Goal: Information Seeking & Learning: Learn about a topic

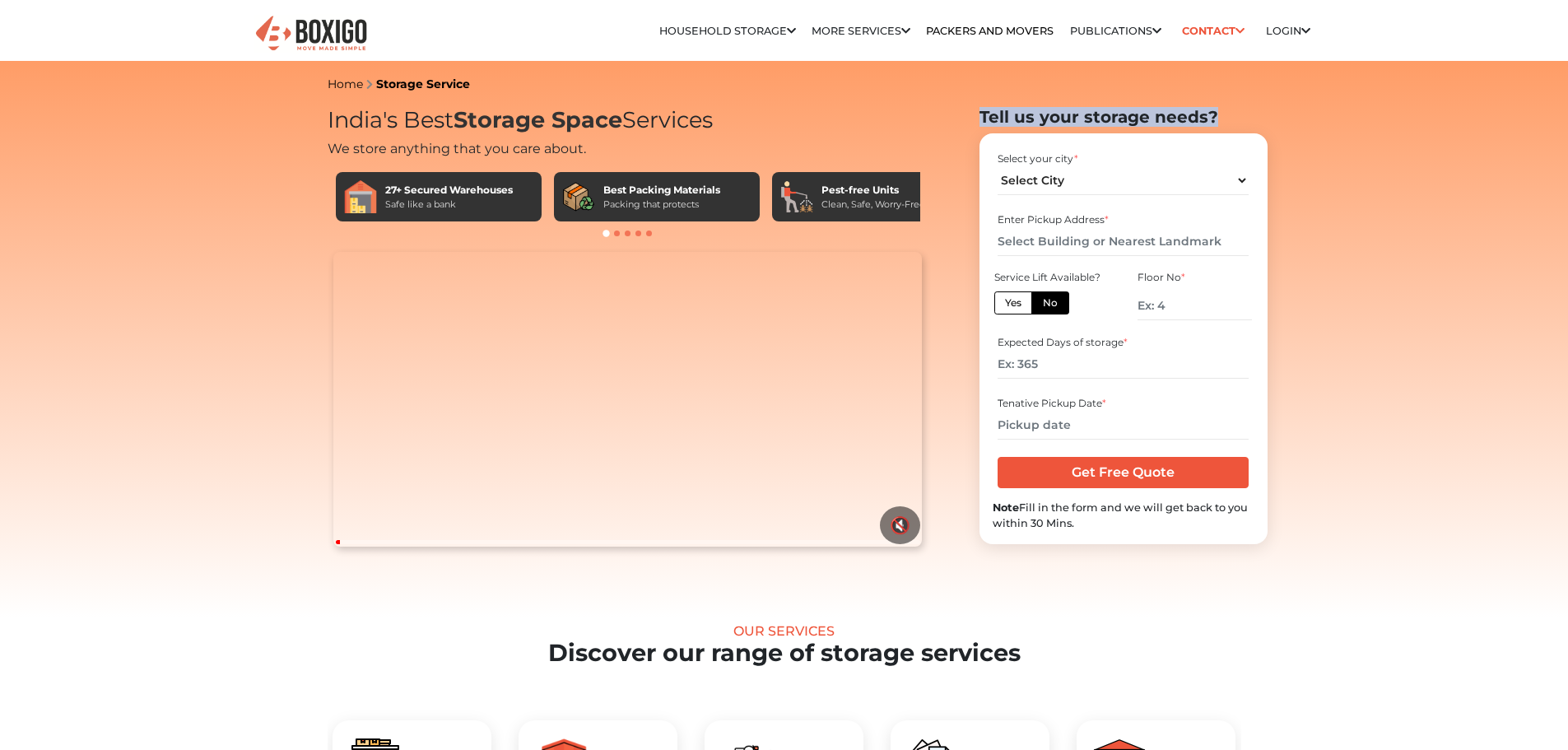
click at [1209, 113] on h2 "Tell us your storage needs?" at bounding box center [1123, 117] width 288 height 20
drag, startPoint x: 979, startPoint y: 118, endPoint x: 1214, endPoint y: 119, distance: 235.0
click at [1214, 119] on h2 "Tell us your storage needs?" at bounding box center [1123, 117] width 288 height 20
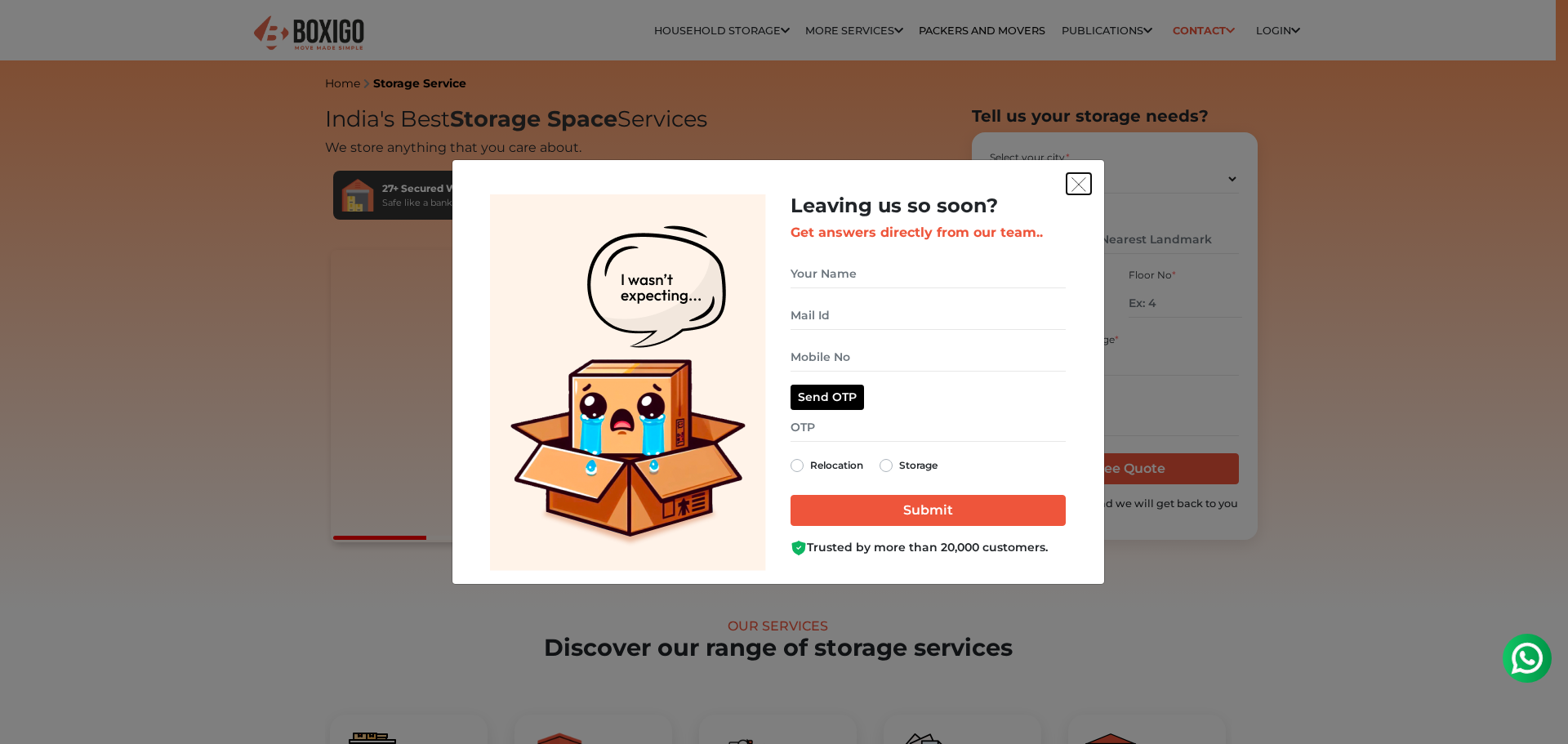
click at [1083, 182] on img "get free quote dialog" at bounding box center [1079, 185] width 15 height 15
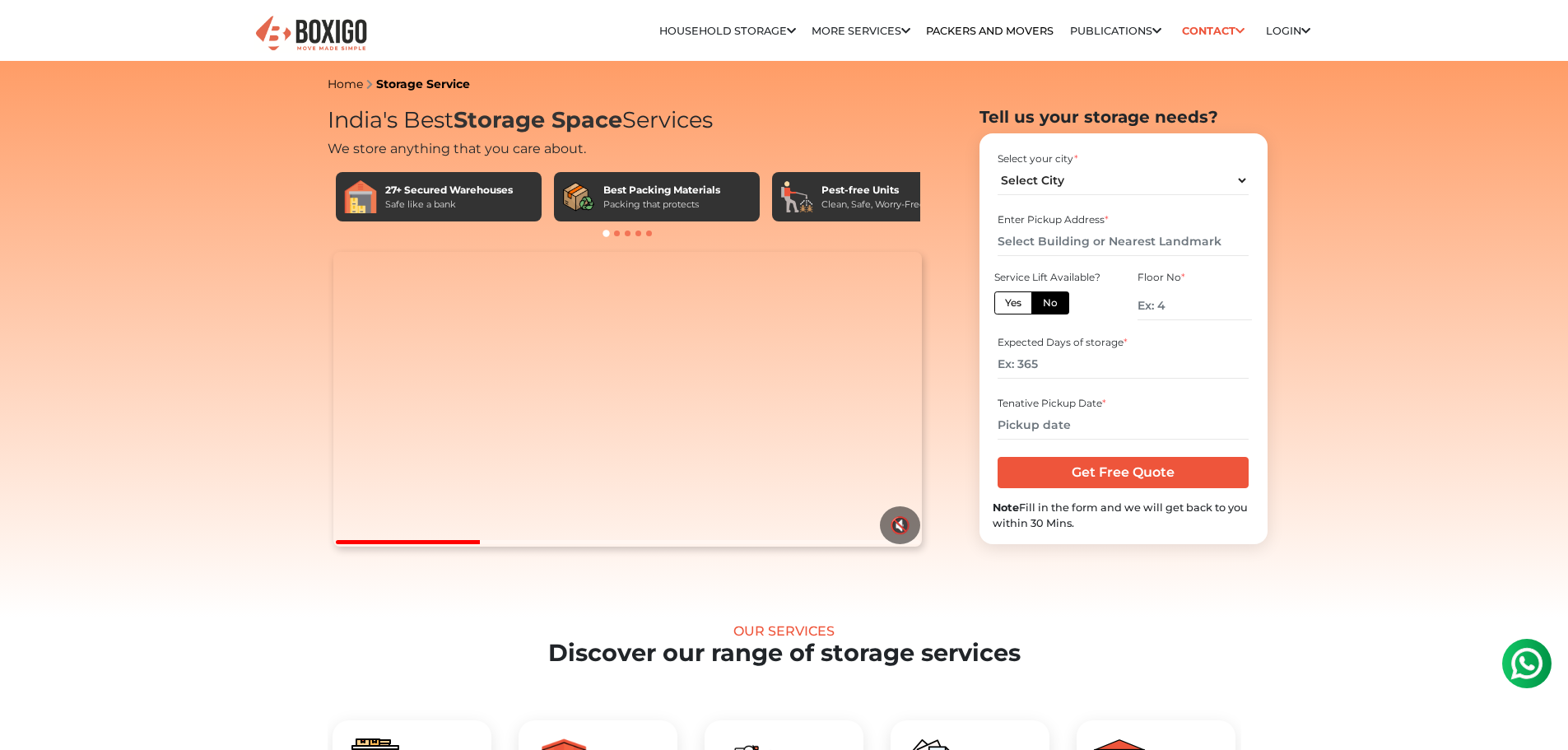
drag, startPoint x: 334, startPoint y: 120, endPoint x: 719, endPoint y: 118, distance: 385.0
click at [719, 118] on h1 "India's Best Storage Space Services" at bounding box center [628, 120] width 601 height 27
drag, startPoint x: 729, startPoint y: 120, endPoint x: 333, endPoint y: 116, distance: 396.0
click at [333, 116] on h1 "India's Best Storage Space Services" at bounding box center [628, 120] width 601 height 27
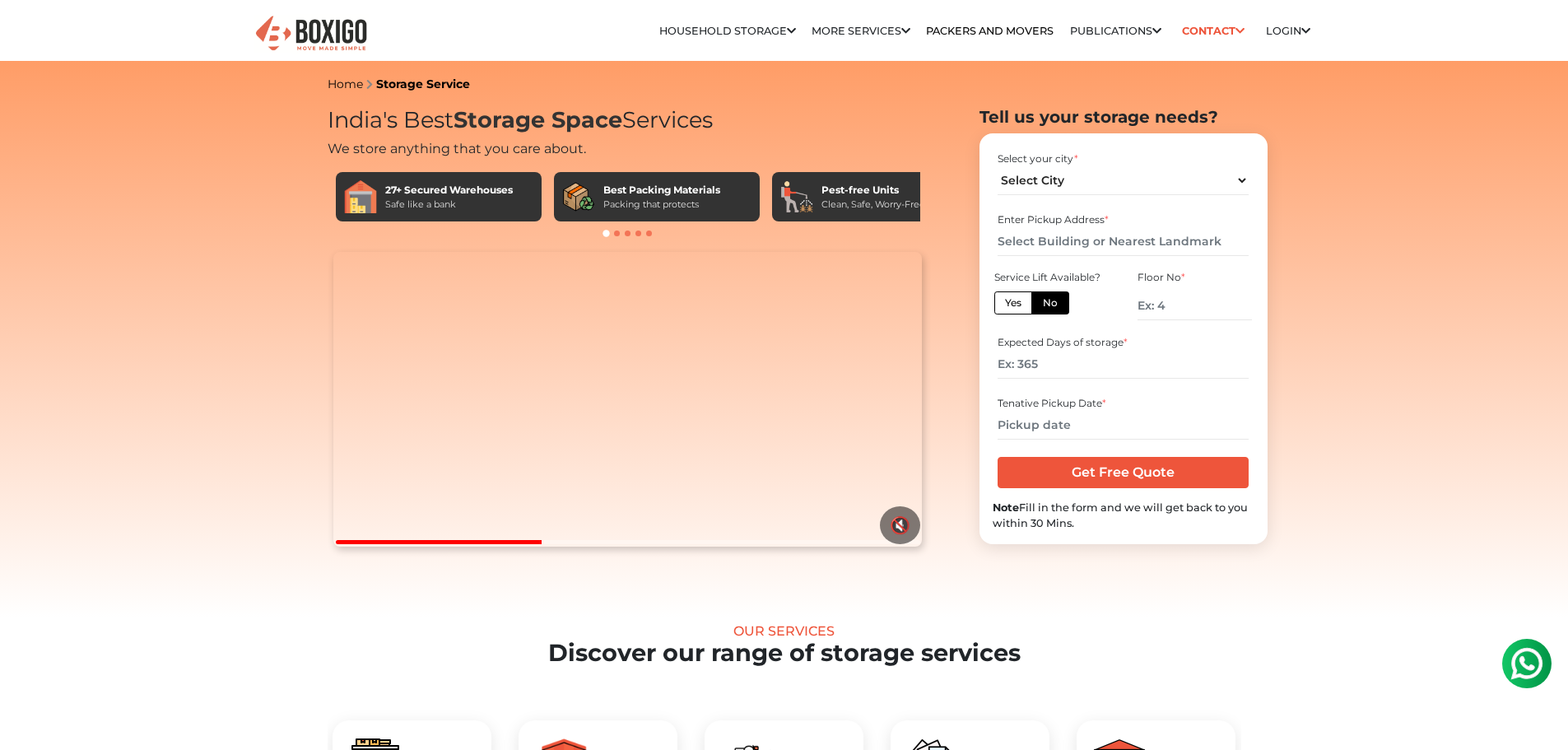
click at [333, 116] on h1 "India's Best Storage Space Services" at bounding box center [628, 120] width 601 height 27
drag, startPoint x: 325, startPoint y: 108, endPoint x: 789, endPoint y: 114, distance: 464.0
click at [789, 114] on div "India's Best Storage Space Services We store anything that you care about. 27+ …" at bounding box center [628, 352] width 626 height 491
click at [789, 114] on h1 "India's Best Storage Space Services" at bounding box center [628, 120] width 601 height 27
click at [1049, 185] on select "Select City [GEOGRAPHIC_DATA] [GEOGRAPHIC_DATA] [GEOGRAPHIC_DATA] [GEOGRAPHIC_D…" at bounding box center [1123, 180] width 251 height 29
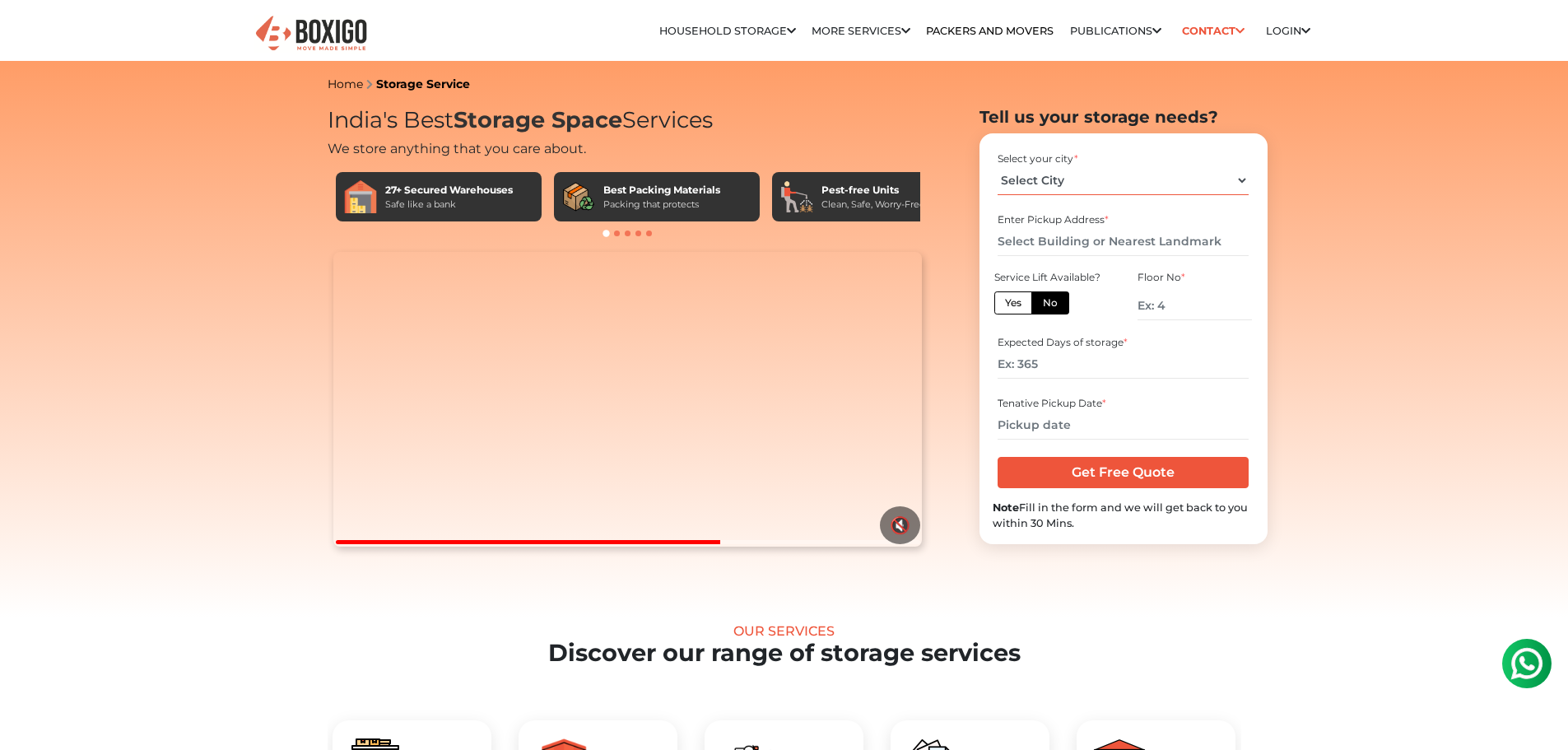
select select "[GEOGRAPHIC_DATA]"
click at [998, 166] on select "Select City [GEOGRAPHIC_DATA] [GEOGRAPHIC_DATA] [GEOGRAPHIC_DATA] [GEOGRAPHIC_D…" at bounding box center [1123, 180] width 251 height 29
click at [1062, 243] on input "text" at bounding box center [1123, 241] width 251 height 29
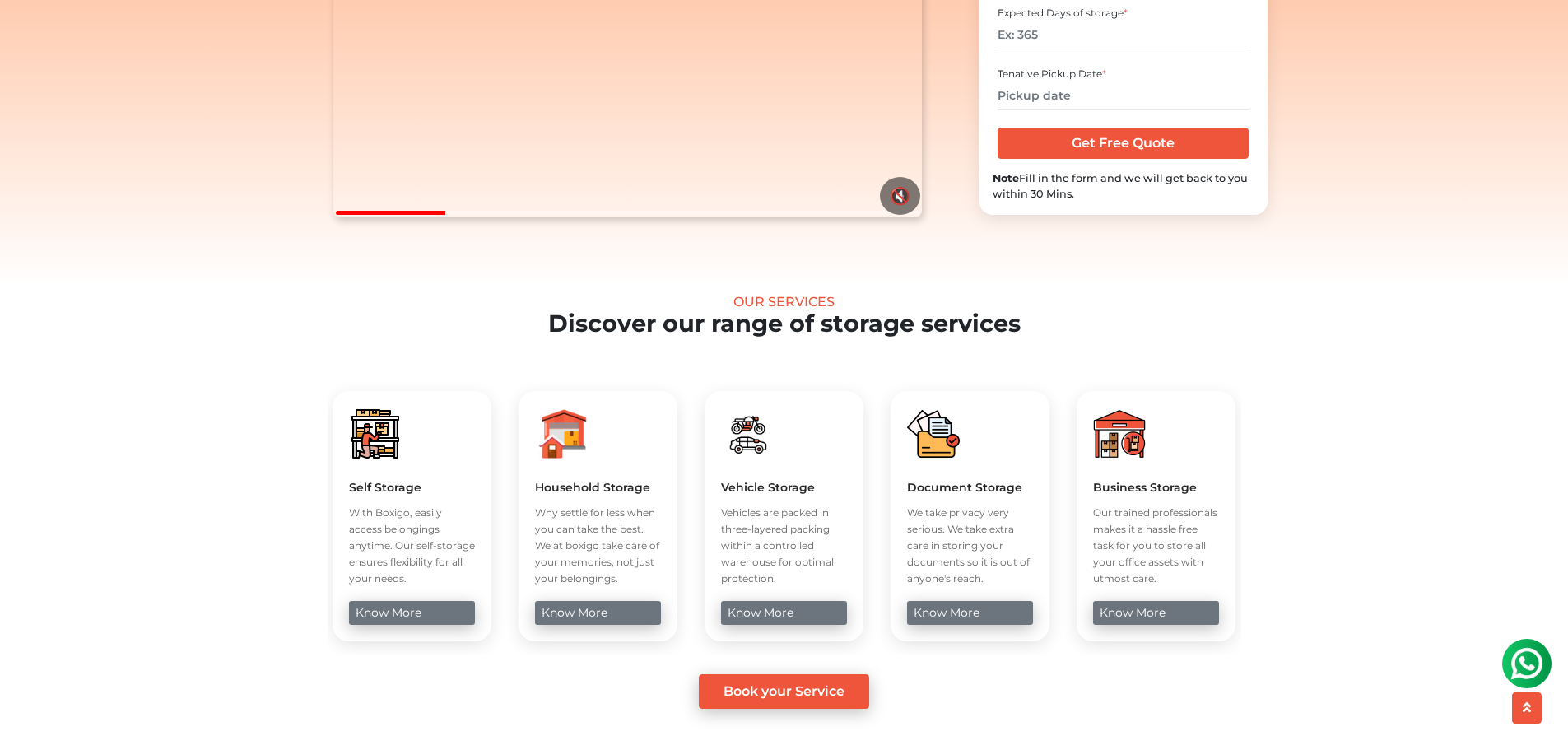
scroll to position [411, 0]
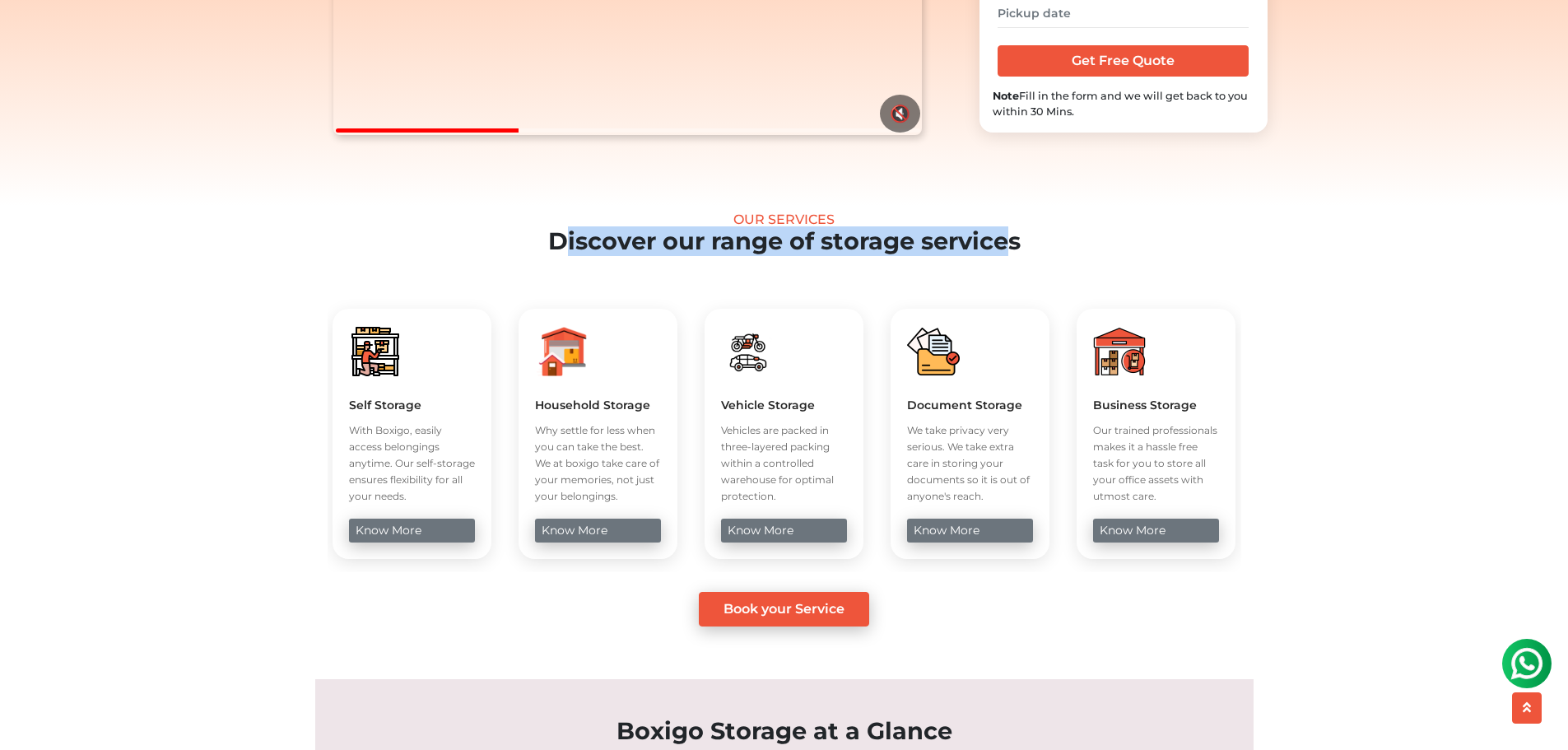
drag, startPoint x: 568, startPoint y: 268, endPoint x: 1005, endPoint y: 268, distance: 437.0
click at [1005, 256] on h2 "Discover our range of storage services" at bounding box center [784, 241] width 1443 height 29
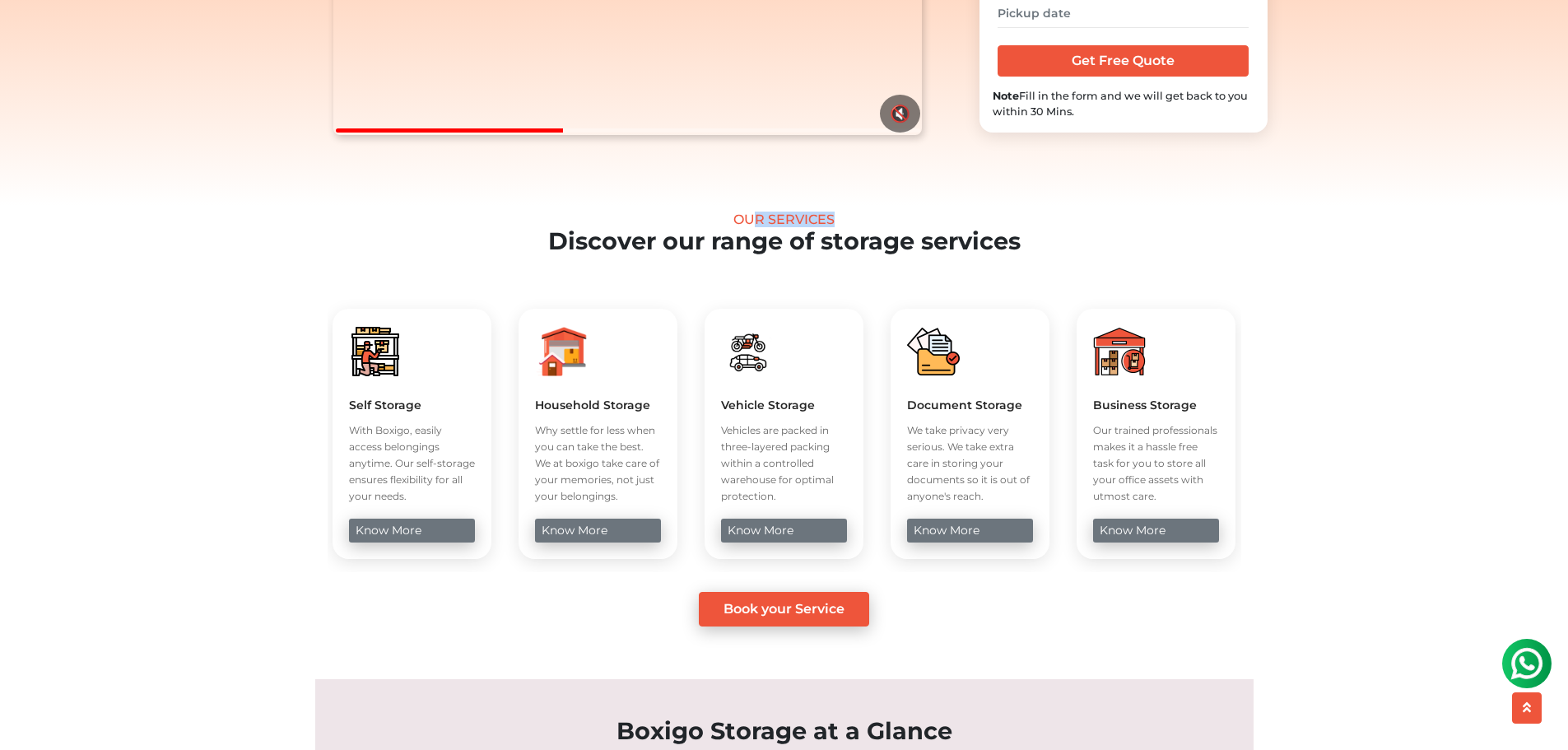
drag, startPoint x: 743, startPoint y: 251, endPoint x: 830, endPoint y: 252, distance: 87.0
click at [830, 227] on div "Our Services" at bounding box center [784, 219] width 1443 height 16
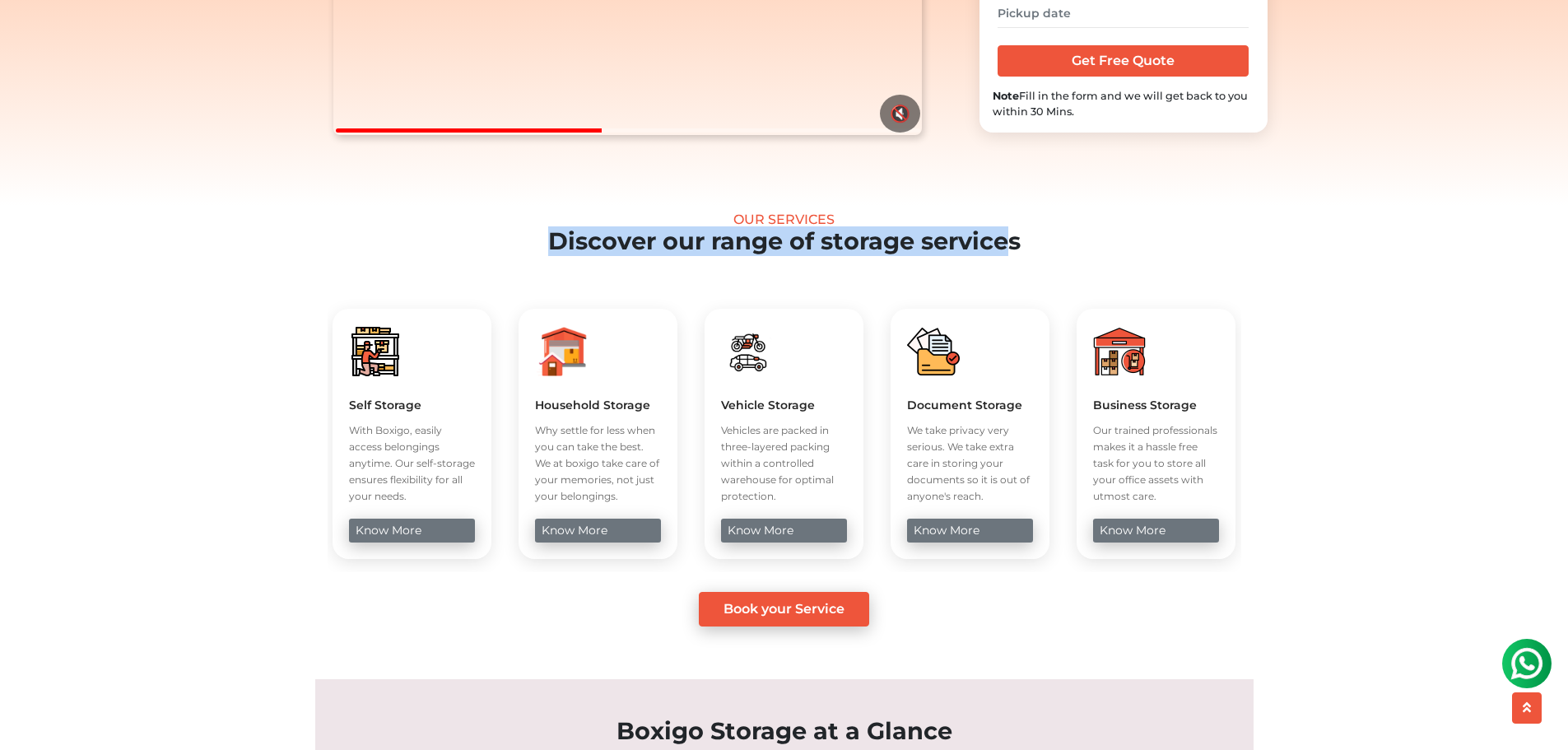
drag, startPoint x: 555, startPoint y: 263, endPoint x: 1009, endPoint y: 263, distance: 454.0
click at [1009, 256] on h2 "Discover our range of storage services" at bounding box center [784, 241] width 1443 height 29
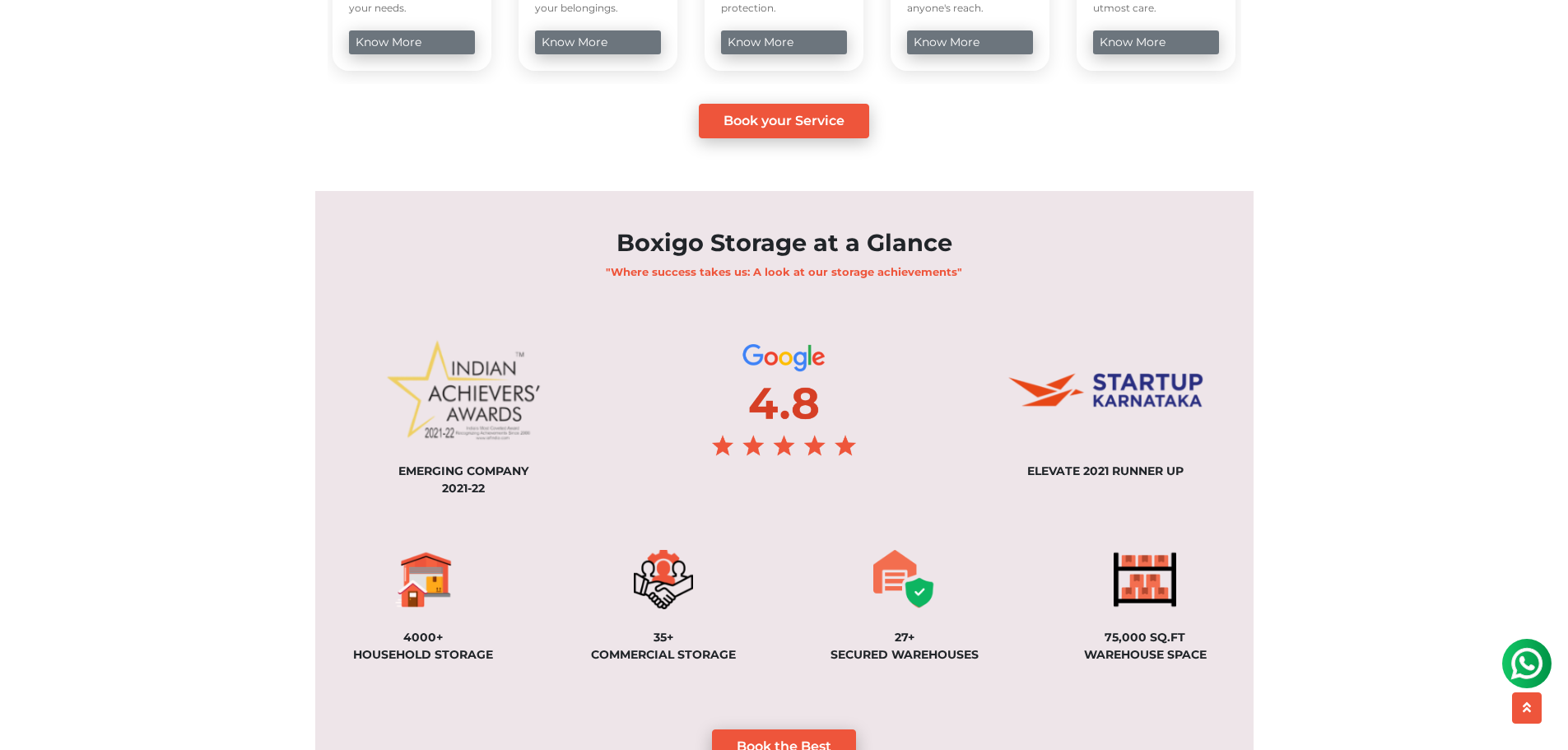
scroll to position [906, 0]
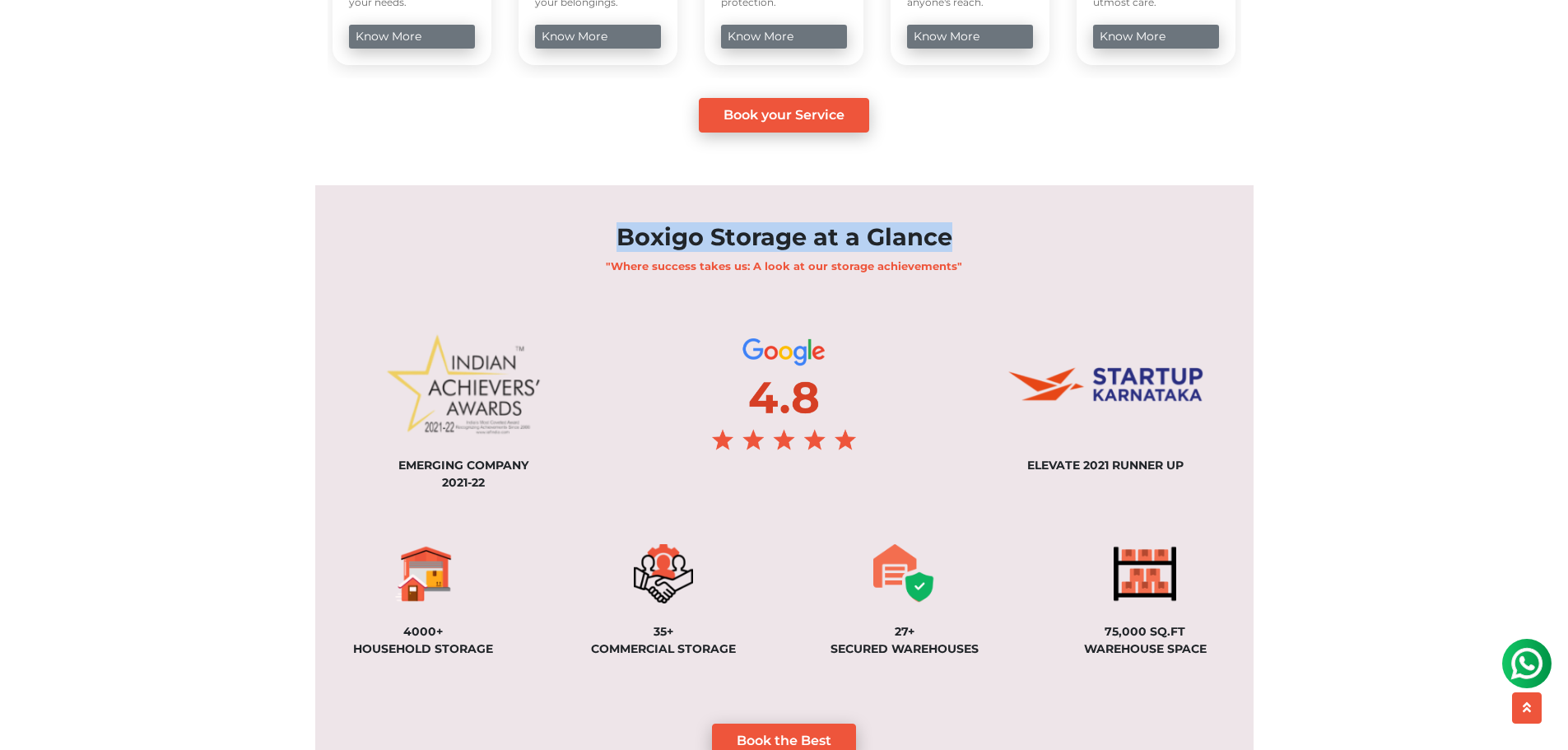
drag, startPoint x: 612, startPoint y: 262, endPoint x: 948, endPoint y: 261, distance: 336.0
click at [948, 252] on h2 "Boxigo Storage at a Glance" at bounding box center [785, 237] width 939 height 29
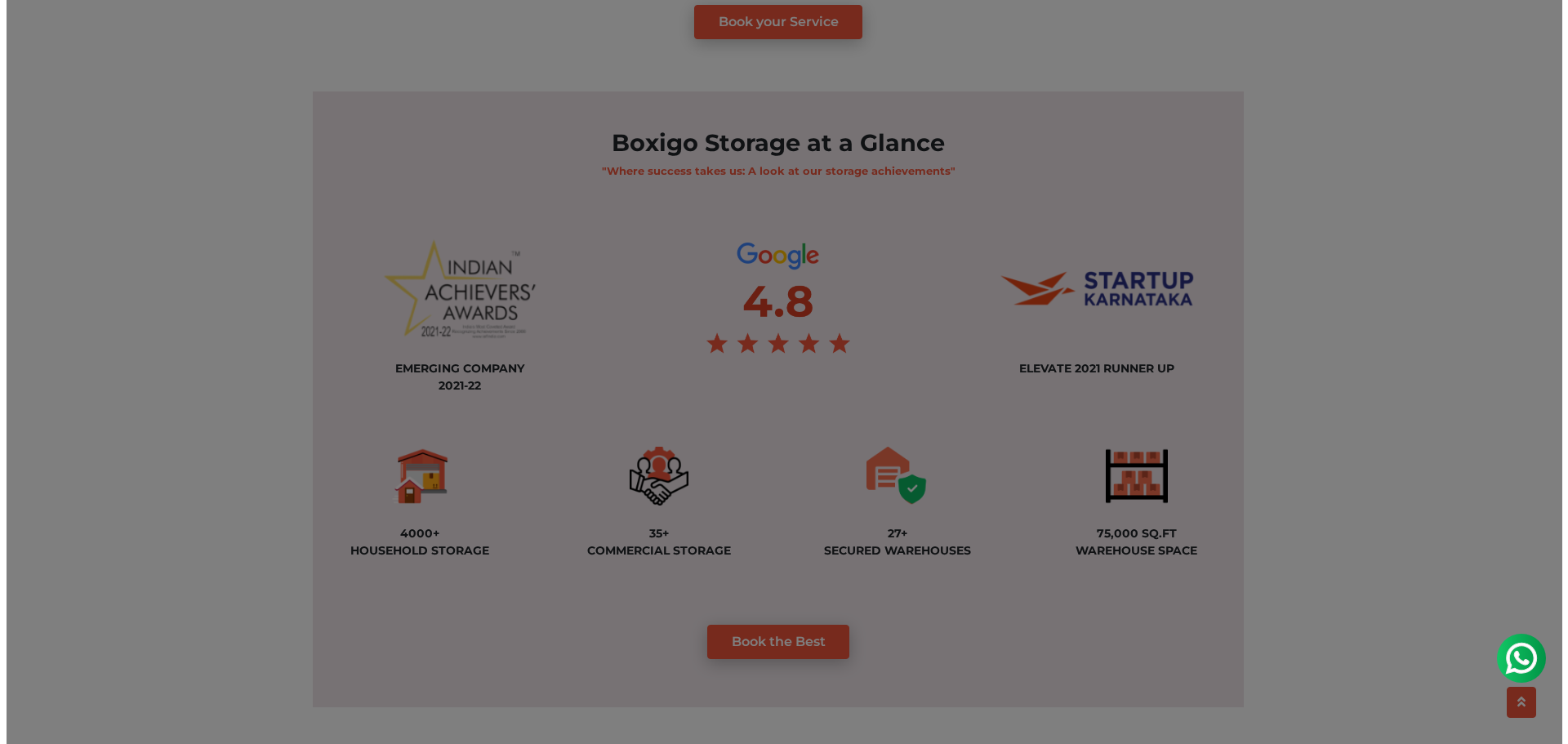
scroll to position [1225, 0]
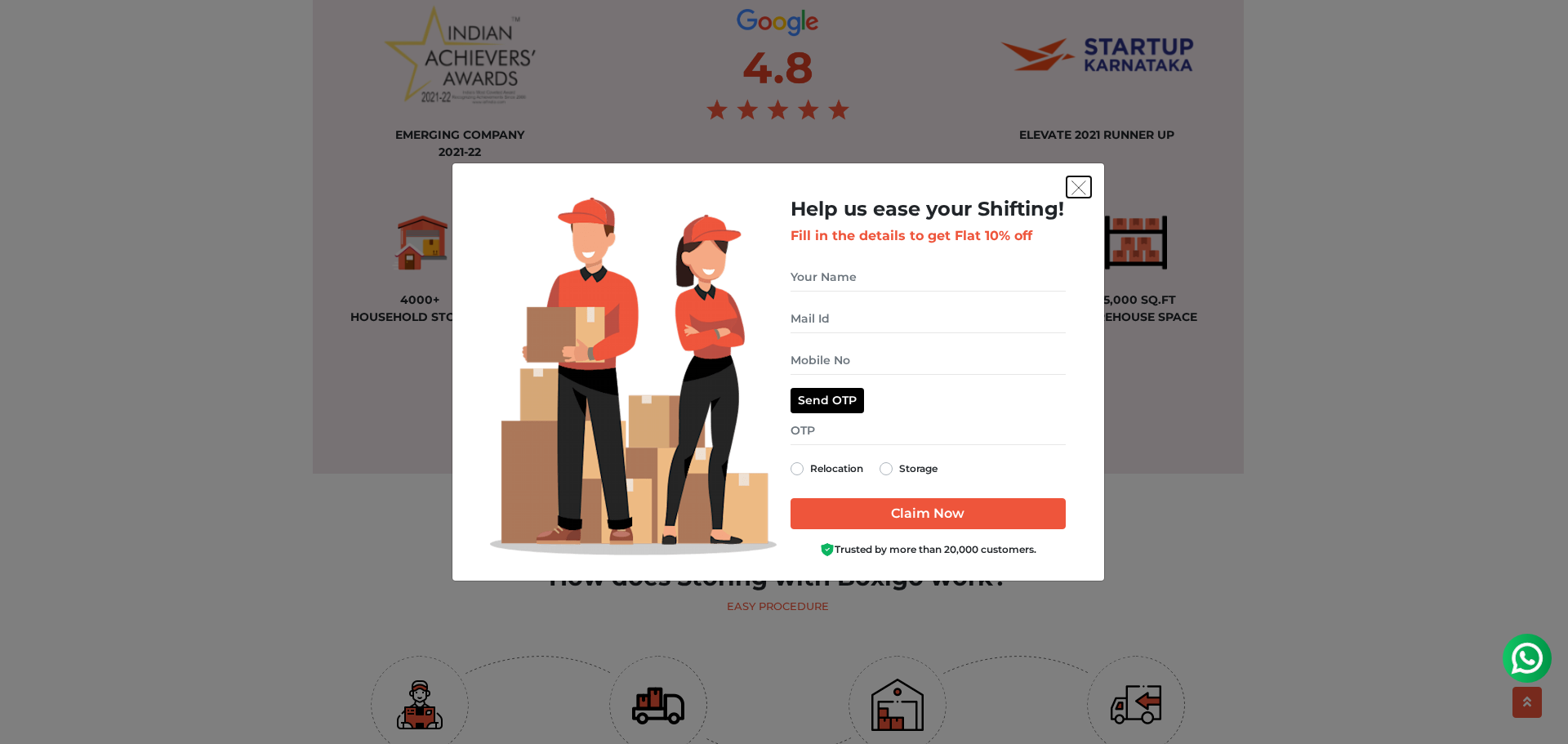
click at [1074, 191] on img "get free quote dialog" at bounding box center [1079, 188] width 15 height 15
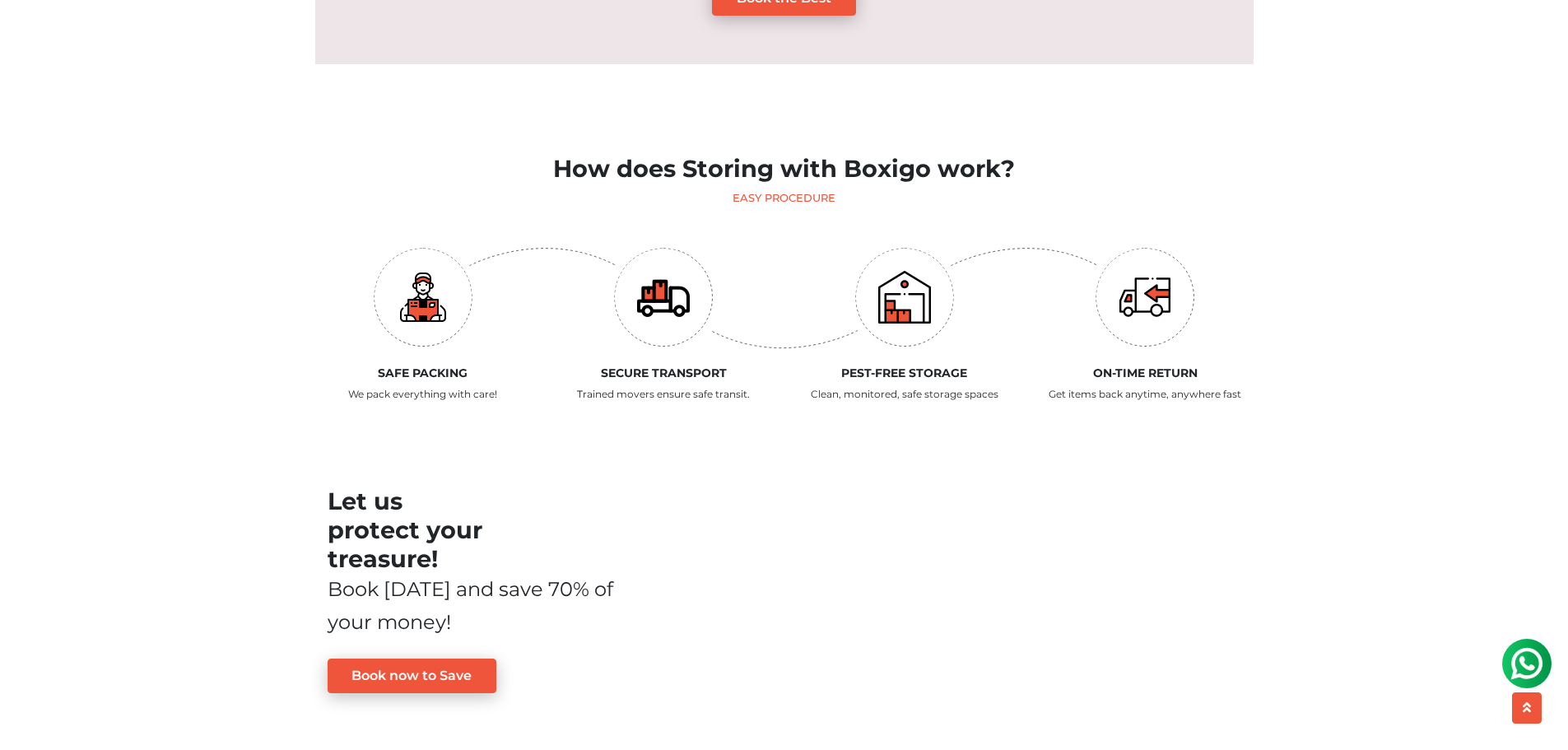
scroll to position [1647, 0]
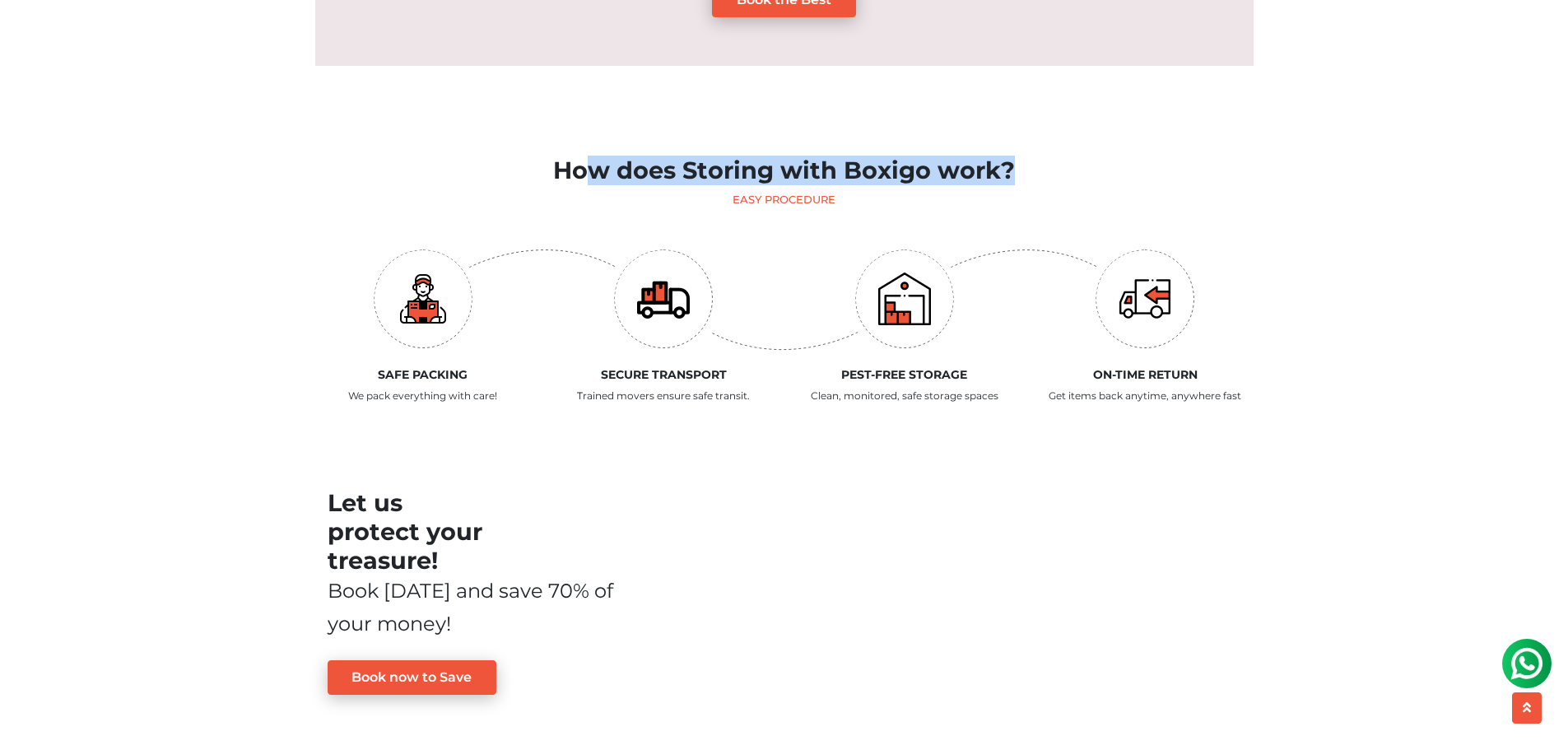
drag, startPoint x: 564, startPoint y: 205, endPoint x: 1003, endPoint y: 205, distance: 439.0
click at [1003, 185] on h2 "How does Storing with Boxigo work?" at bounding box center [785, 171] width 939 height 29
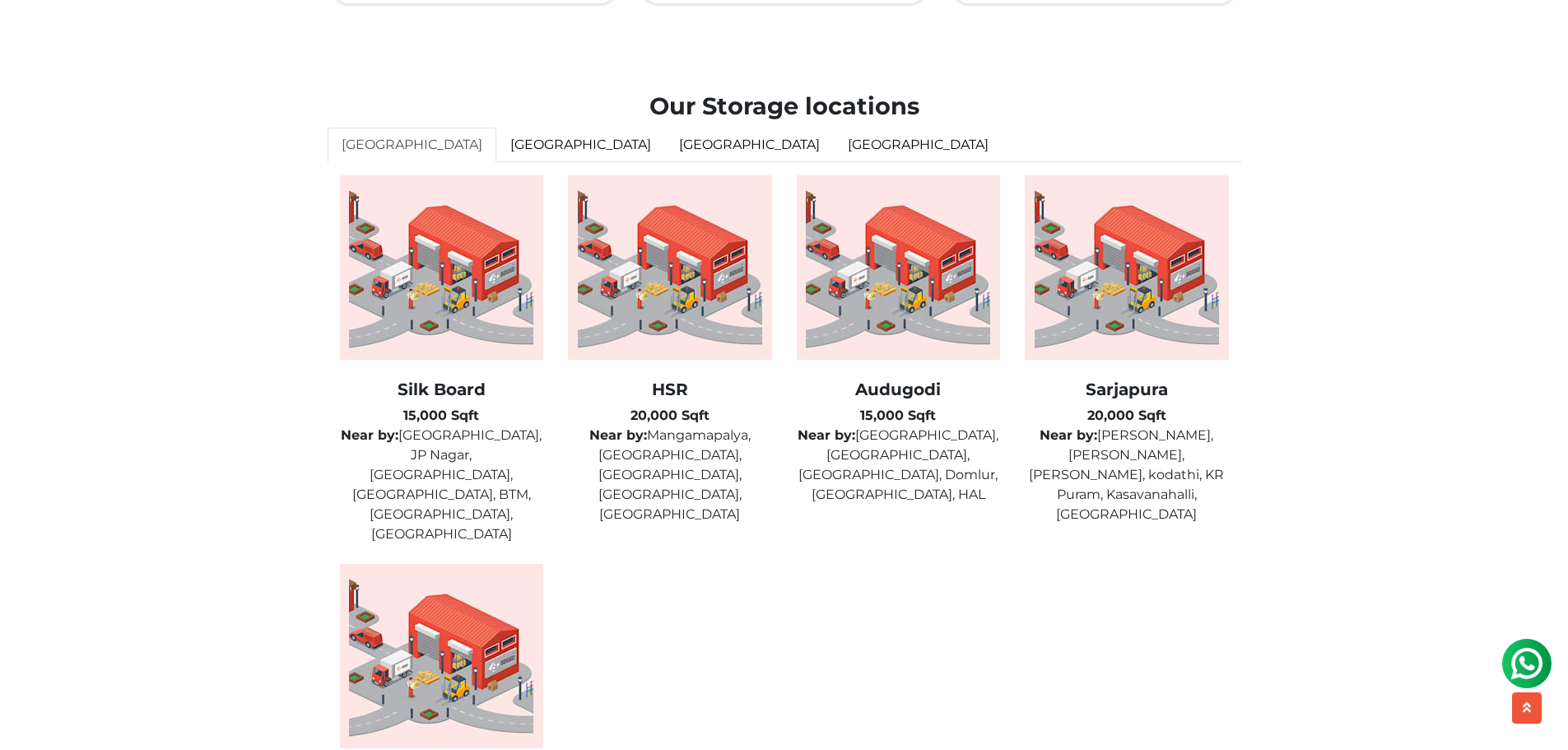
scroll to position [4075, 0]
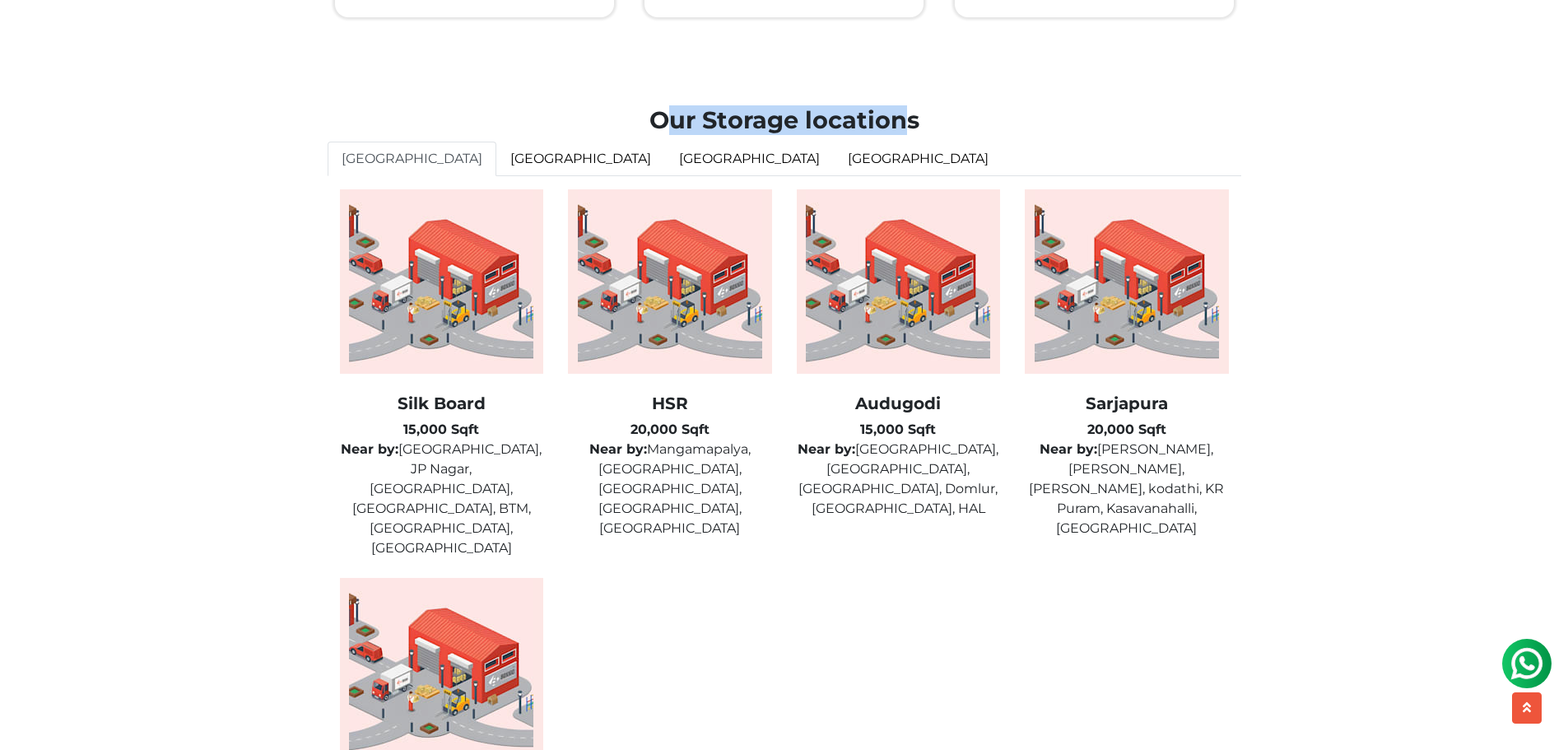
drag, startPoint x: 666, startPoint y: 147, endPoint x: 906, endPoint y: 147, distance: 240.0
click at [906, 135] on h2 "Our Storage locations" at bounding box center [785, 120] width 914 height 29
drag, startPoint x: 654, startPoint y: 148, endPoint x: 931, endPoint y: 147, distance: 277.0
click at [931, 135] on h2 "Our Storage locations" at bounding box center [785, 120] width 914 height 29
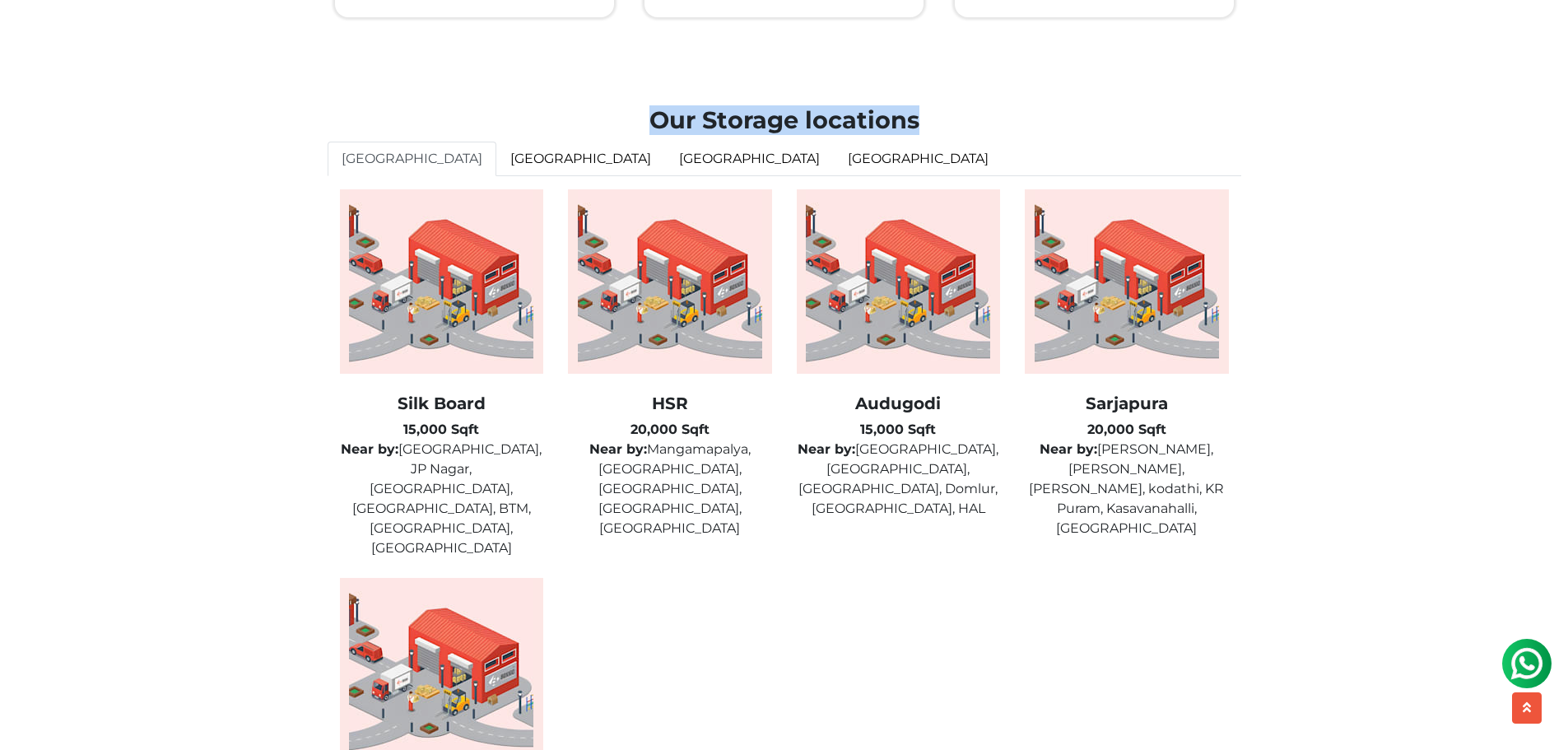
click at [931, 135] on h2 "Our Storage locations" at bounding box center [785, 120] width 914 height 29
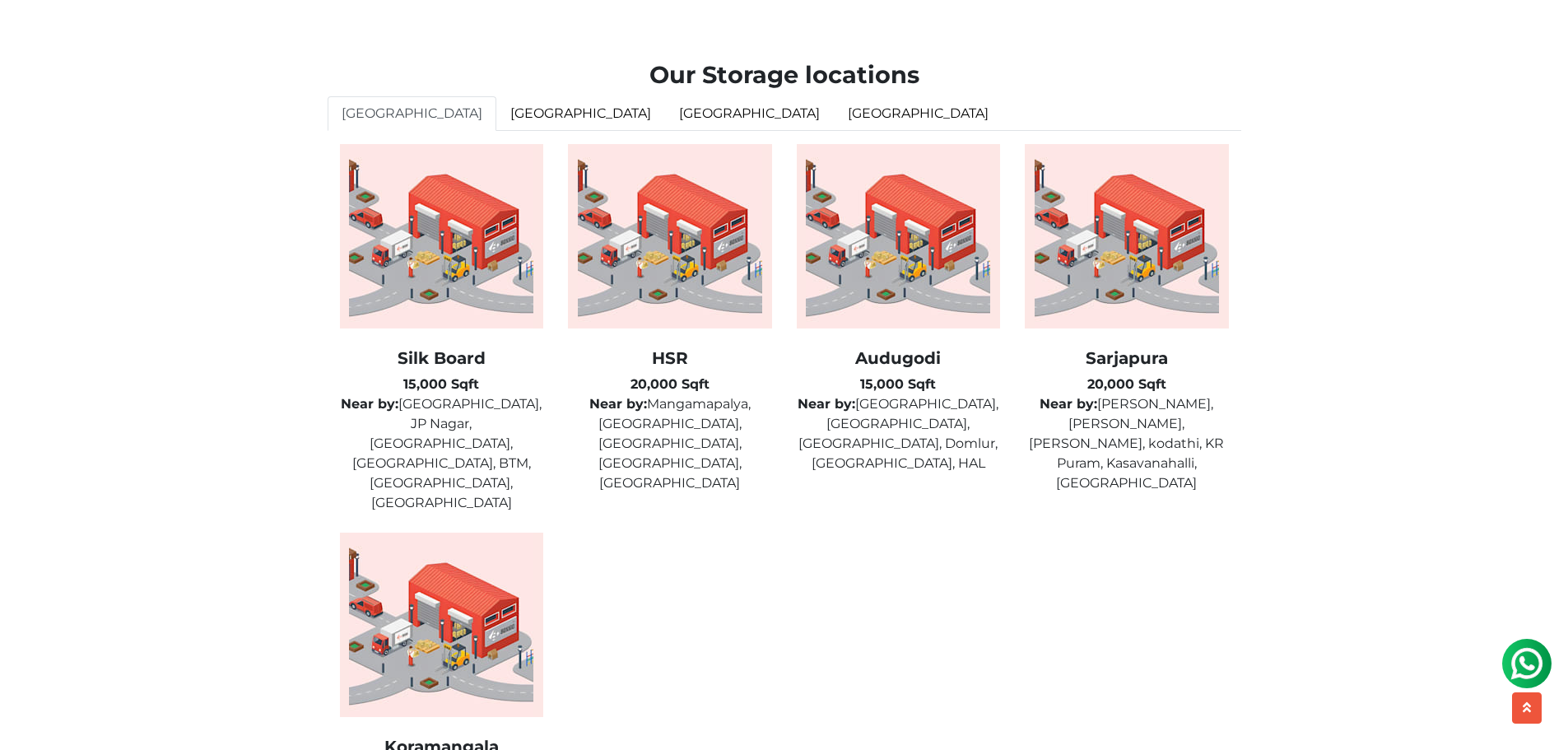
scroll to position [4157, 0]
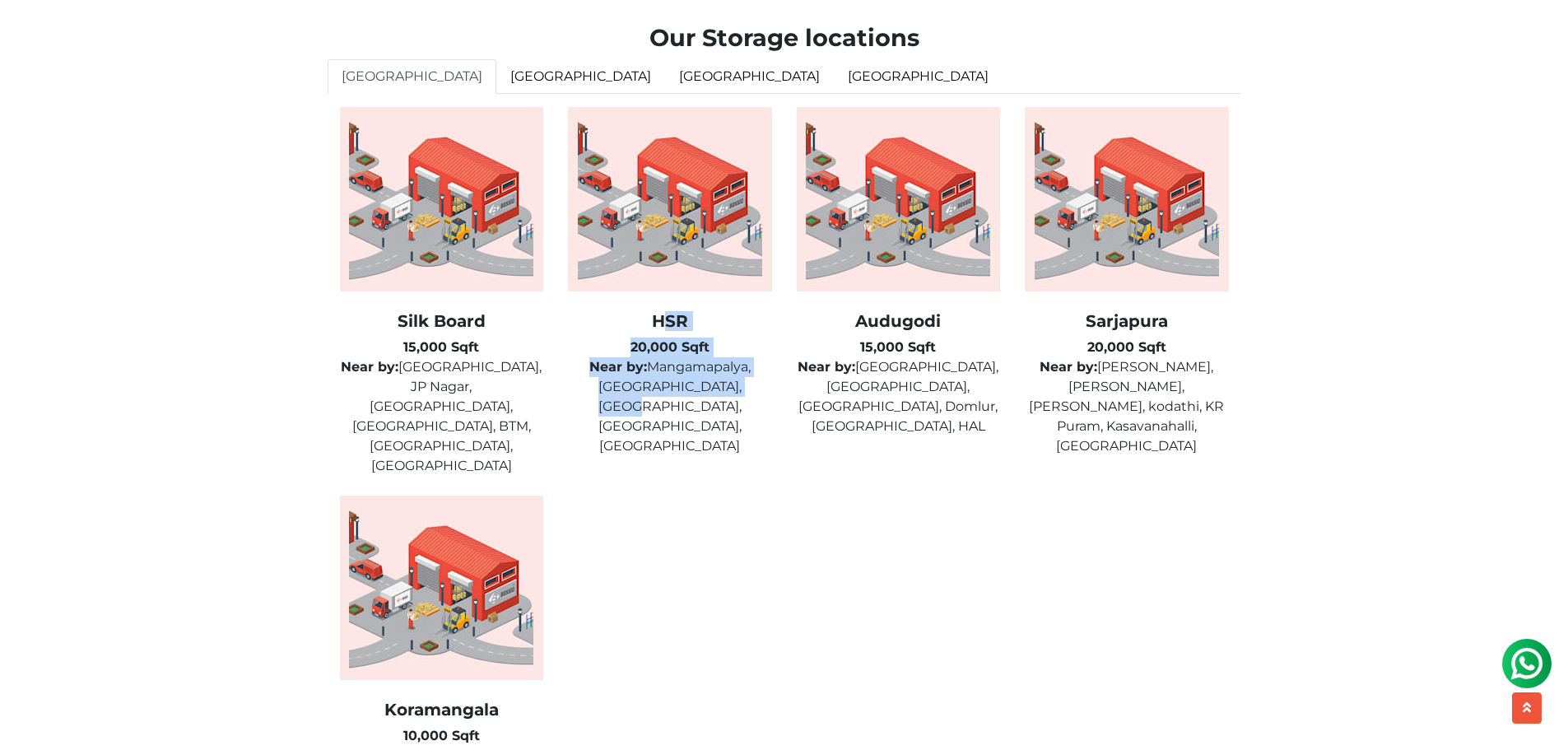
drag, startPoint x: 660, startPoint y: 343, endPoint x: 734, endPoint y: 406, distance: 97.2
click at [734, 406] on div "HSR 20,000 Sqft Near by: Mangamapalya, [GEOGRAPHIC_DATA], [GEOGRAPHIC_DATA], [G…" at bounding box center [670, 383] width 204 height 145
click at [734, 406] on p "Near by: [GEOGRAPHIC_DATA], [GEOGRAPHIC_DATA], [GEOGRAPHIC_DATA], [GEOGRAPHIC_D…" at bounding box center [670, 406] width 204 height 99
click at [695, 204] on img at bounding box center [670, 199] width 204 height 185
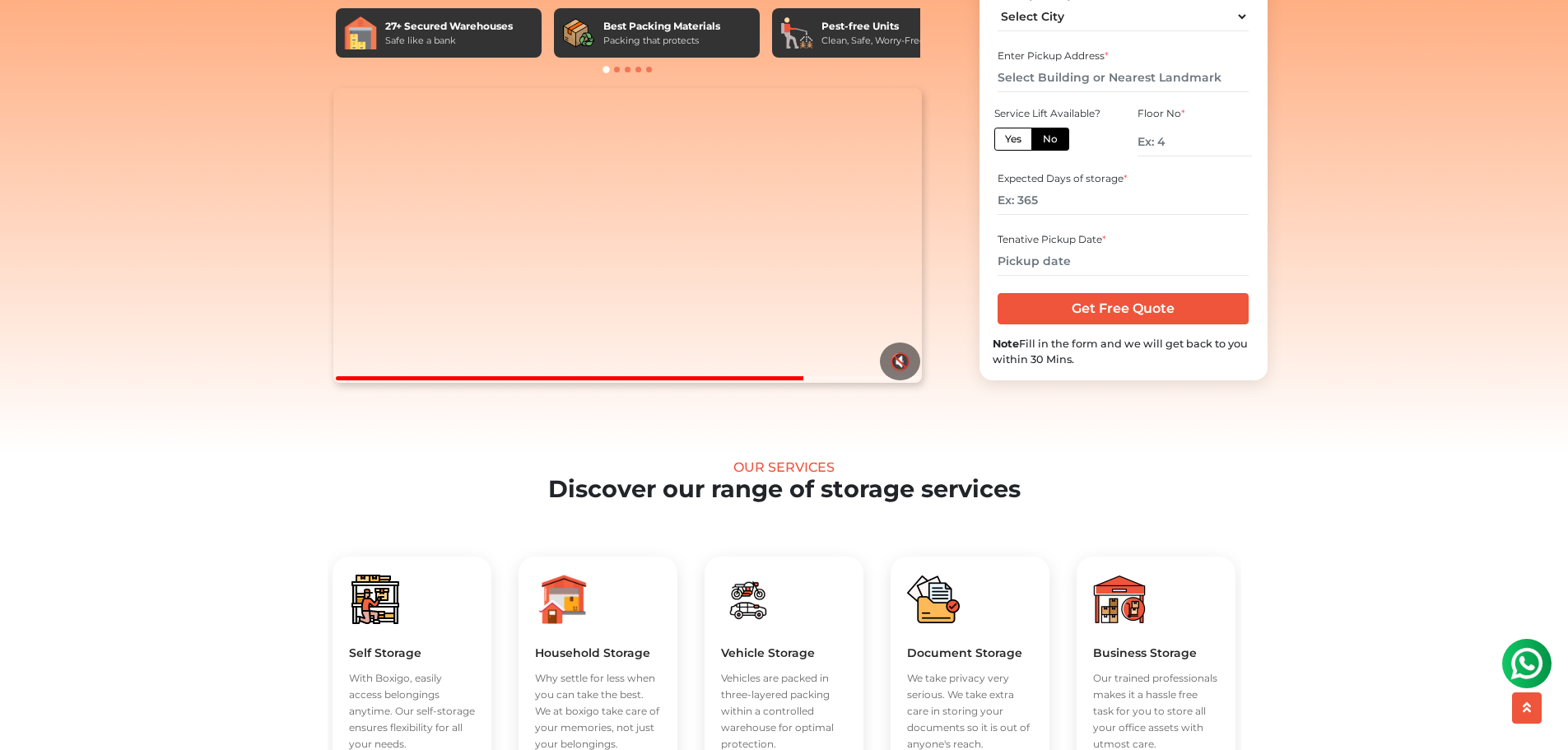
scroll to position [0, 0]
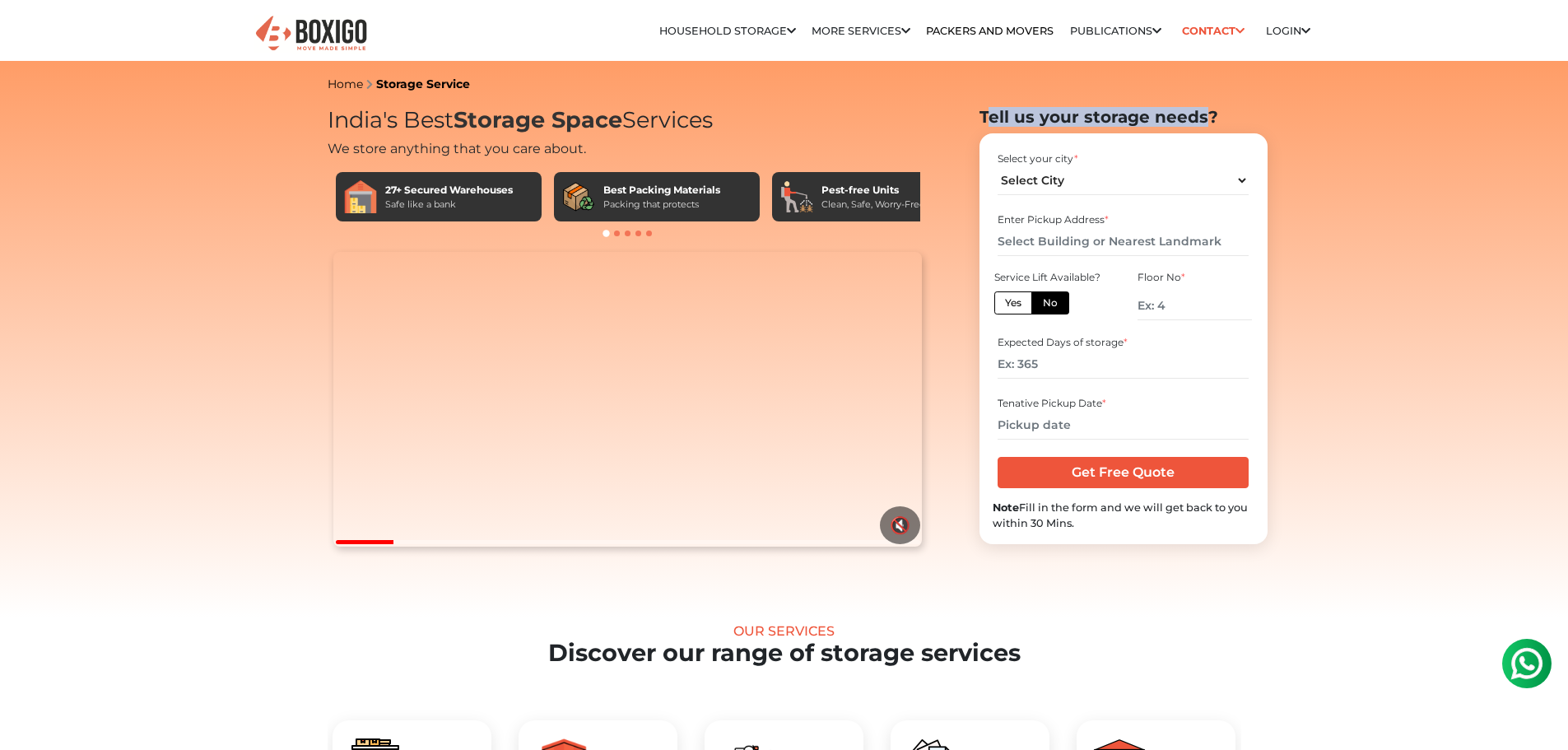
drag, startPoint x: 984, startPoint y: 118, endPoint x: 1205, endPoint y: 121, distance: 221.0
click at [1205, 121] on h2 "Tell us your storage needs?" at bounding box center [1123, 117] width 288 height 20
drag, startPoint x: 330, startPoint y: 123, endPoint x: 717, endPoint y: 123, distance: 387.0
click at [717, 123] on h1 "India's Best Storage Space Services" at bounding box center [628, 120] width 601 height 27
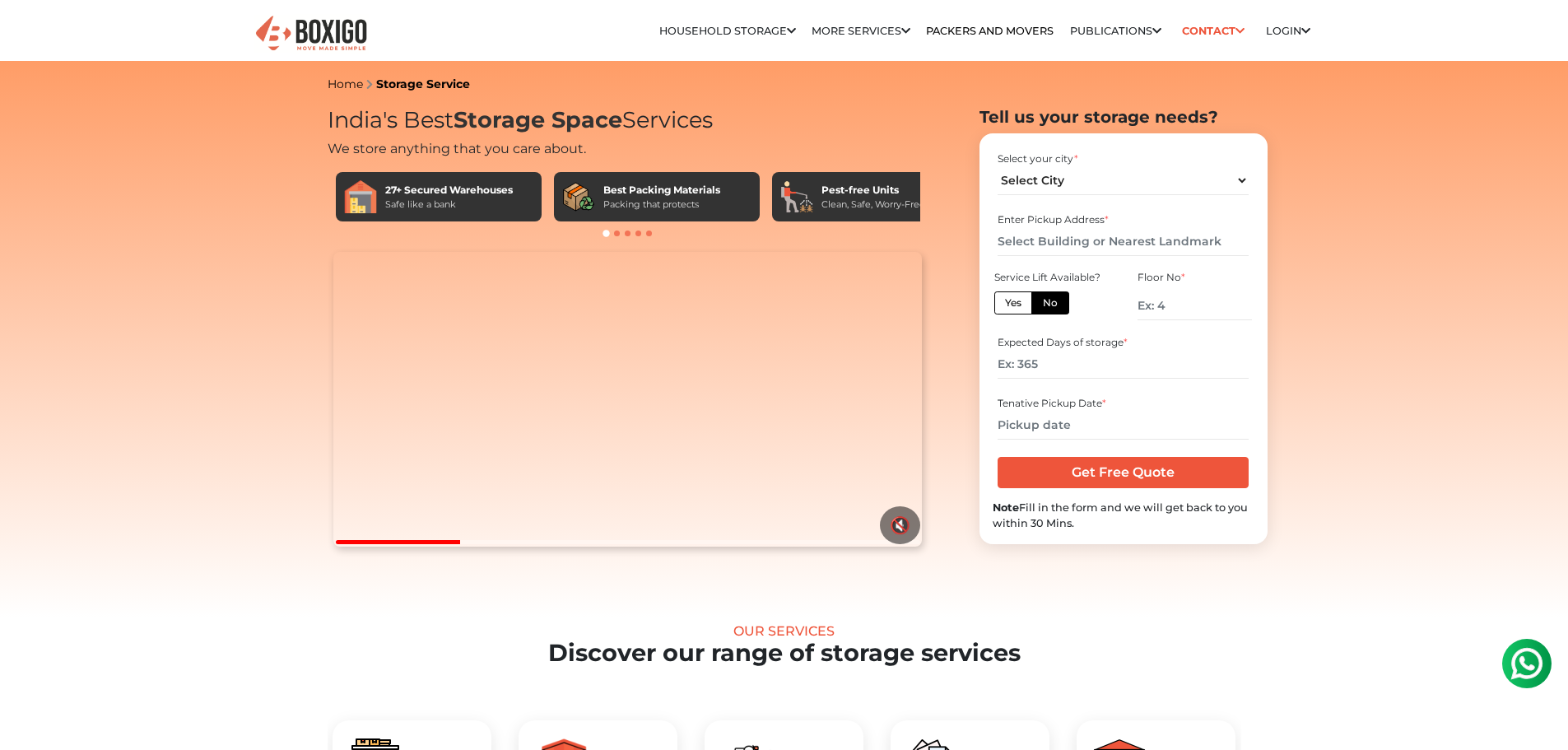
click at [717, 123] on h1 "India's Best Storage Space Services" at bounding box center [628, 120] width 601 height 27
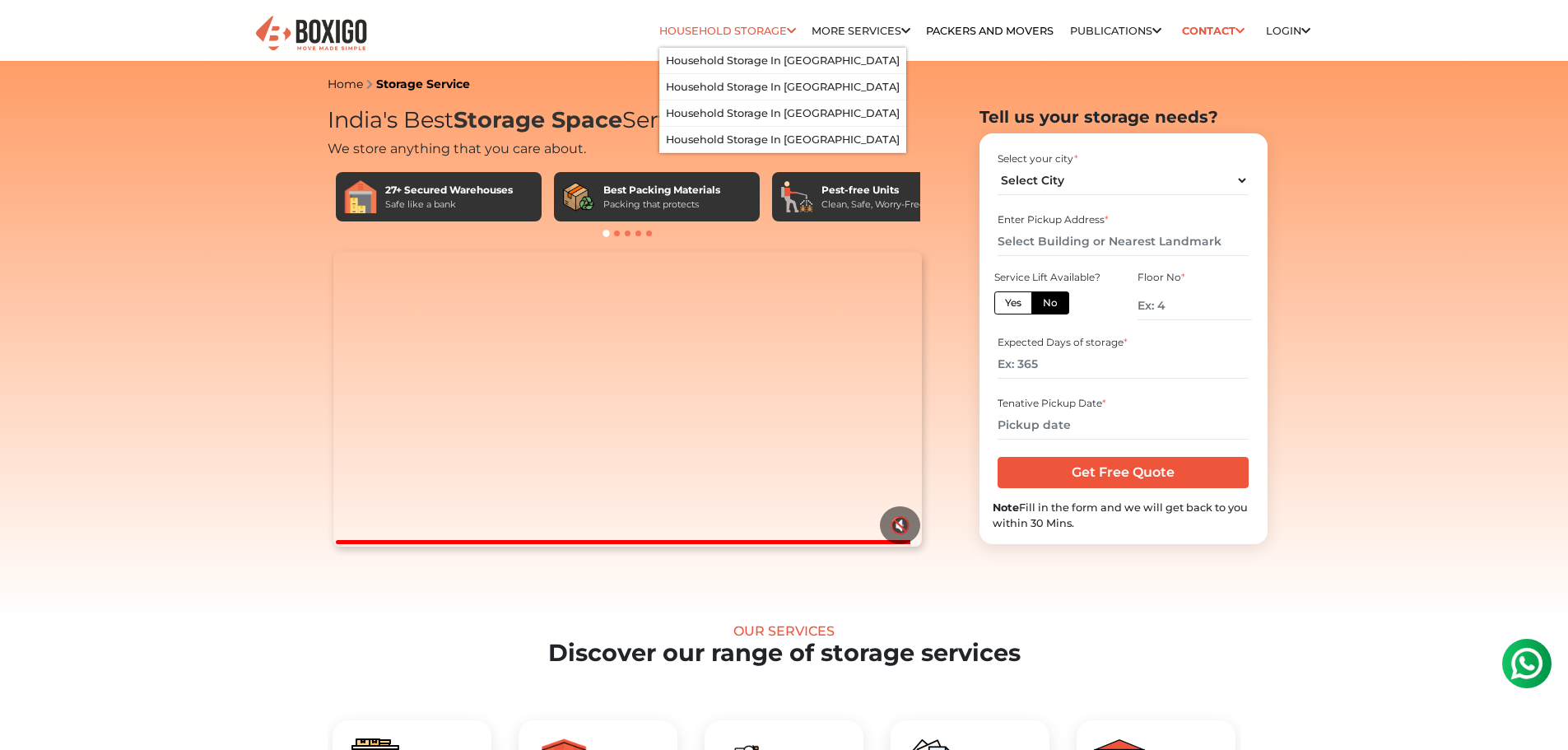
click at [708, 29] on link "Household Storage" at bounding box center [728, 31] width 137 height 12
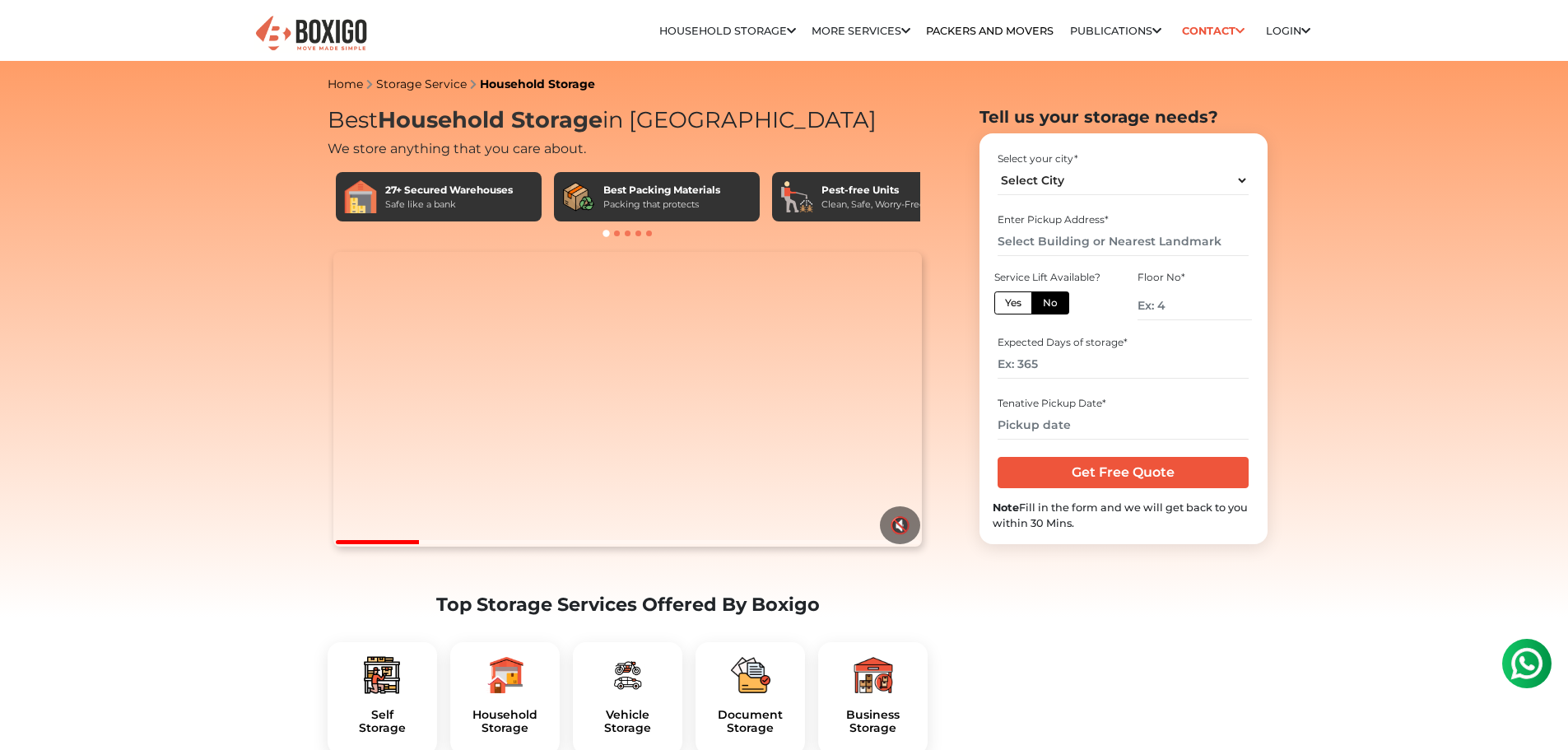
drag, startPoint x: 349, startPoint y: 120, endPoint x: 675, endPoint y: 115, distance: 326.0
click at [675, 115] on h1 "Best Household Storage in India" at bounding box center [628, 120] width 601 height 27
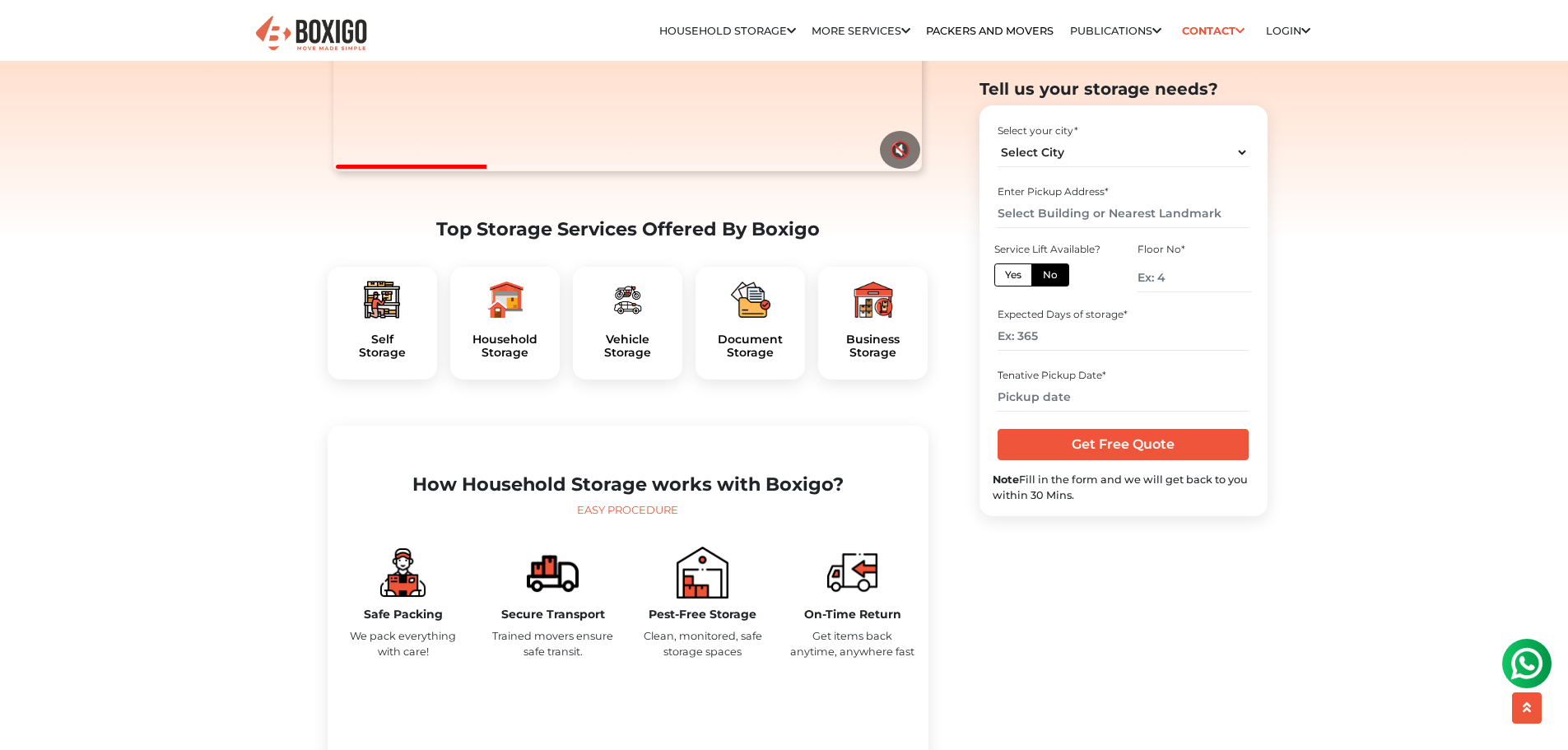
scroll to position [411, 0]
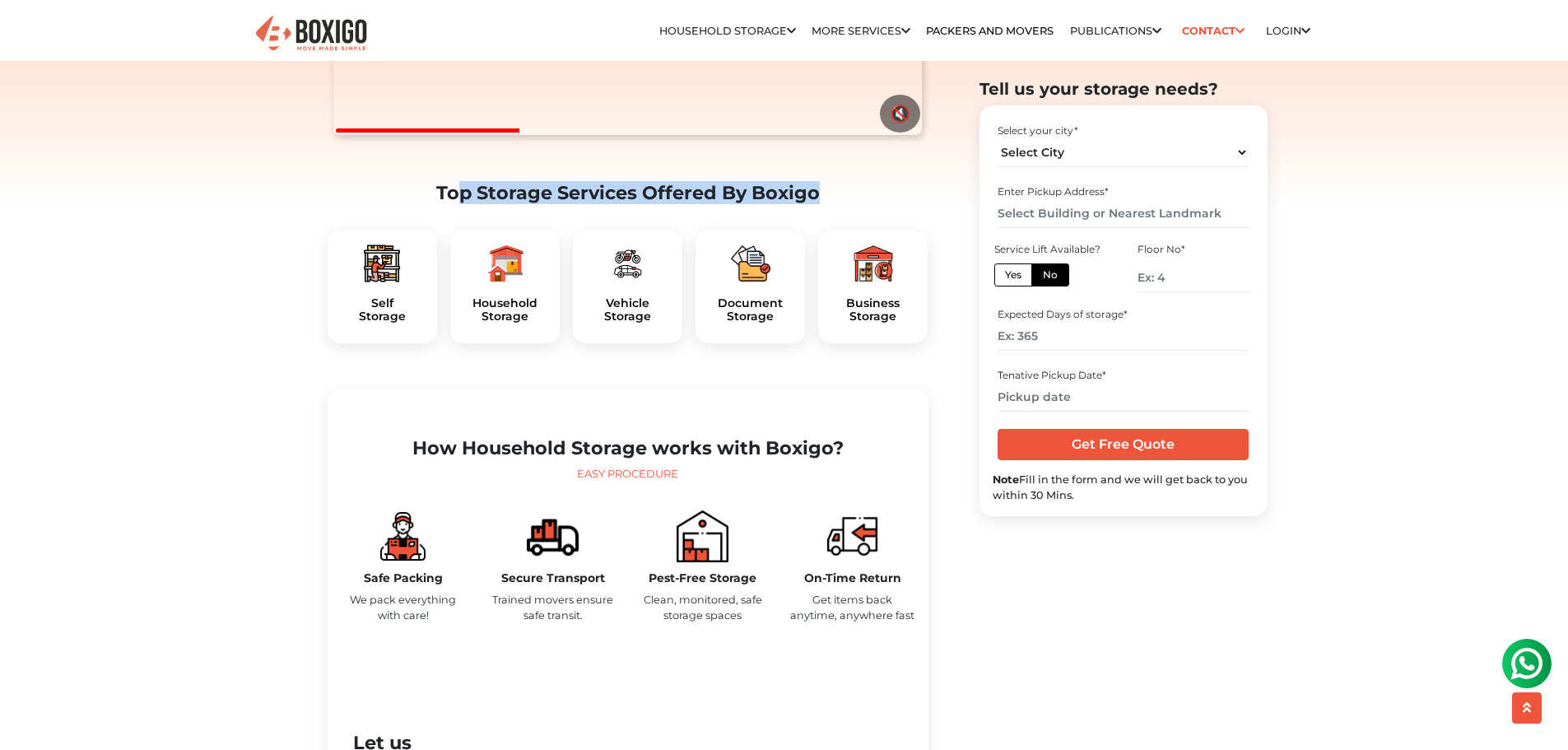
drag, startPoint x: 445, startPoint y: 230, endPoint x: 804, endPoint y: 231, distance: 359.0
click at [804, 204] on h2 "Top Storage Services Offered By Boxigo" at bounding box center [628, 193] width 601 height 22
drag, startPoint x: 445, startPoint y: 228, endPoint x: 801, endPoint y: 228, distance: 356.0
click at [801, 204] on h2 "Top Storage Services Offered By Boxigo" at bounding box center [628, 193] width 601 height 22
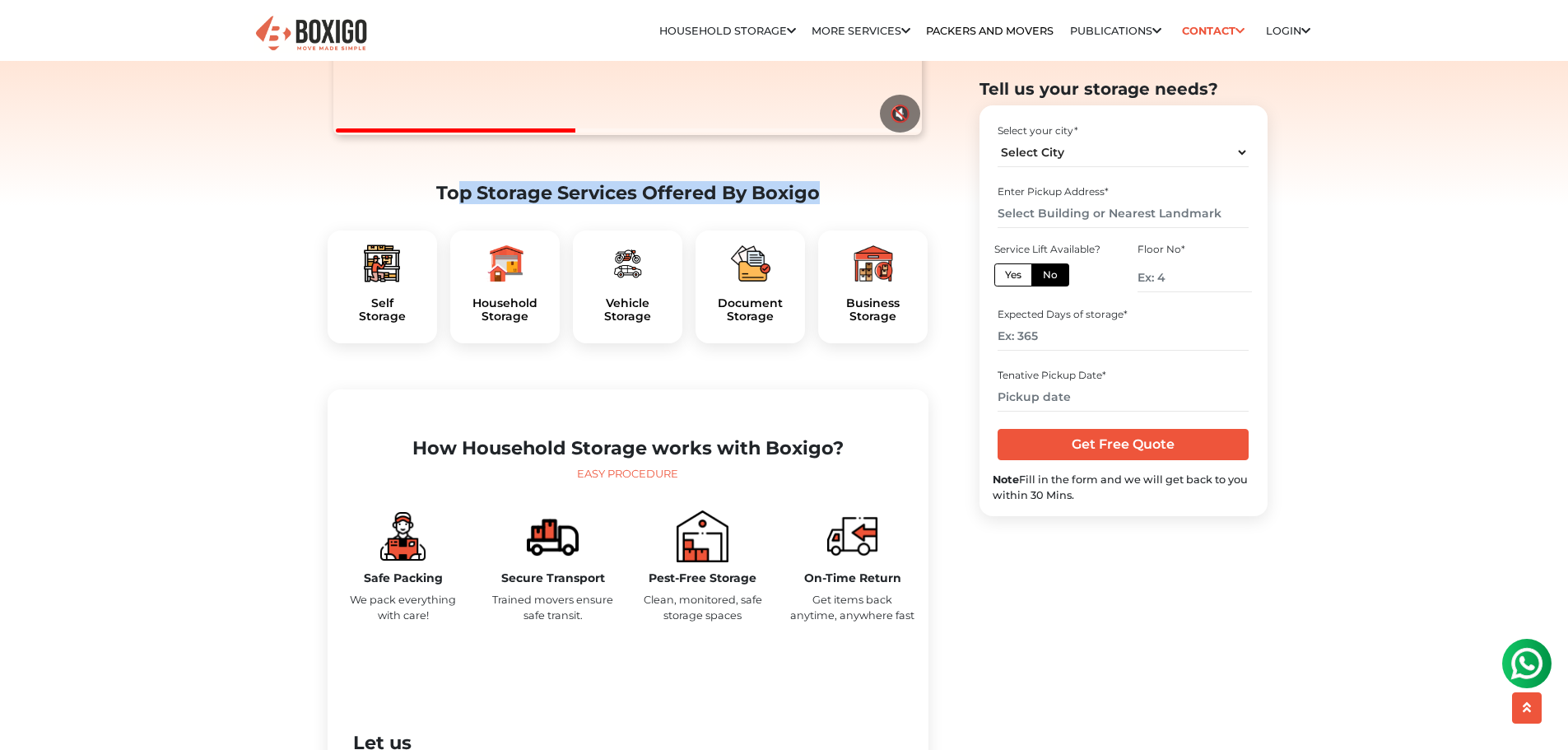
click at [801, 204] on h2 "Top Storage Services Offered By Boxigo" at bounding box center [628, 193] width 601 height 22
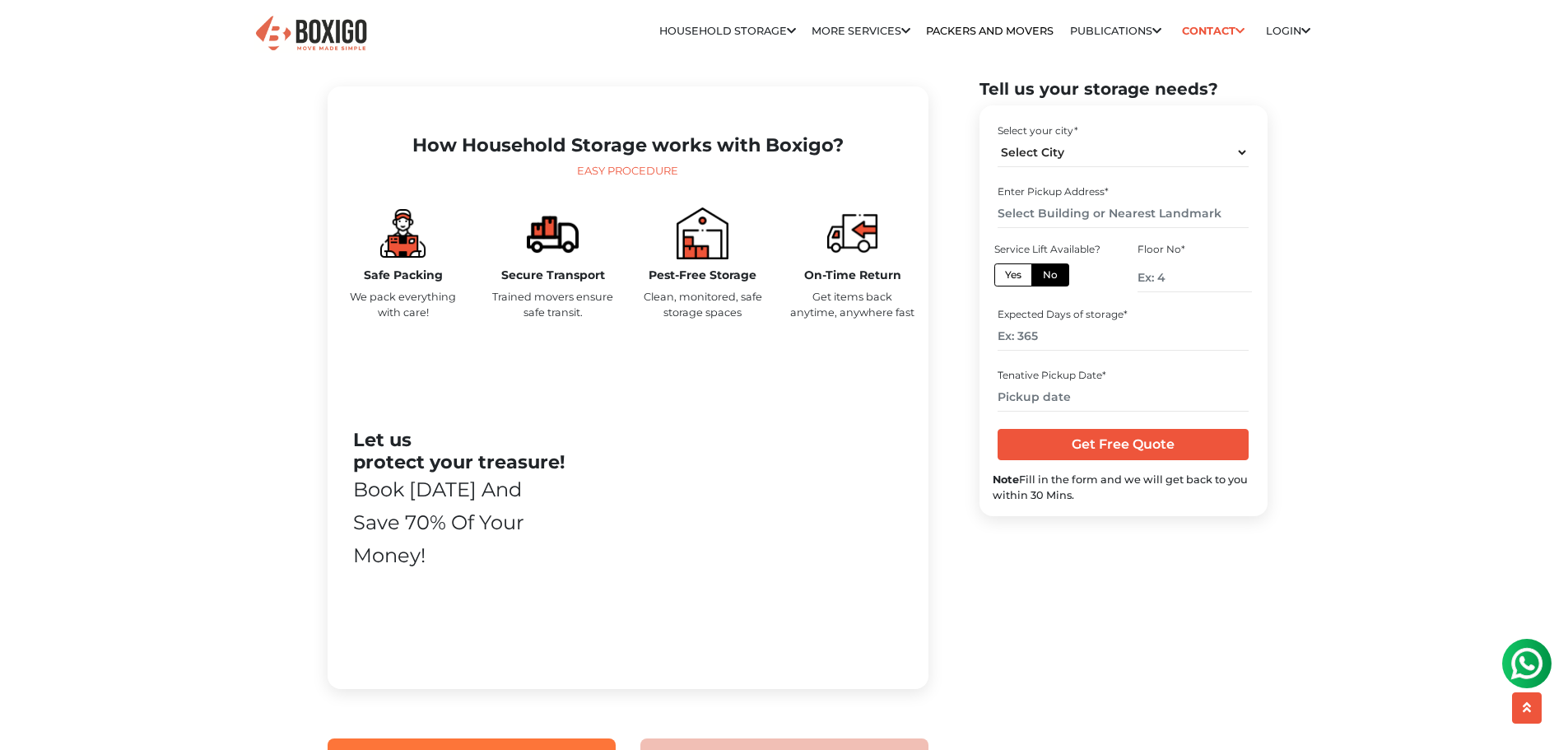
scroll to position [741, 0]
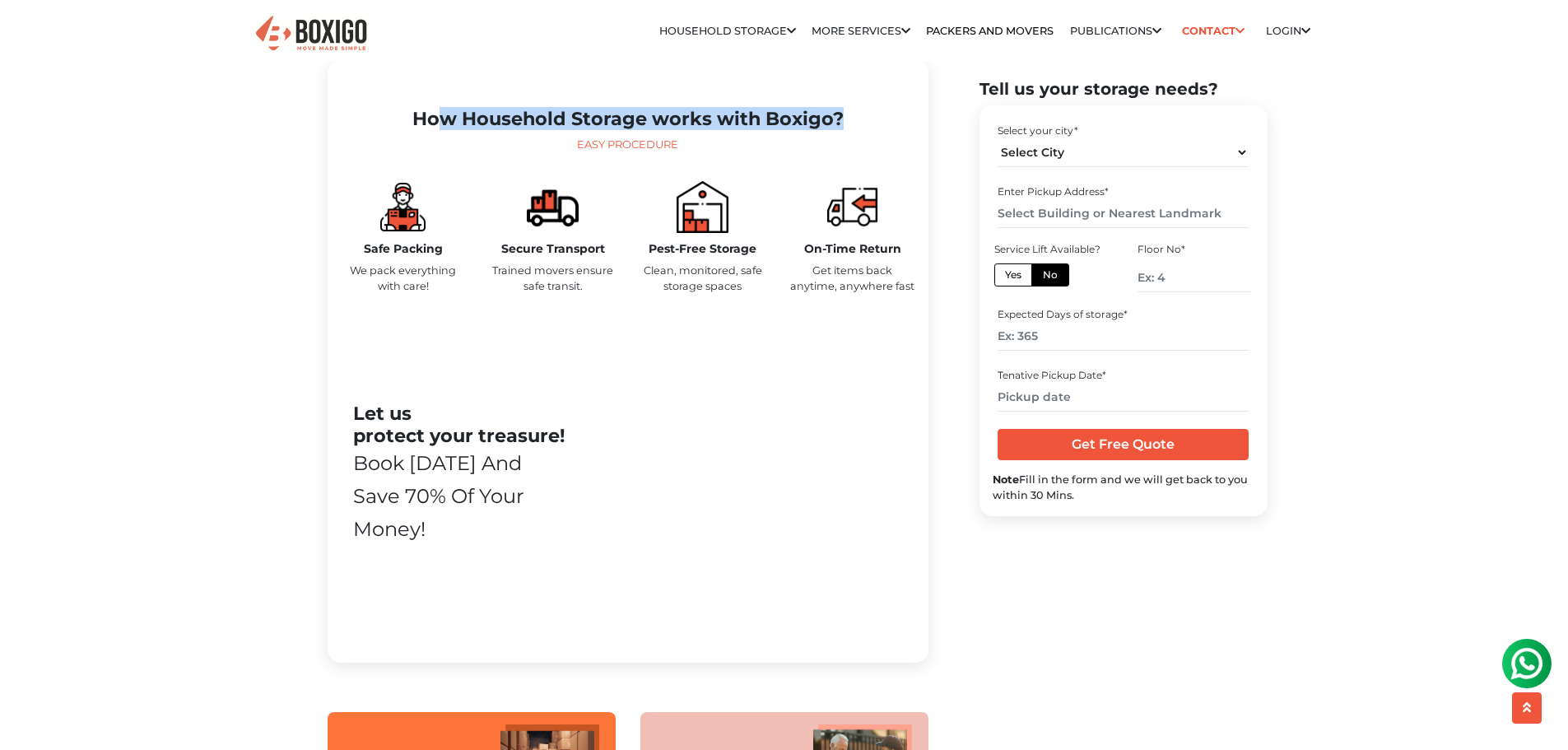
drag, startPoint x: 426, startPoint y: 163, endPoint x: 835, endPoint y: 161, distance: 409.0
click at [835, 130] on h2 "How Household Storage works with Boxigo?" at bounding box center [628, 118] width 575 height 22
drag, startPoint x: 603, startPoint y: 159, endPoint x: 833, endPoint y: 162, distance: 230.0
click at [833, 130] on h2 "How Household Storage works with Boxigo?" at bounding box center [628, 118] width 575 height 22
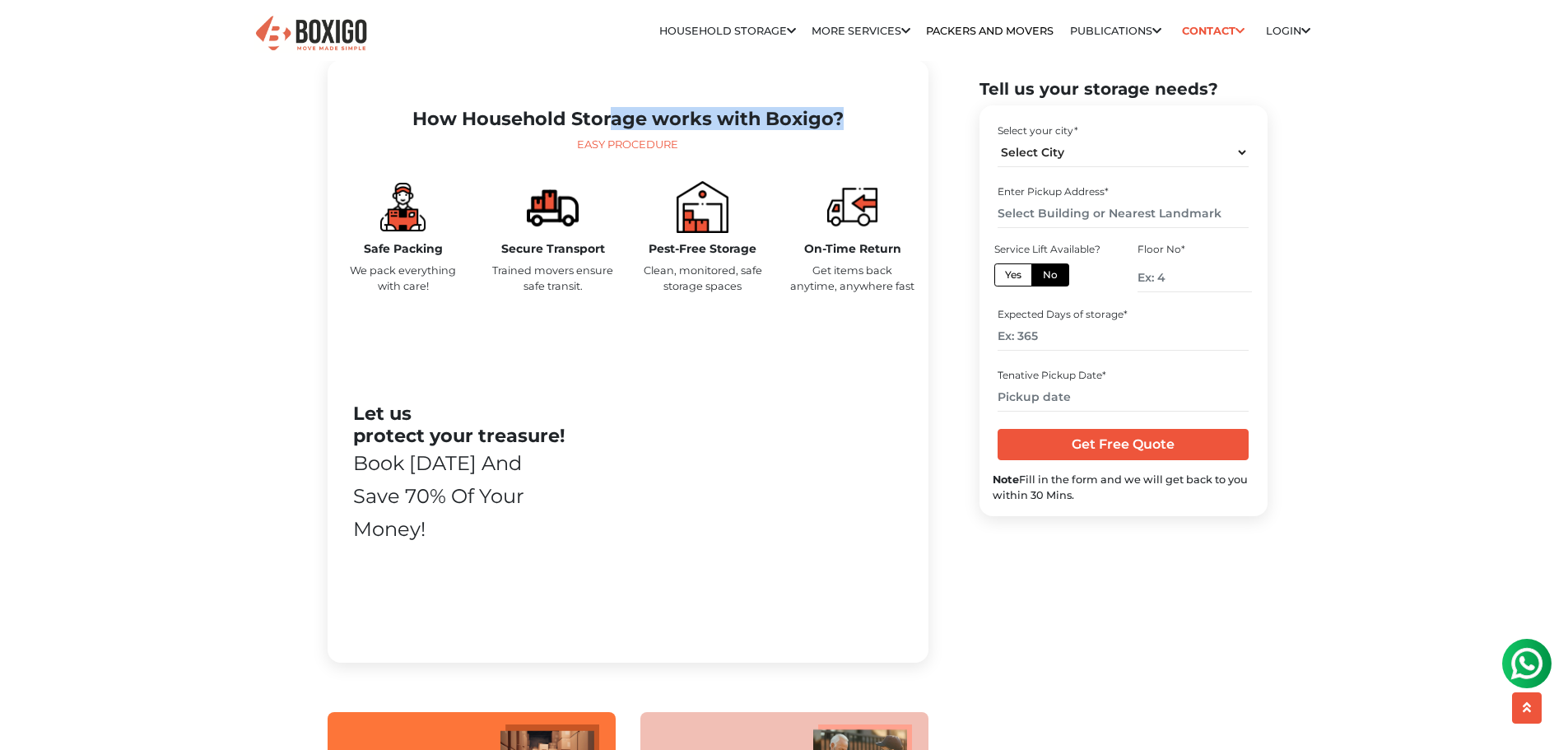
click at [833, 130] on h2 "How Household Storage works with Boxigo?" at bounding box center [628, 118] width 575 height 22
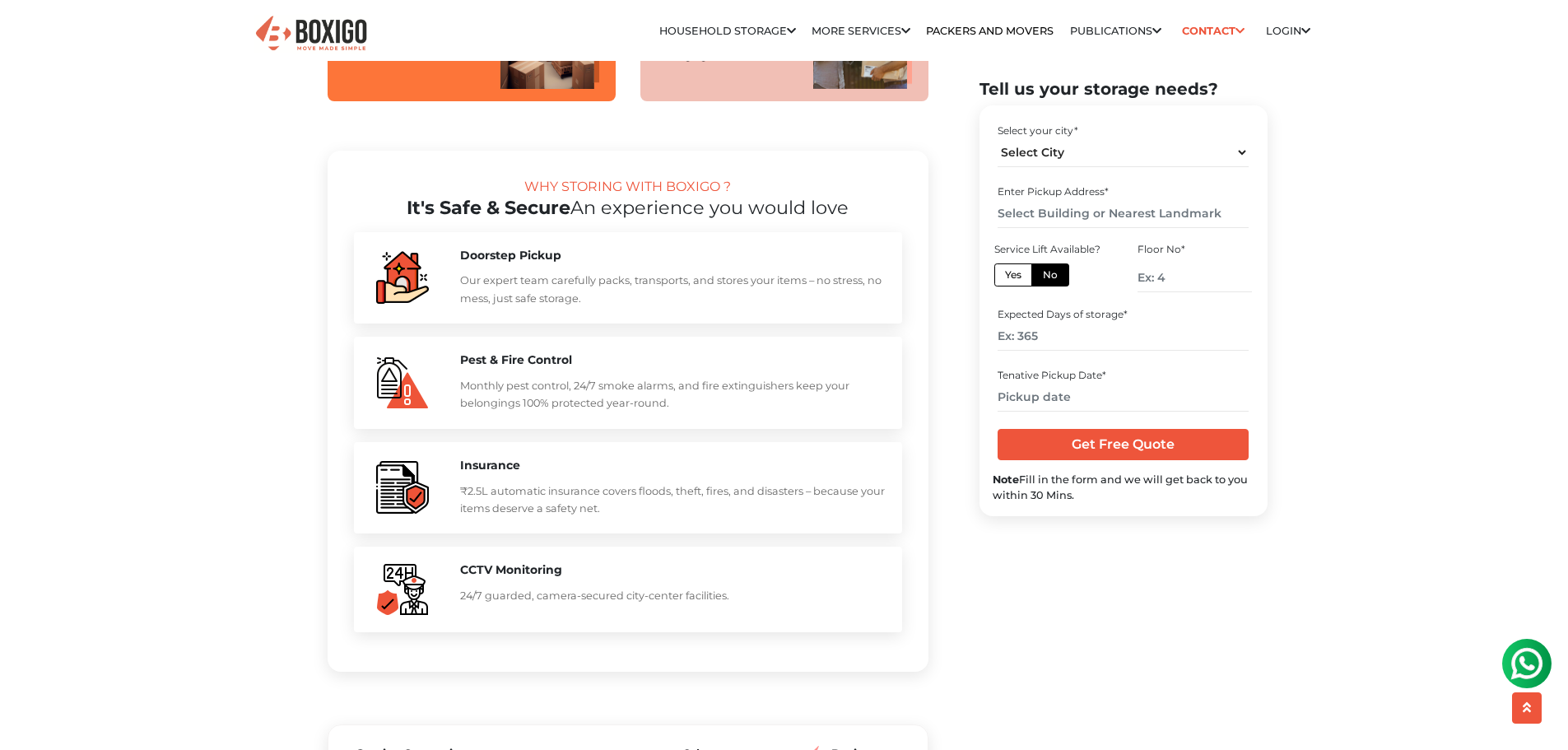
scroll to position [1482, 0]
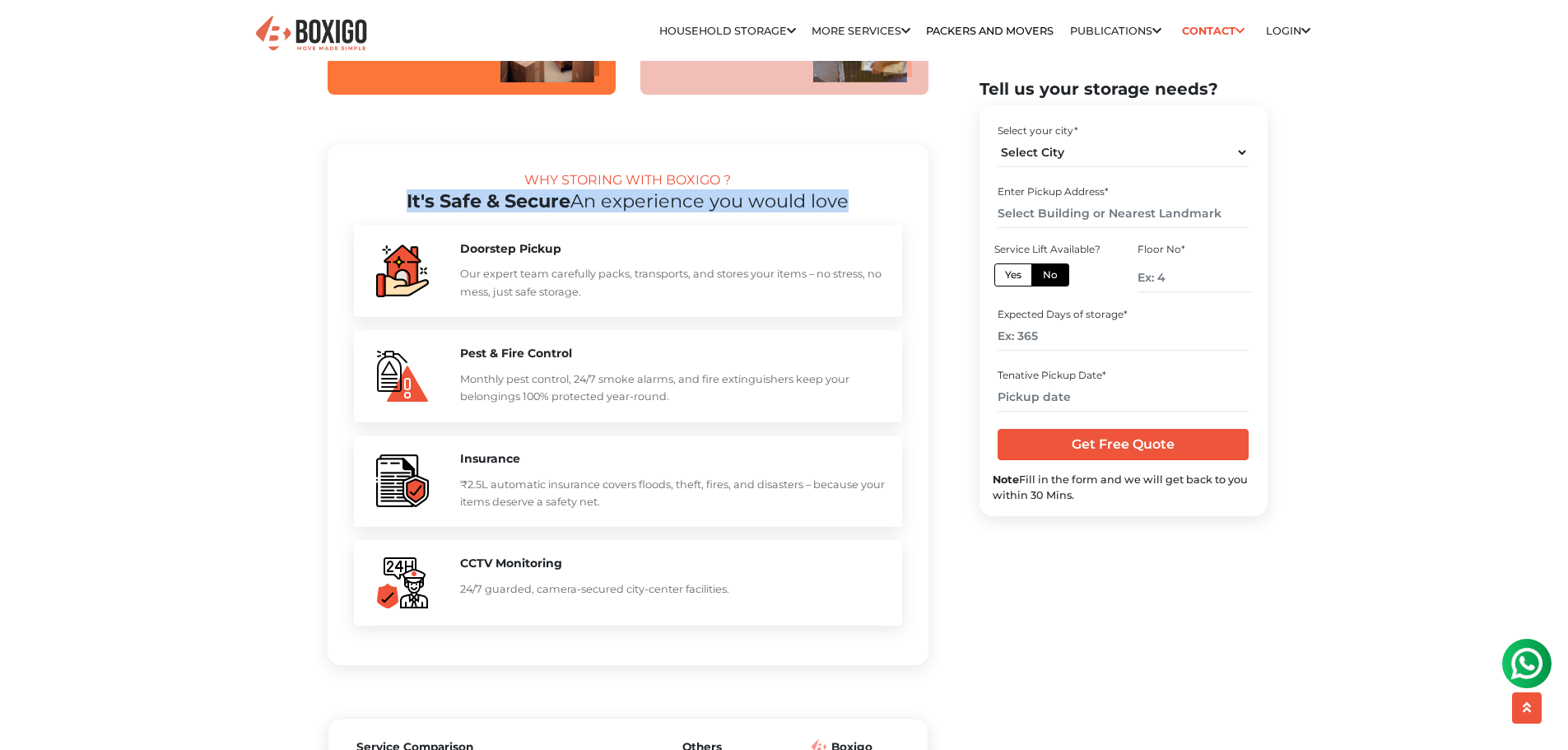
drag, startPoint x: 401, startPoint y: 236, endPoint x: 872, endPoint y: 237, distance: 471.0
click at [872, 213] on h2 "It's Safe & Secure An experience you would love" at bounding box center [628, 201] width 548 height 22
drag, startPoint x: 510, startPoint y: 219, endPoint x: 855, endPoint y: 231, distance: 345.2
click at [855, 213] on div "WHY STORING WITH BOXIGO ? It's Safe & Secure An experience you would love" at bounding box center [628, 191] width 548 height 42
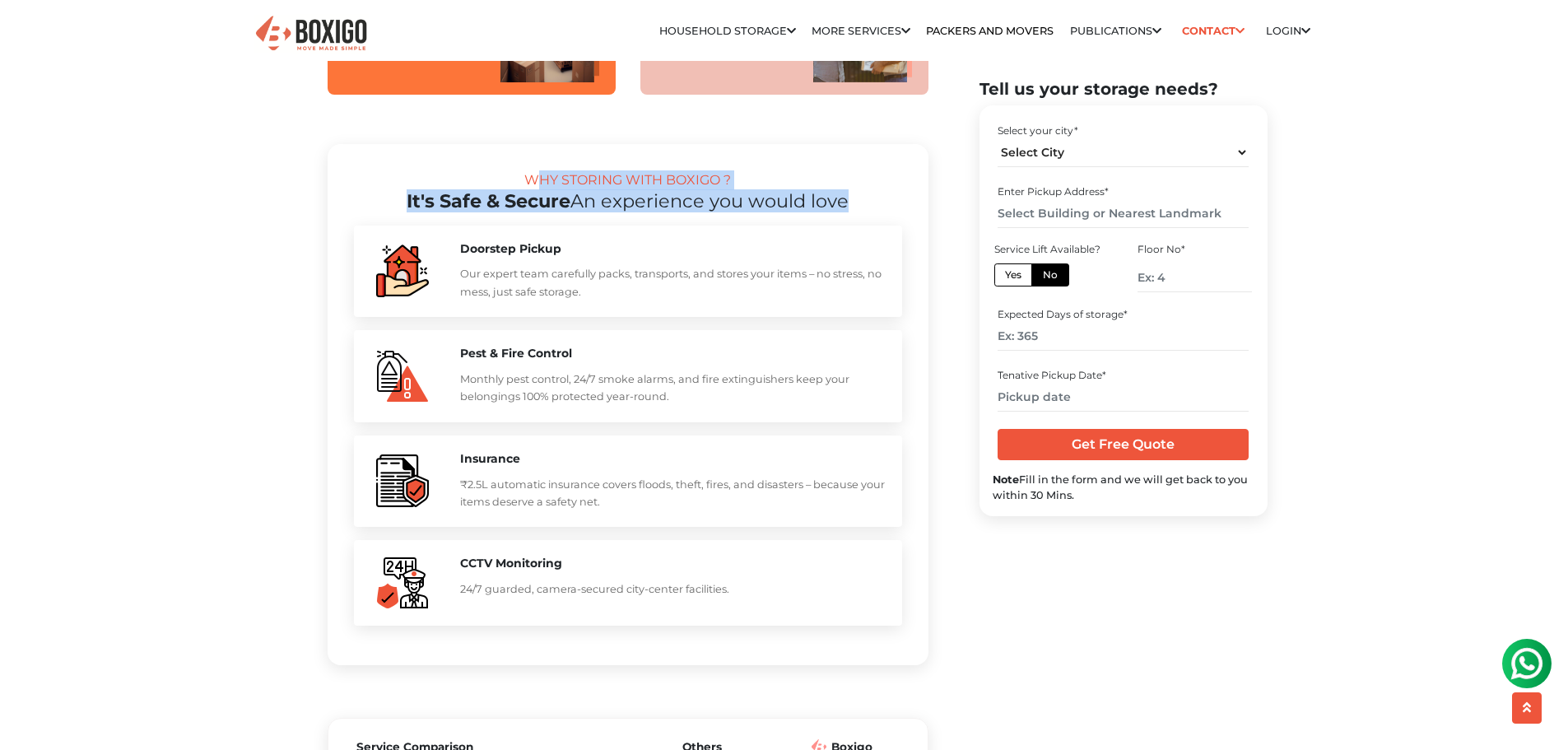
click at [855, 213] on h2 "It's Safe & Secure An experience you would love" at bounding box center [628, 201] width 548 height 22
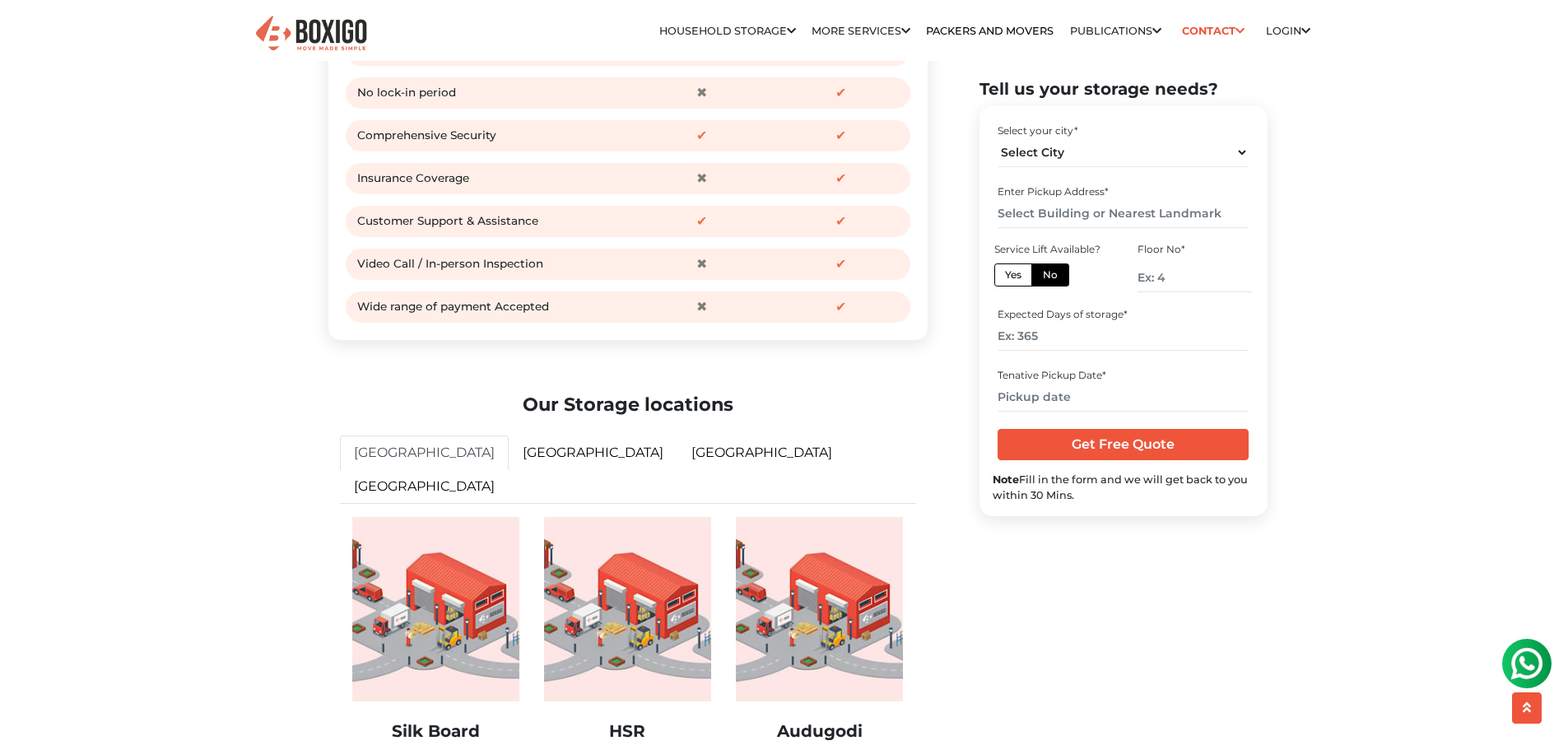
scroll to position [2552, 0]
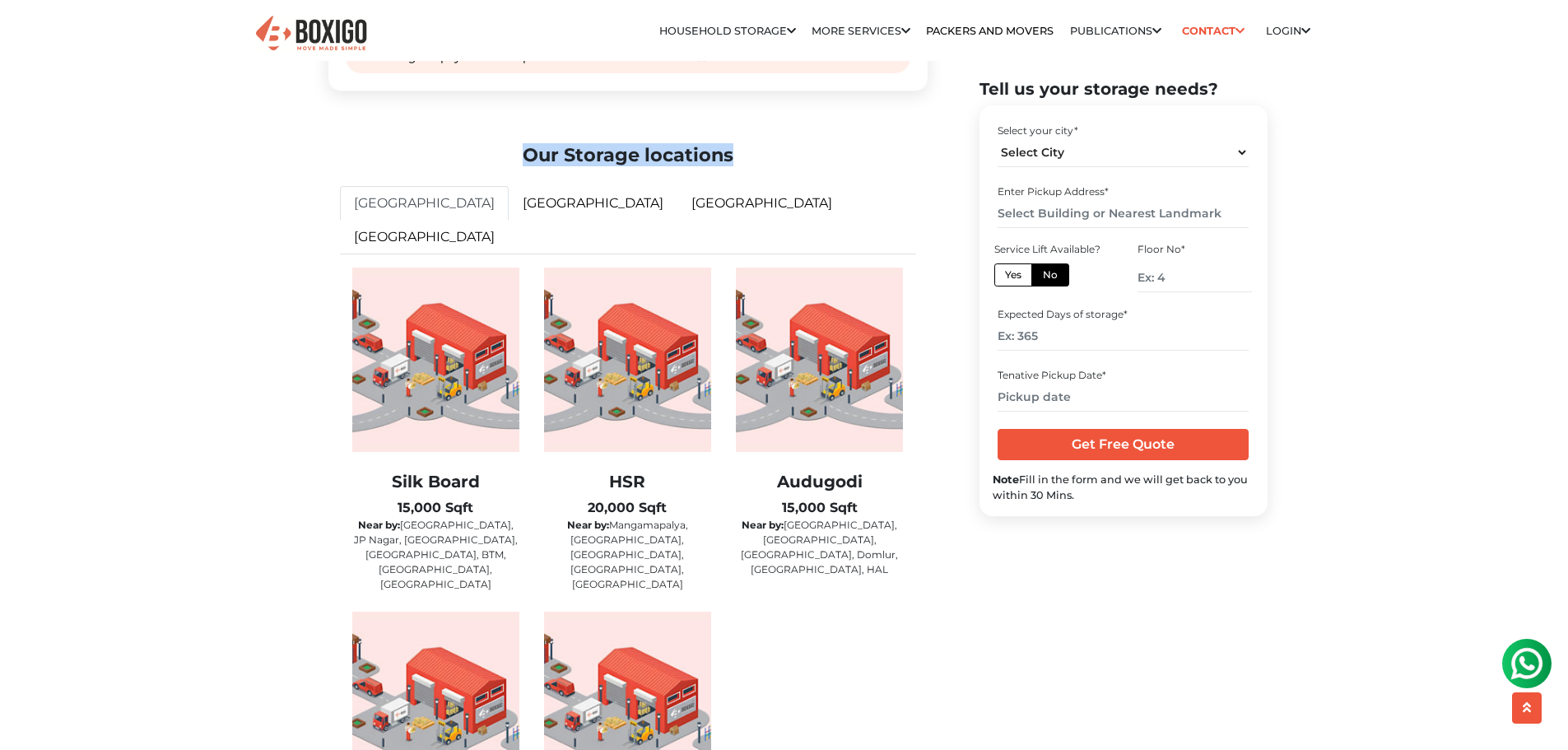
drag, startPoint x: 520, startPoint y: 195, endPoint x: 772, endPoint y: 197, distance: 252.0
click at [772, 166] on h2 "Our Storage locations" at bounding box center [628, 155] width 576 height 22
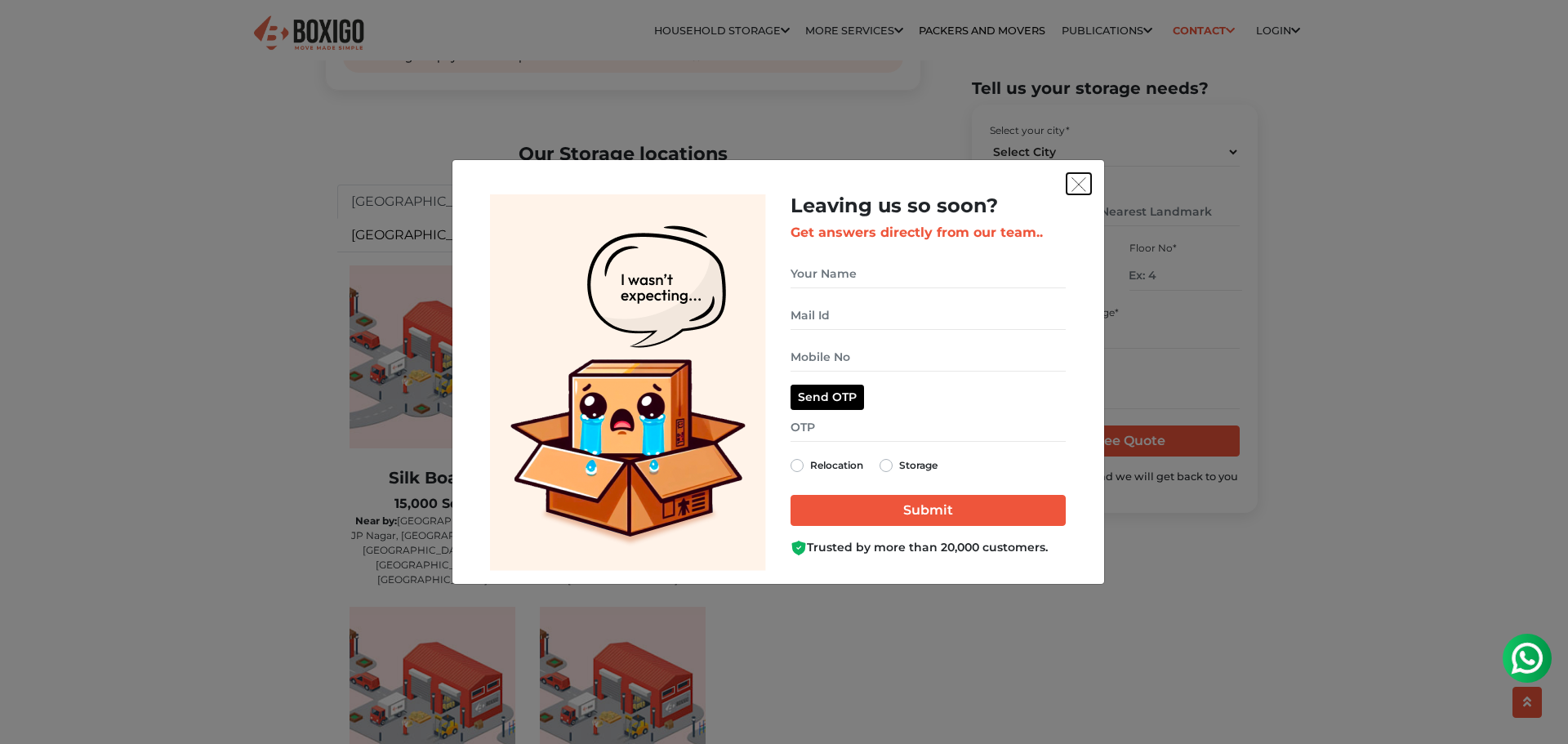
click at [1075, 188] on img "get free quote dialog" at bounding box center [1079, 185] width 15 height 15
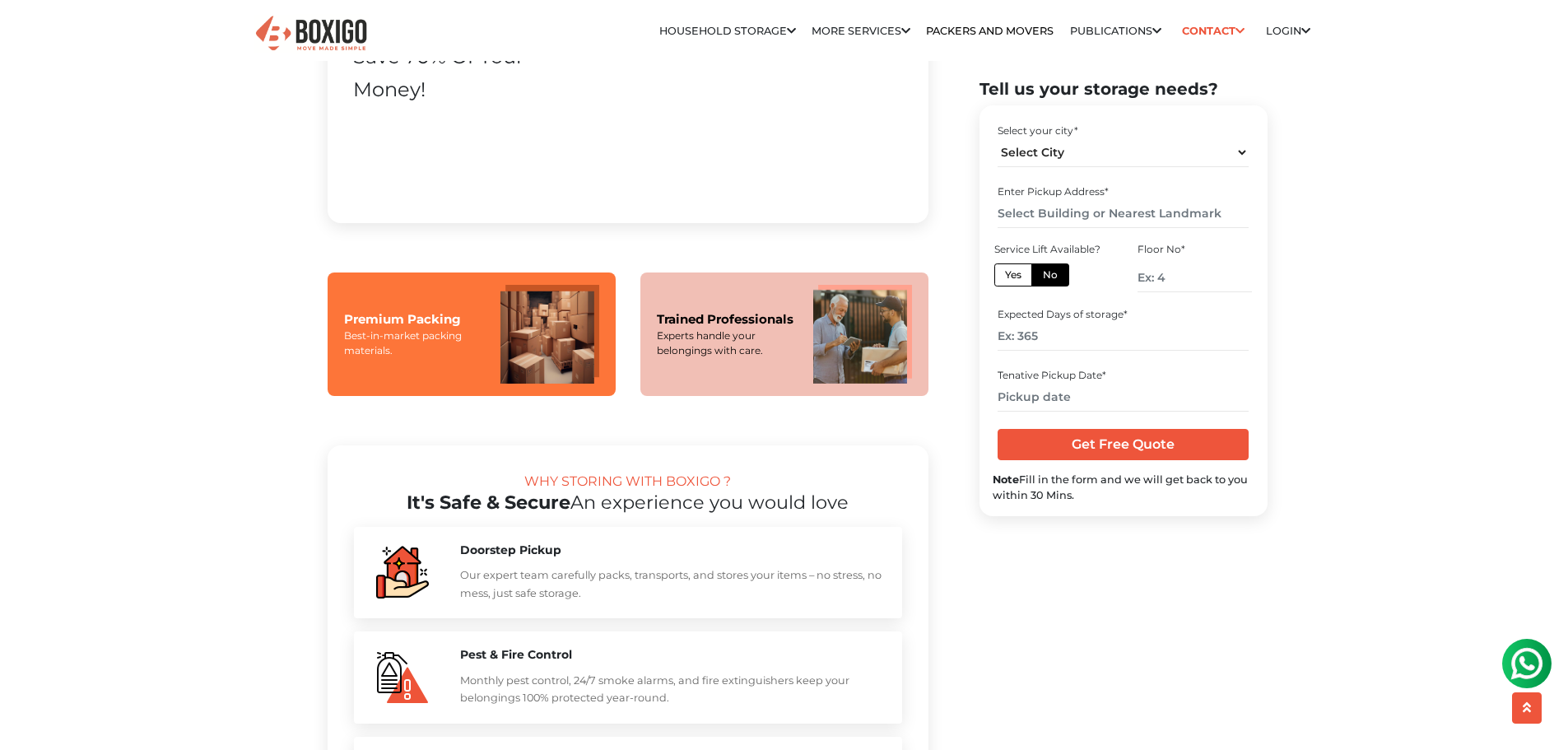
scroll to position [1400, 0]
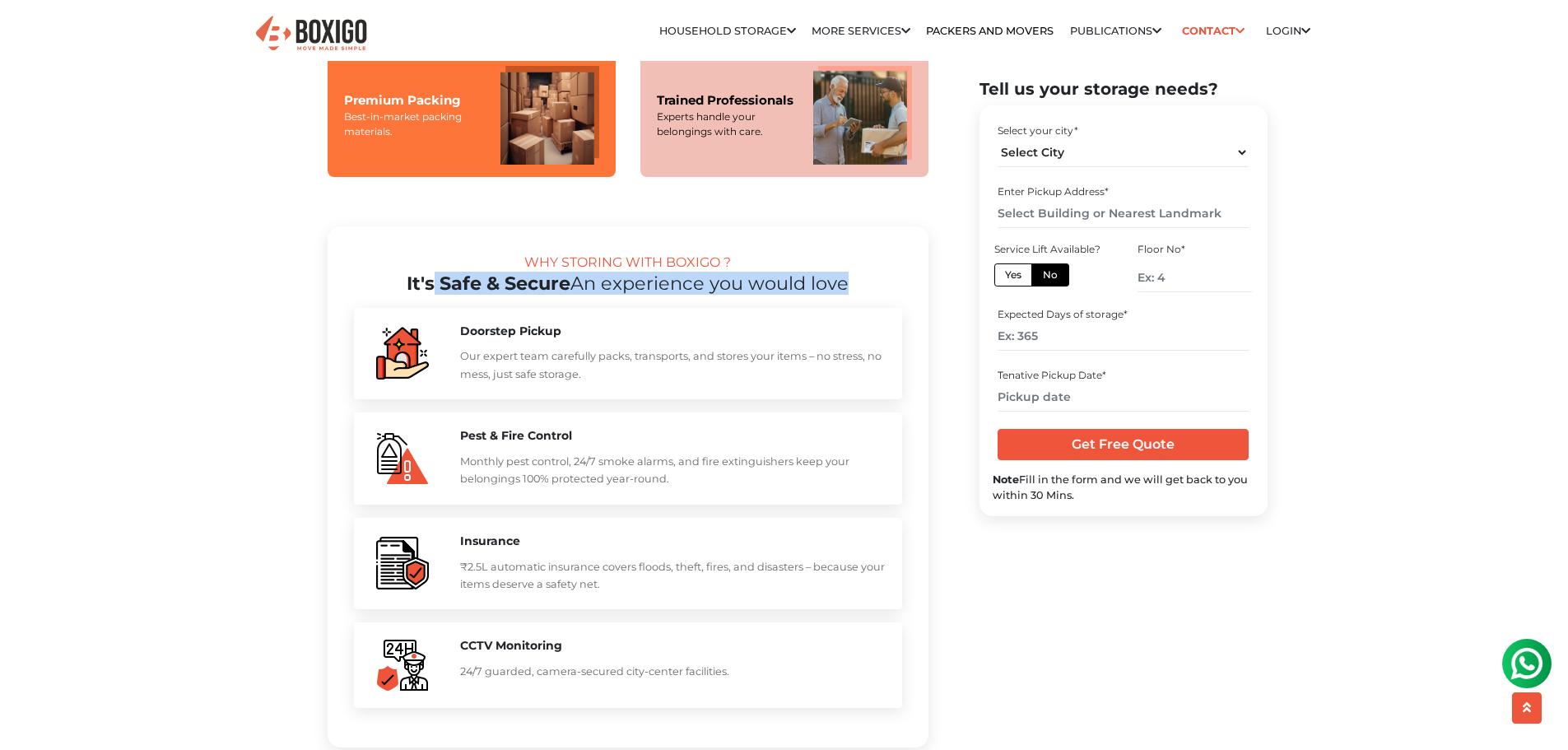
drag, startPoint x: 430, startPoint y: 325, endPoint x: 885, endPoint y: 325, distance: 455.0
click at [885, 295] on h2 "It's Safe & Secure An experience you would love" at bounding box center [628, 283] width 548 height 22
click at [851, 295] on h2 "It's Safe & Secure An experience you would love" at bounding box center [628, 283] width 548 height 22
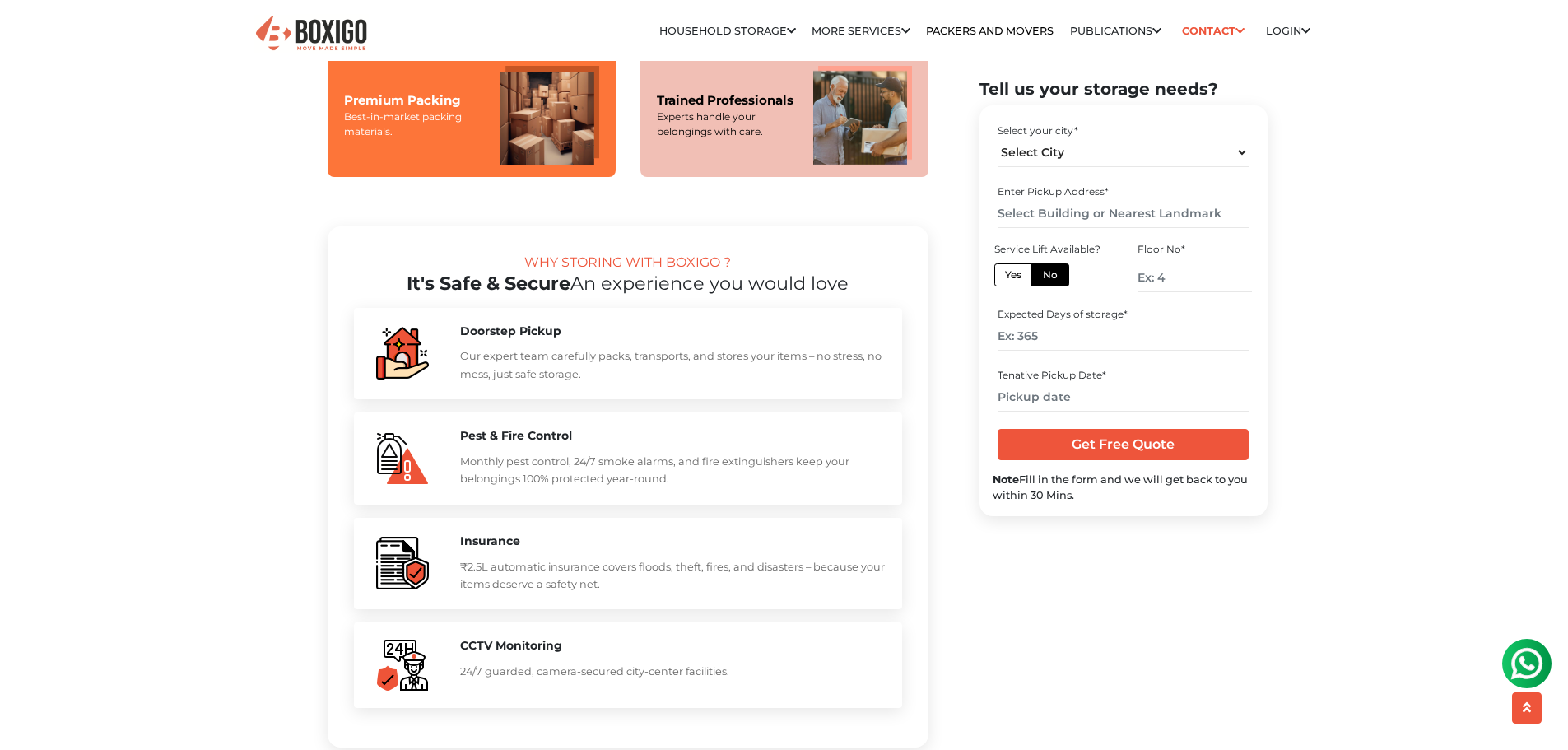
drag, startPoint x: 532, startPoint y: 401, endPoint x: 623, endPoint y: 413, distance: 91.8
click at [623, 382] on p "Our expert team carefully packs, transports, and stores your items – no stress,…" at bounding box center [673, 365] width 426 height 36
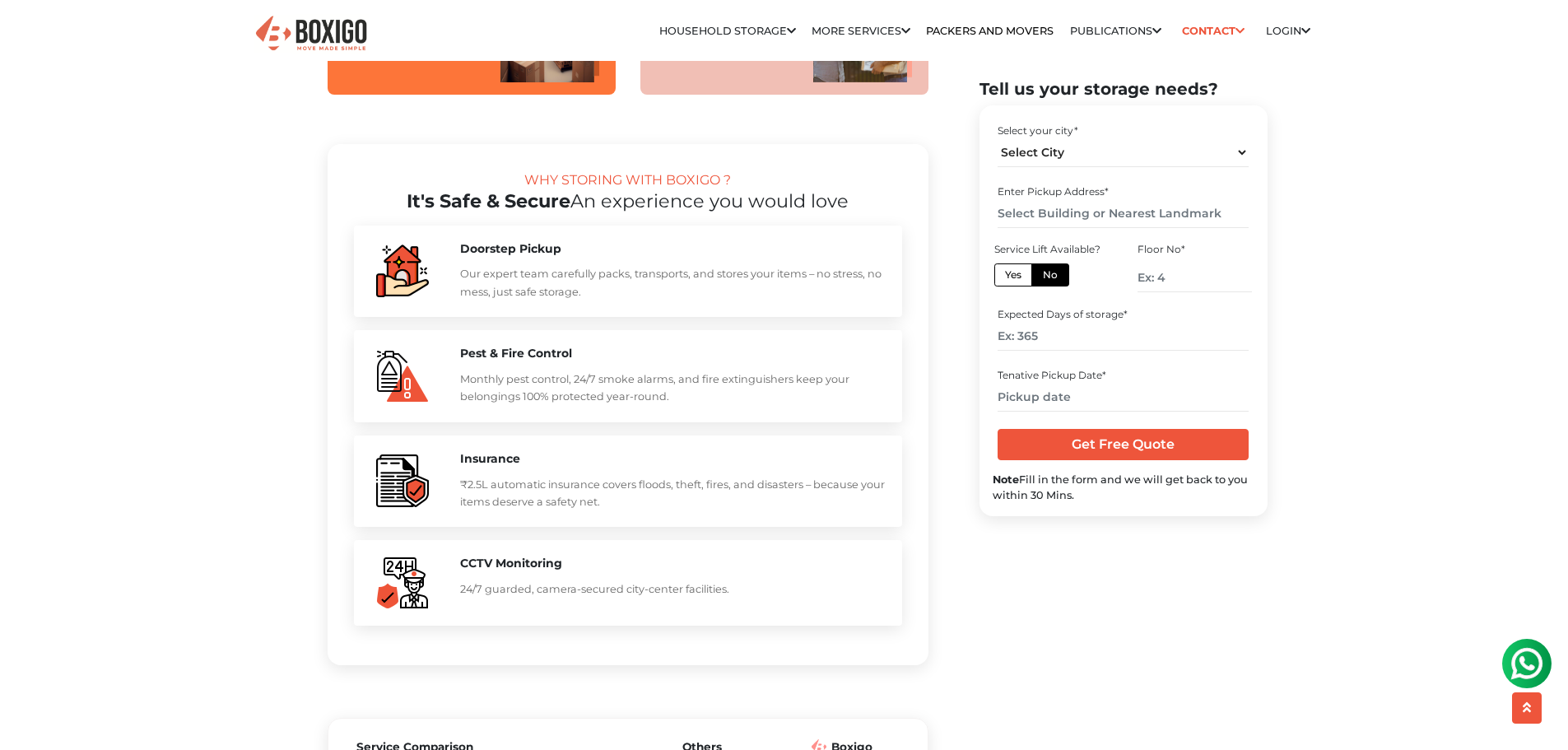
drag, startPoint x: 451, startPoint y: 327, endPoint x: 613, endPoint y: 329, distance: 162.0
click at [613, 301] on div "Doorstep Pickup Our expert team carefully packs, transports, and stores your it…" at bounding box center [673, 272] width 450 height 60
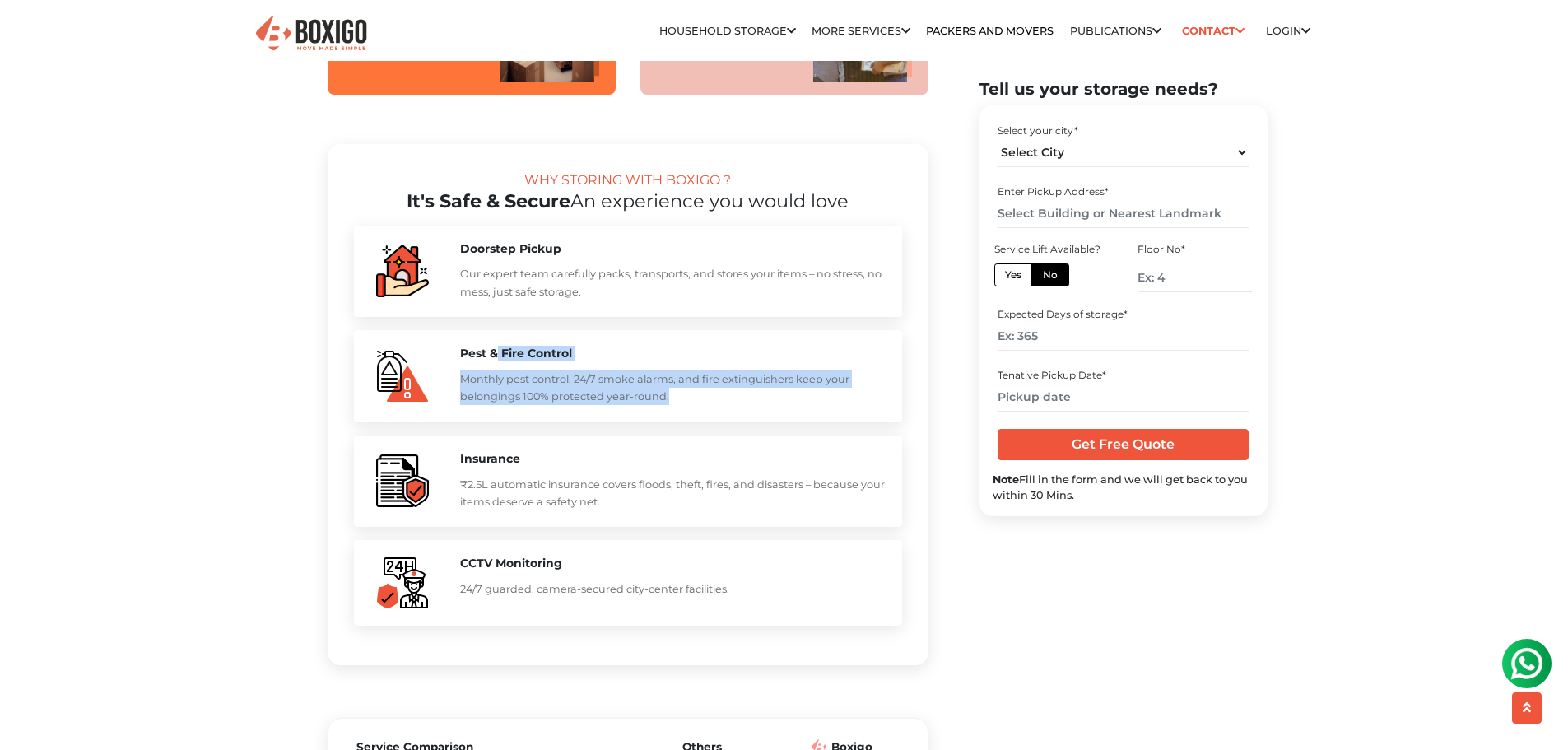
drag, startPoint x: 580, startPoint y: 414, endPoint x: 698, endPoint y: 435, distance: 119.9
click at [698, 422] on div "Pest & Fire Control Monthly pest control, 24/7 smoke alarms, and fire extinguis…" at bounding box center [628, 376] width 548 height 92
click at [698, 406] on p "Monthly pest control, 24/7 smoke alarms, and fire extinguishers keep your belon…" at bounding box center [673, 388] width 426 height 36
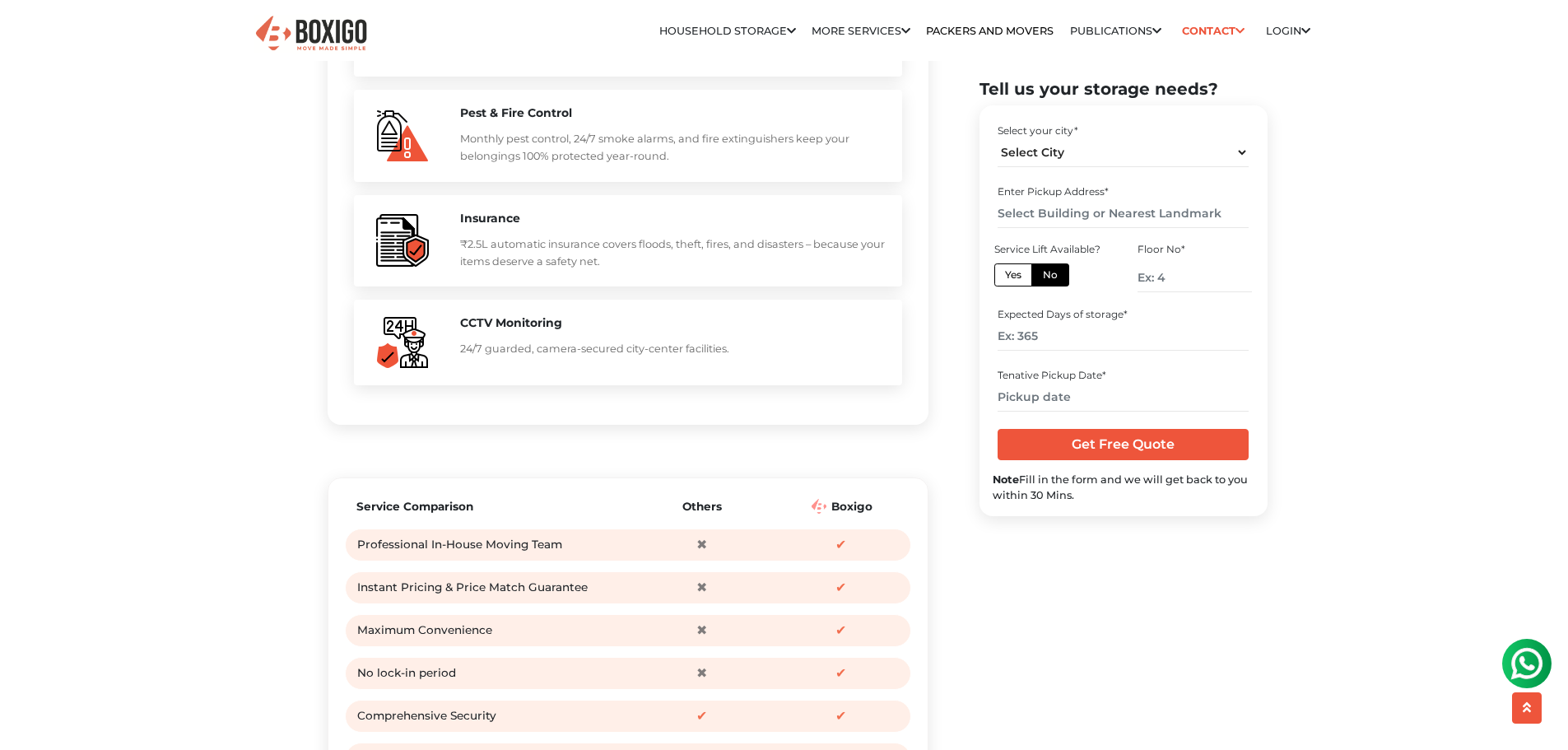
scroll to position [1728, 0]
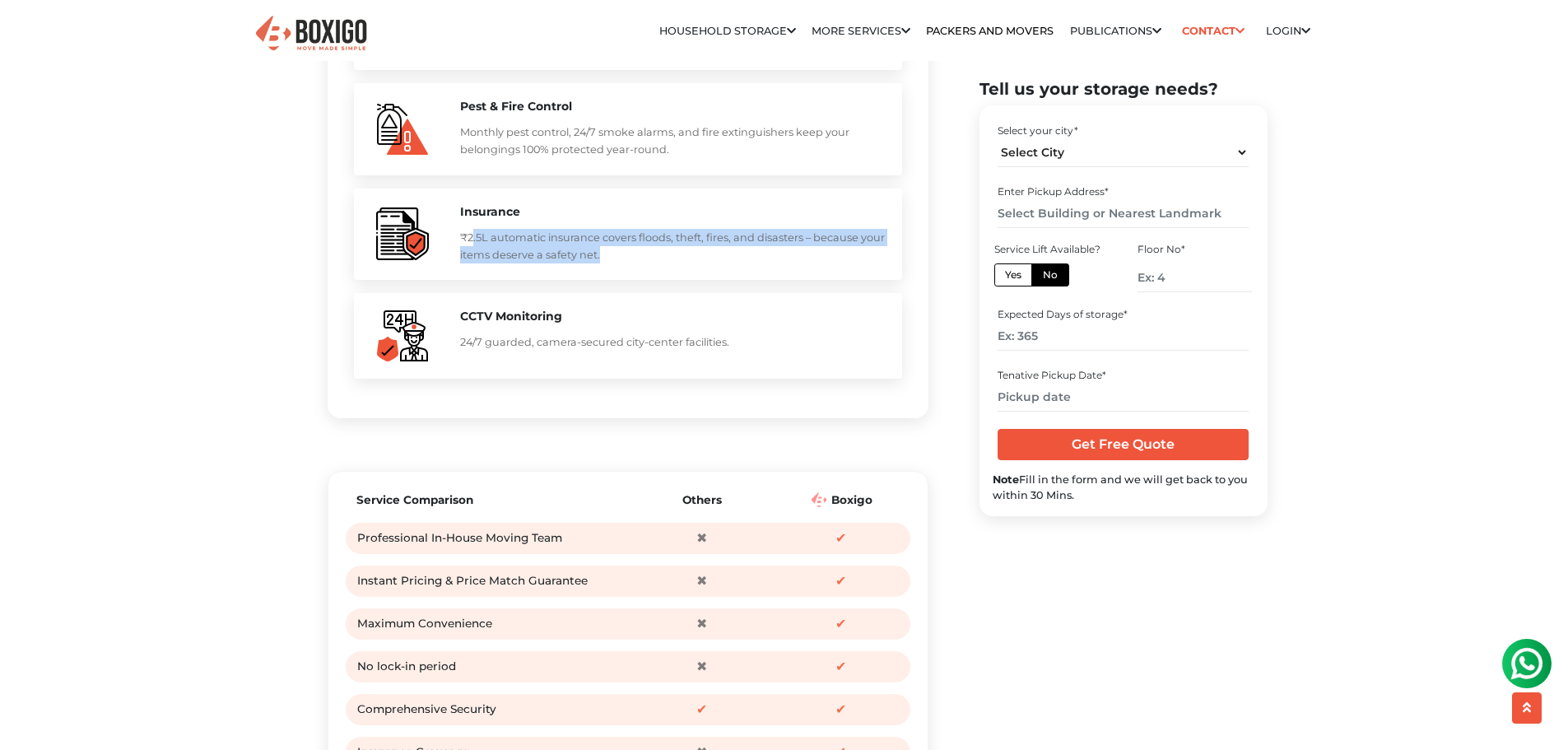
drag, startPoint x: 471, startPoint y: 274, endPoint x: 632, endPoint y: 290, distance: 161.8
click at [632, 264] on p "₹2.5L automatic insurance covers floods, theft, fires, and disasters – because …" at bounding box center [673, 246] width 426 height 36
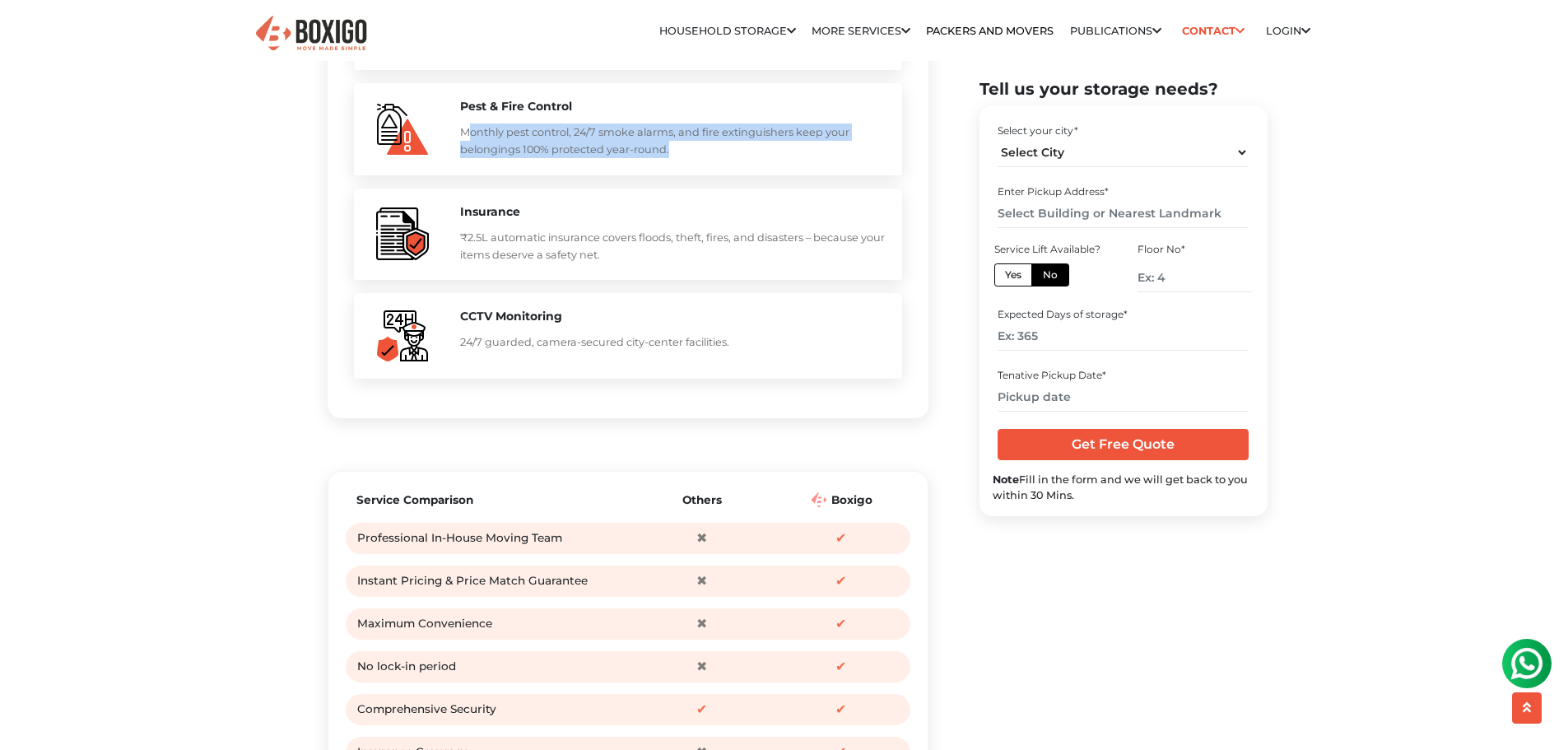
drag, startPoint x: 468, startPoint y: 171, endPoint x: 679, endPoint y: 194, distance: 212.2
click at [679, 159] on p "Monthly pest control, 24/7 smoke alarms, and fire extinguishers keep your belon…" at bounding box center [673, 141] width 426 height 36
drag, startPoint x: 599, startPoint y: 165, endPoint x: 650, endPoint y: 182, distance: 53.8
click at [650, 159] on p "Monthly pest control, 24/7 smoke alarms, and fire extinguishers keep your belon…" at bounding box center [673, 141] width 426 height 36
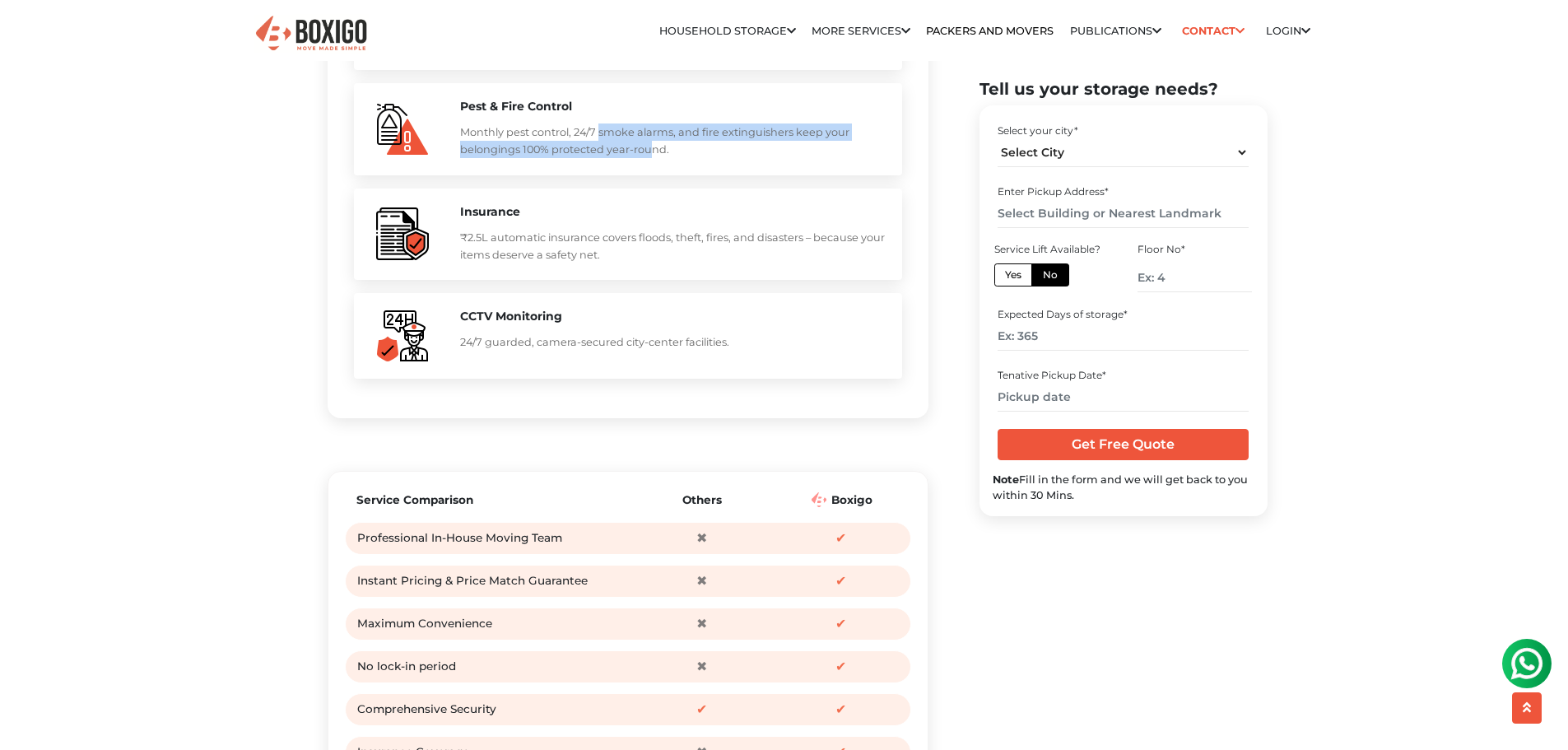
click at [650, 159] on p "Monthly pest control, 24/7 smoke alarms, and fire extinguishers keep your belon…" at bounding box center [673, 141] width 426 height 36
drag, startPoint x: 743, startPoint y: 172, endPoint x: 795, endPoint y: 176, distance: 52.2
click at [795, 159] on p "Monthly pest control, 24/7 smoke alarms, and fire extinguishers keep your belon…" at bounding box center [673, 141] width 426 height 36
drag, startPoint x: 536, startPoint y: 193, endPoint x: 669, endPoint y: 193, distance: 133.0
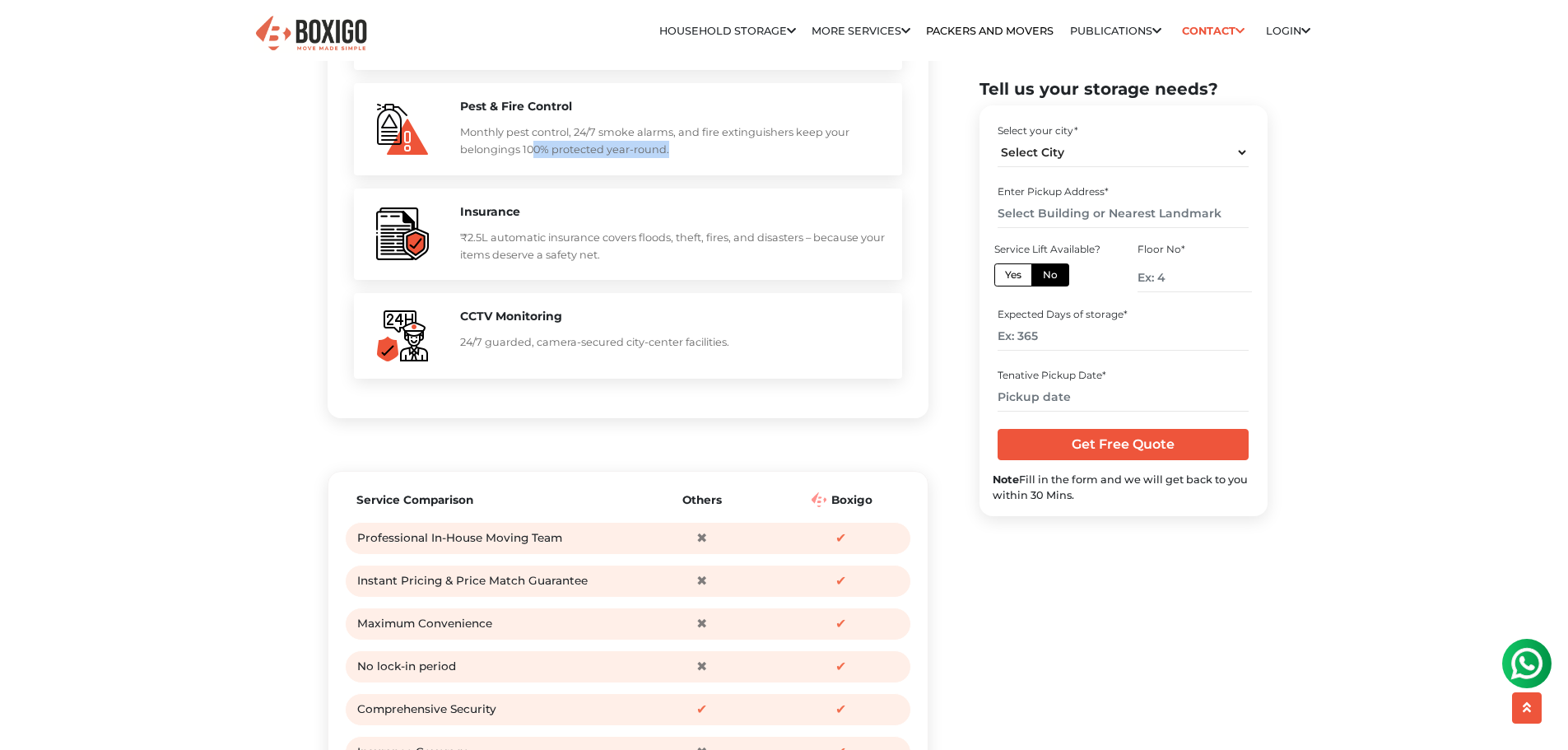
click at [669, 159] on p "Monthly pest control, 24/7 smoke alarms, and fire extinguishers keep your belon…" at bounding box center [673, 141] width 426 height 36
drag, startPoint x: 474, startPoint y: 378, endPoint x: 791, endPoint y: 381, distance: 317.0
click at [791, 351] on p "24/7 guarded, camera-secured city-center facilities." at bounding box center [673, 342] width 426 height 17
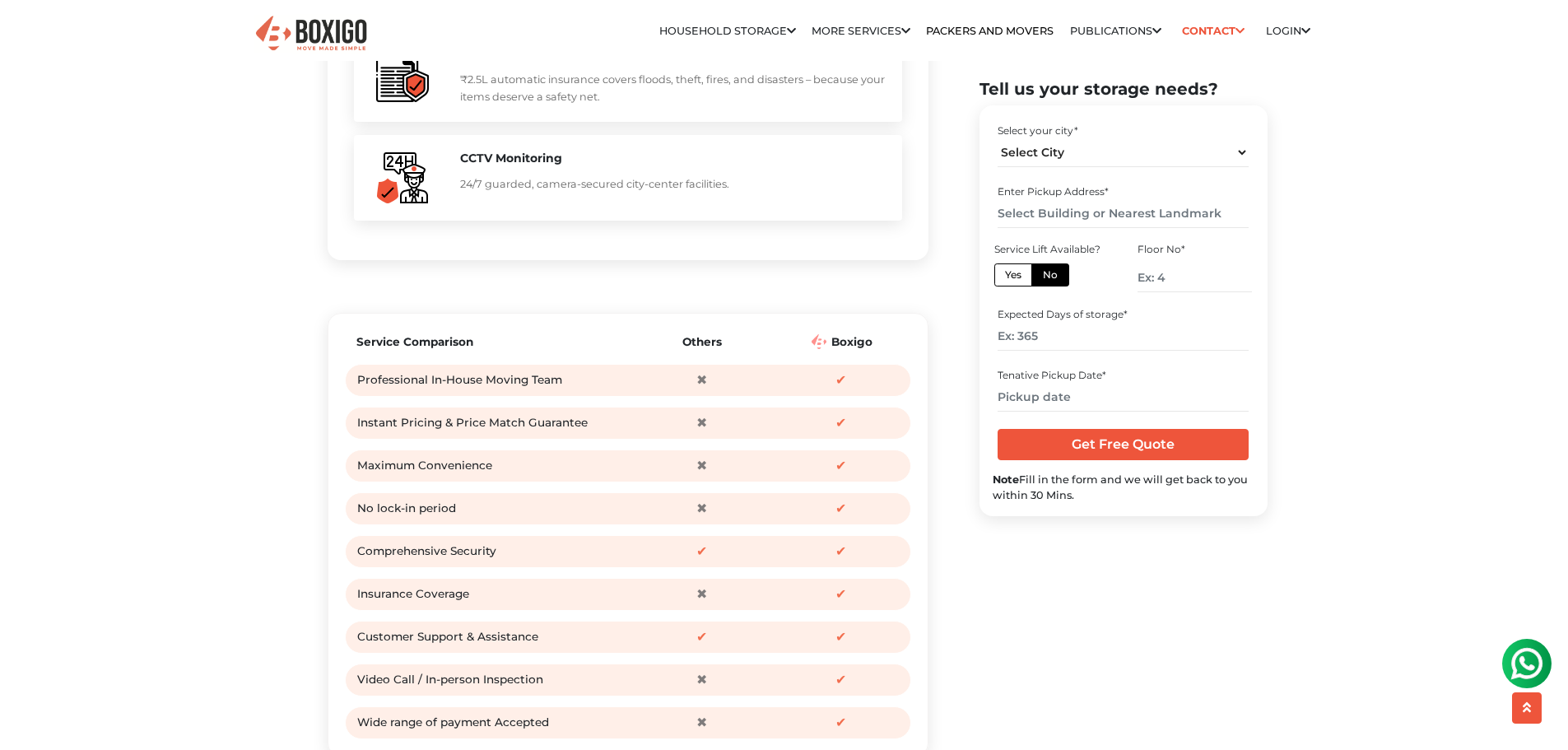
scroll to position [1893, 0]
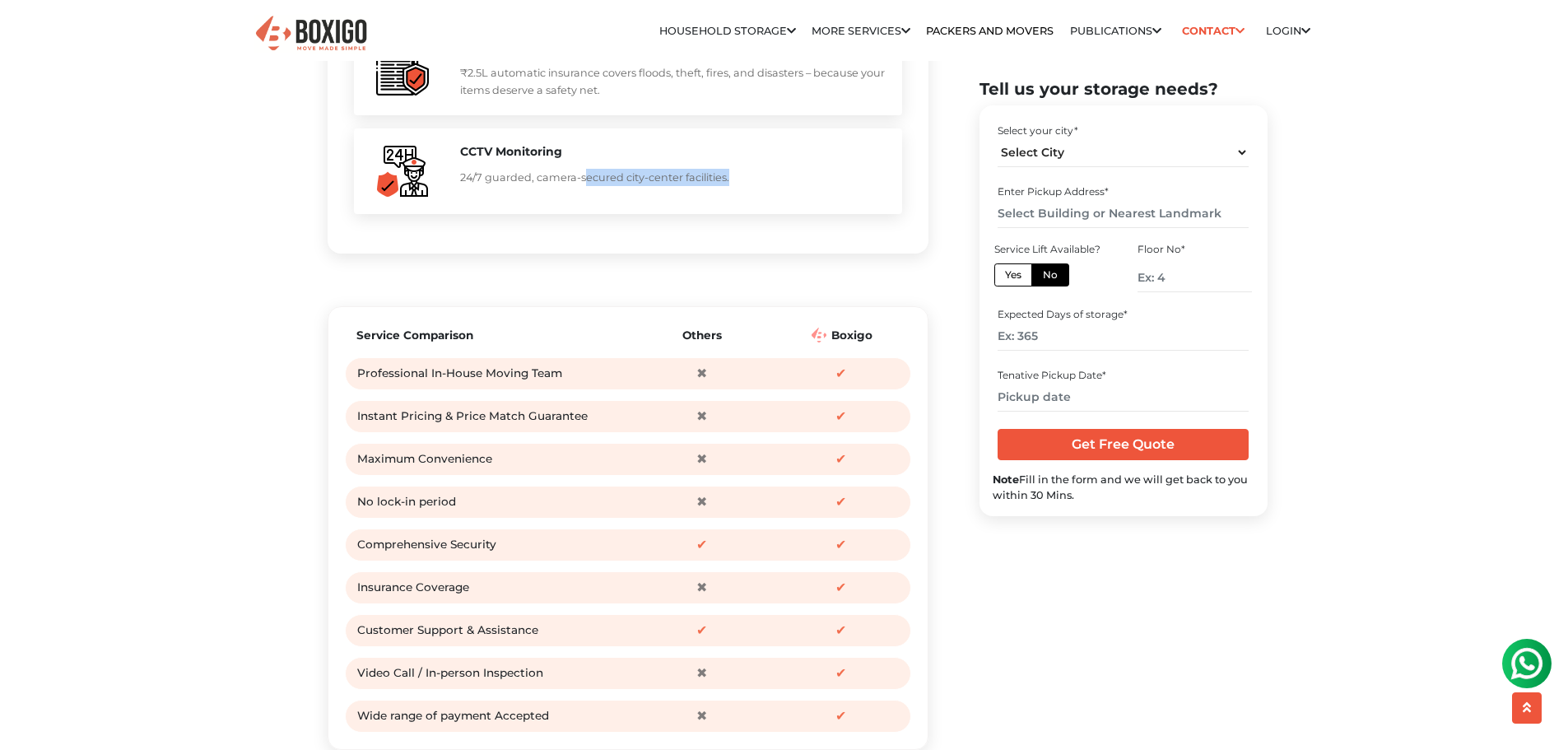
drag, startPoint x: 583, startPoint y: 219, endPoint x: 733, endPoint y: 213, distance: 150.1
click at [733, 186] on p "24/7 guarded, camera-secured city-center facilities." at bounding box center [673, 177] width 426 height 17
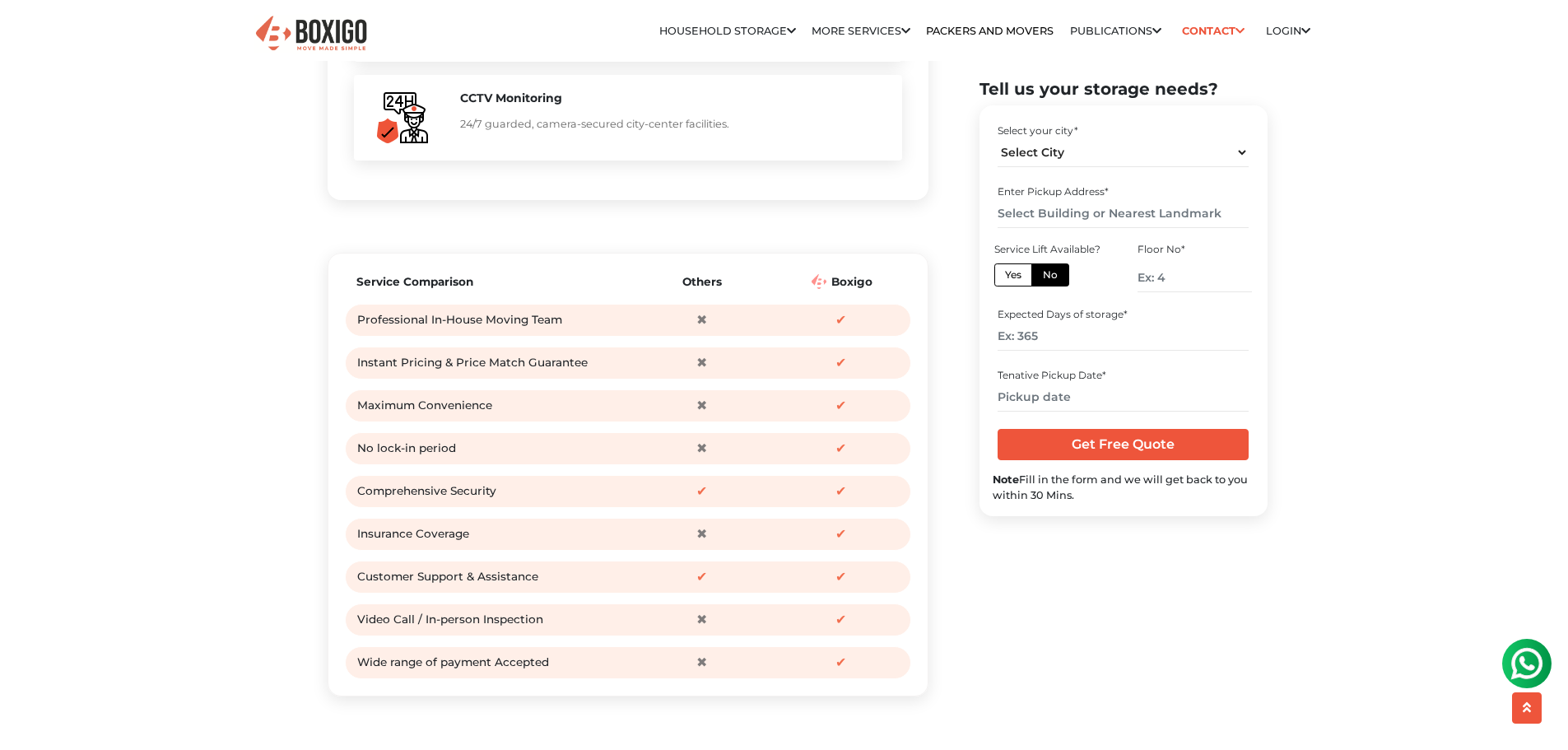
scroll to position [1976, 0]
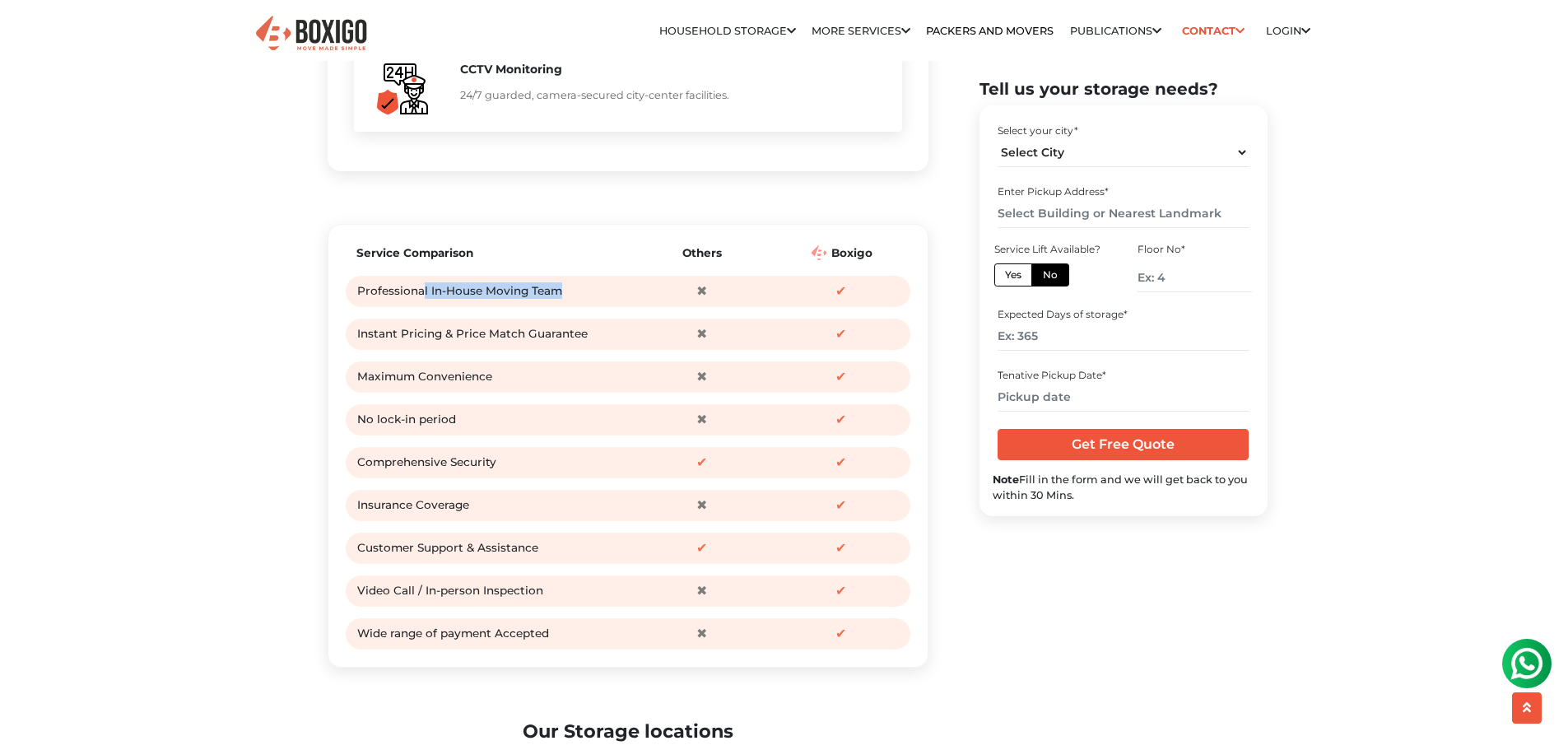
drag, startPoint x: 423, startPoint y: 330, endPoint x: 583, endPoint y: 334, distance: 160.0
click at [583, 304] on div "Professional In-House Moving Team" at bounding box center [493, 291] width 271 height 25
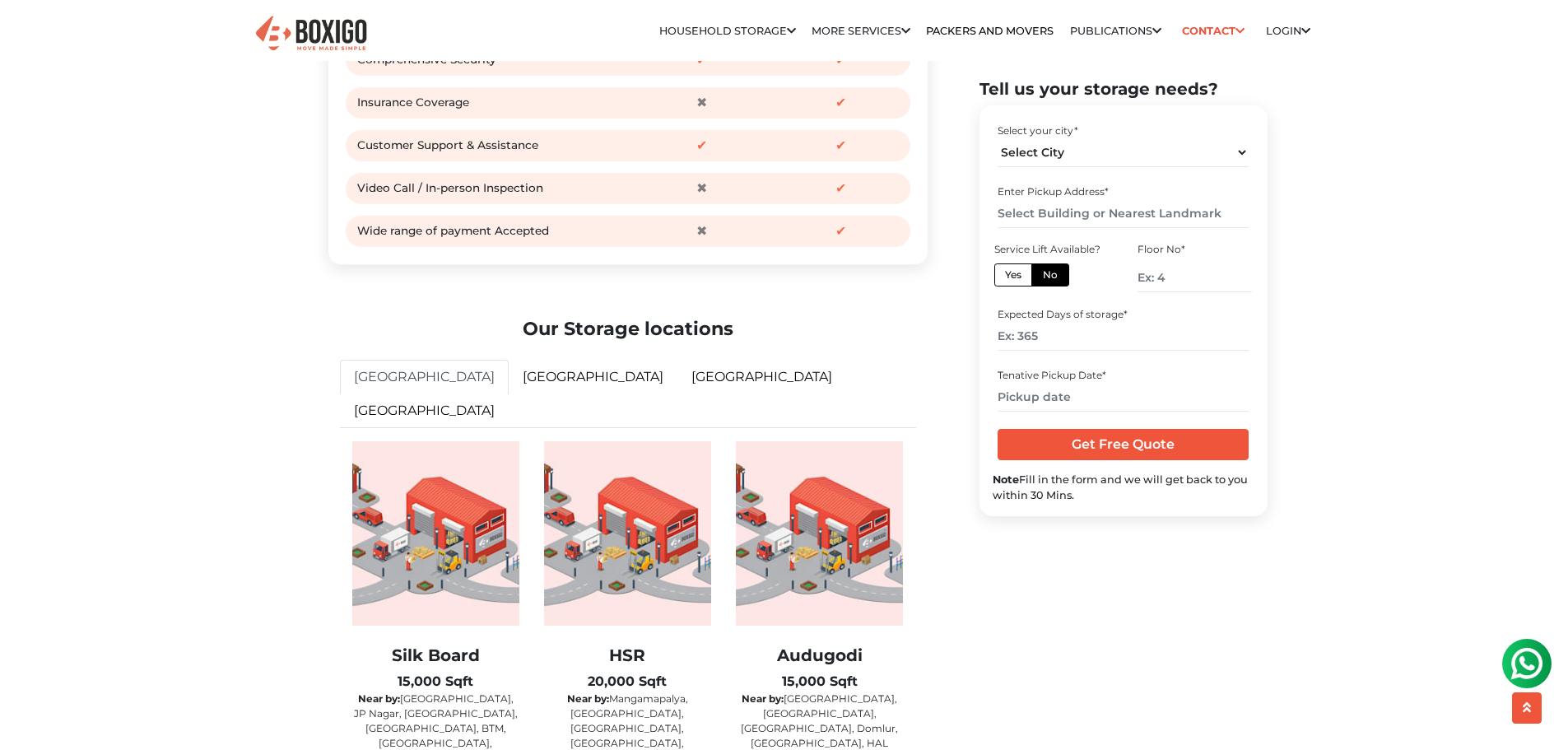
scroll to position [2387, 0]
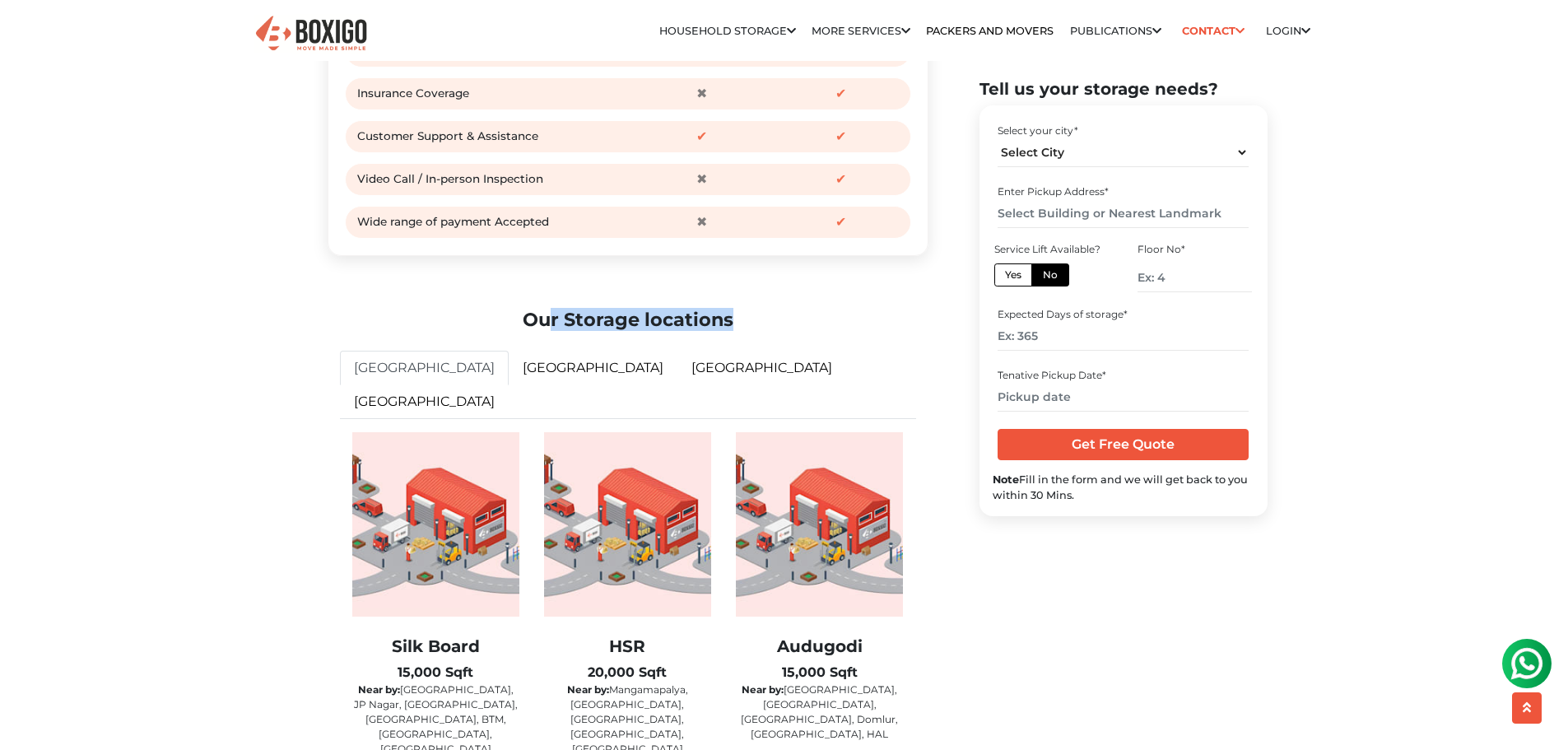
drag, startPoint x: 555, startPoint y: 349, endPoint x: 733, endPoint y: 355, distance: 178.1
click at [733, 331] on h2 "Our Storage locations" at bounding box center [628, 320] width 576 height 22
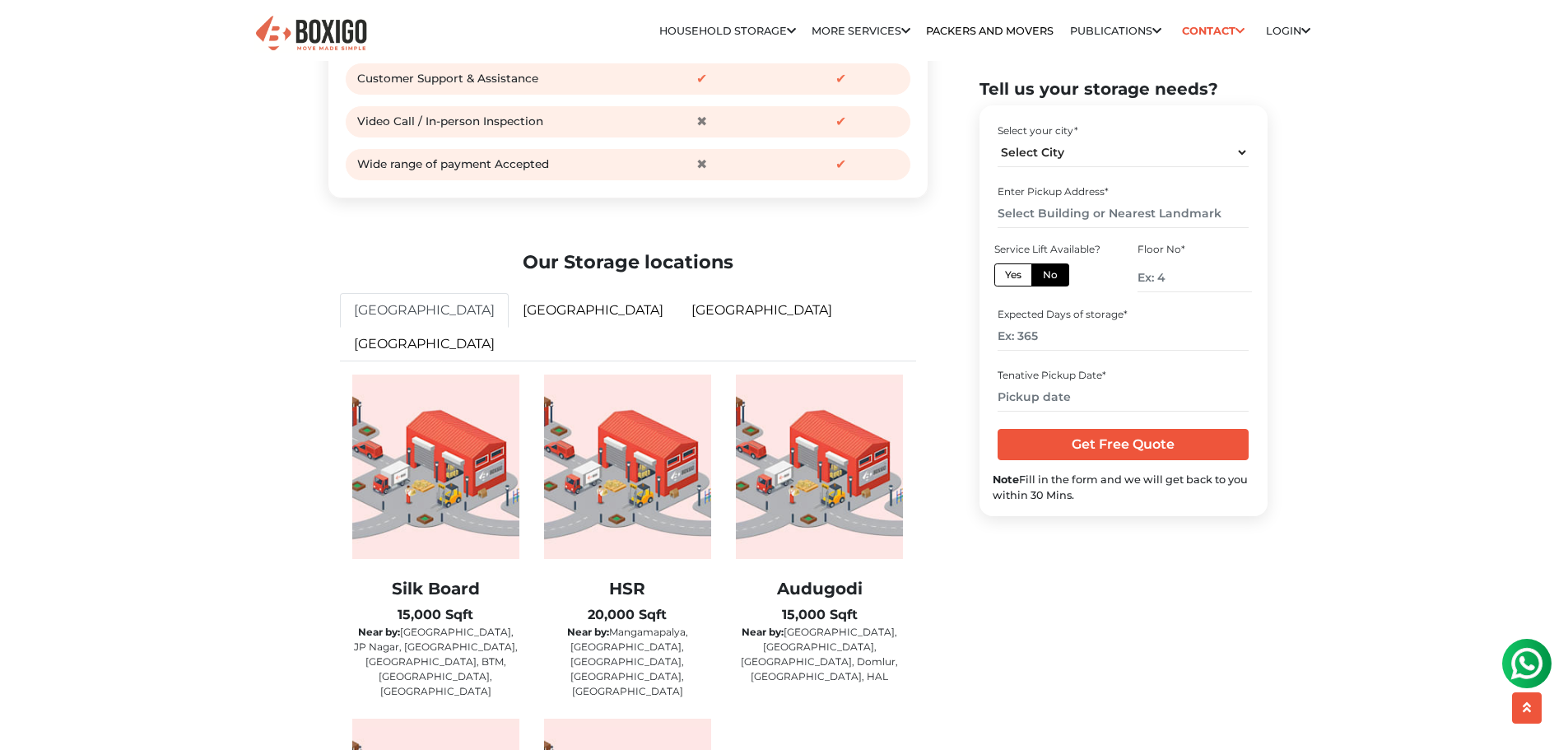
scroll to position [2469, 0]
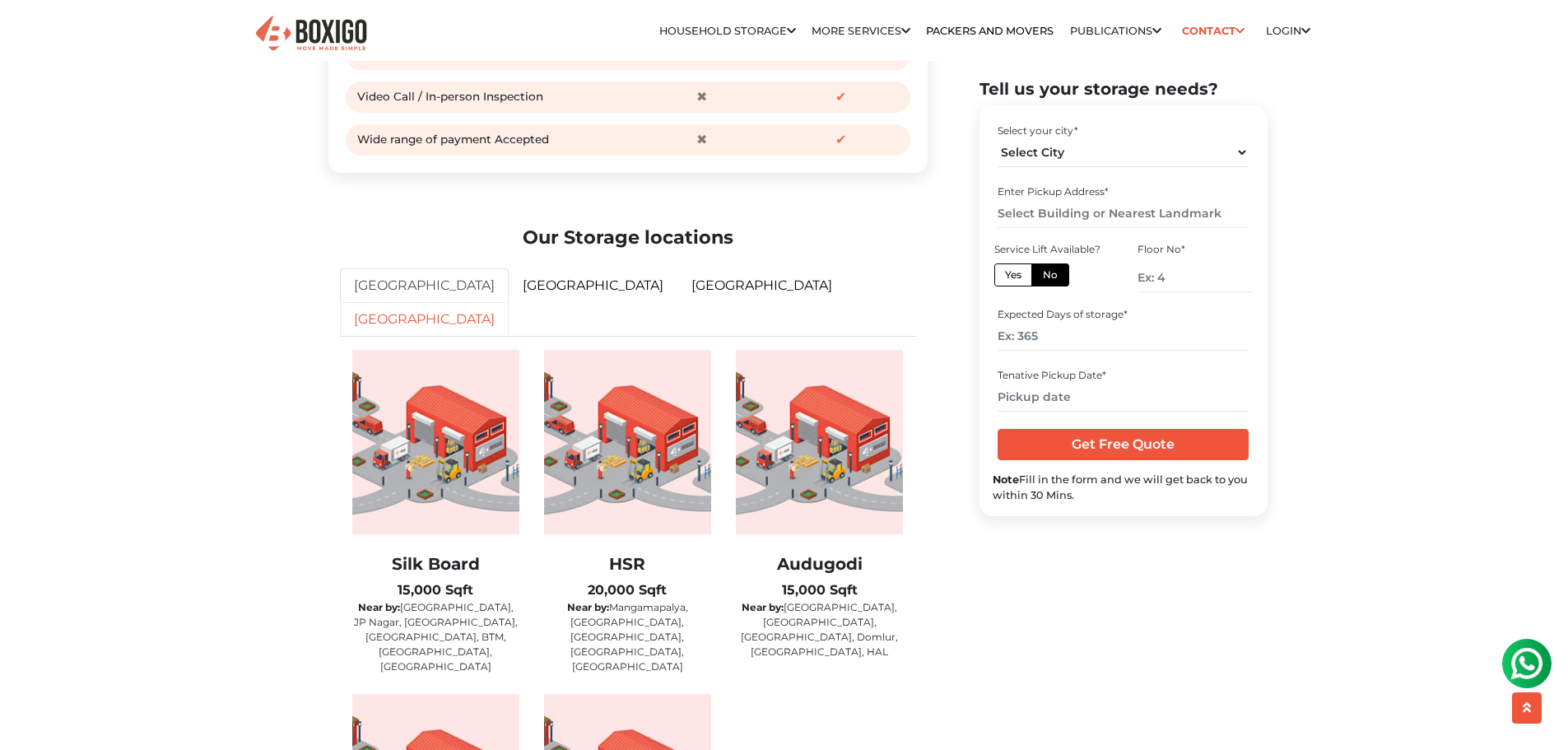
click at [509, 318] on link "[GEOGRAPHIC_DATA]" at bounding box center [425, 320] width 169 height 35
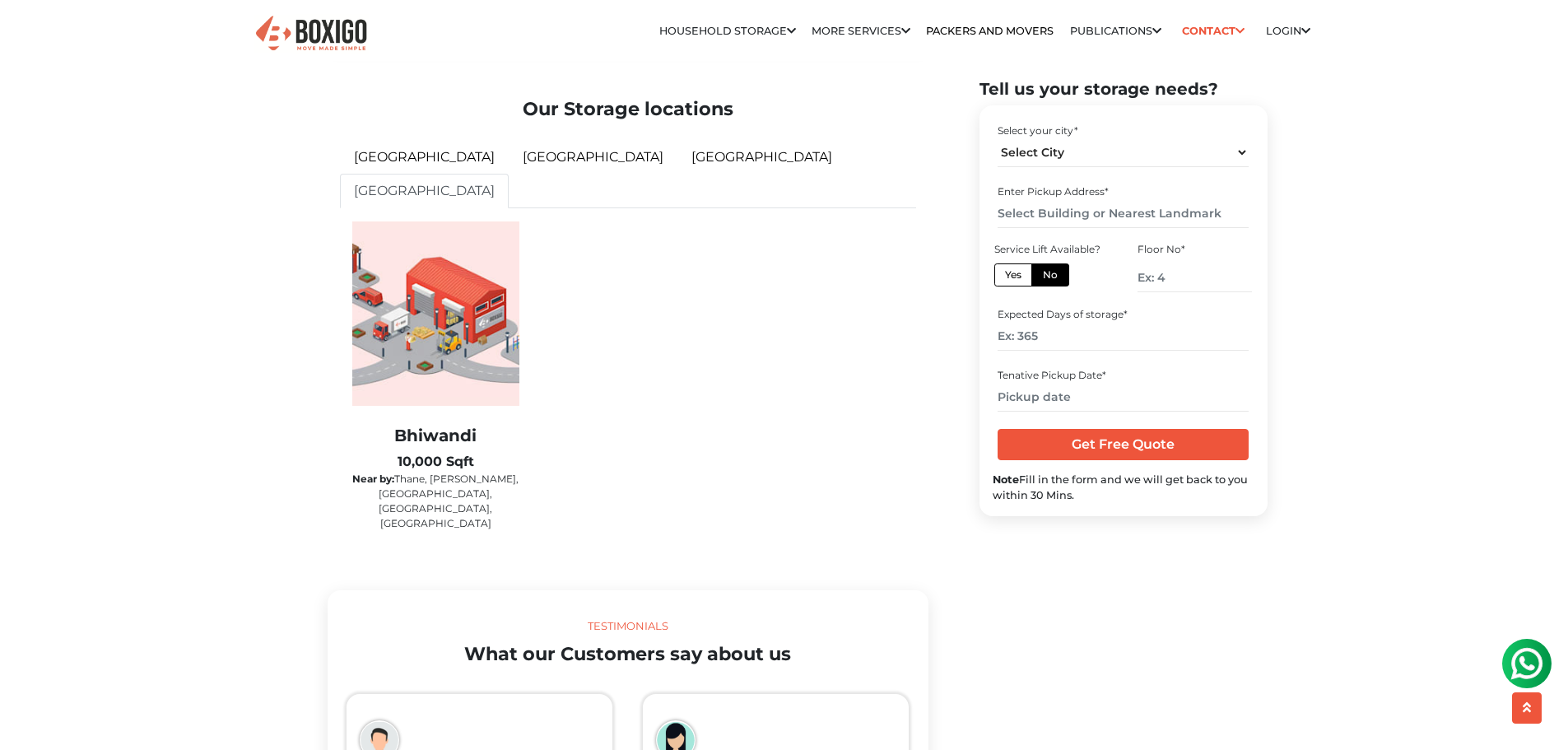
scroll to position [2634, 0]
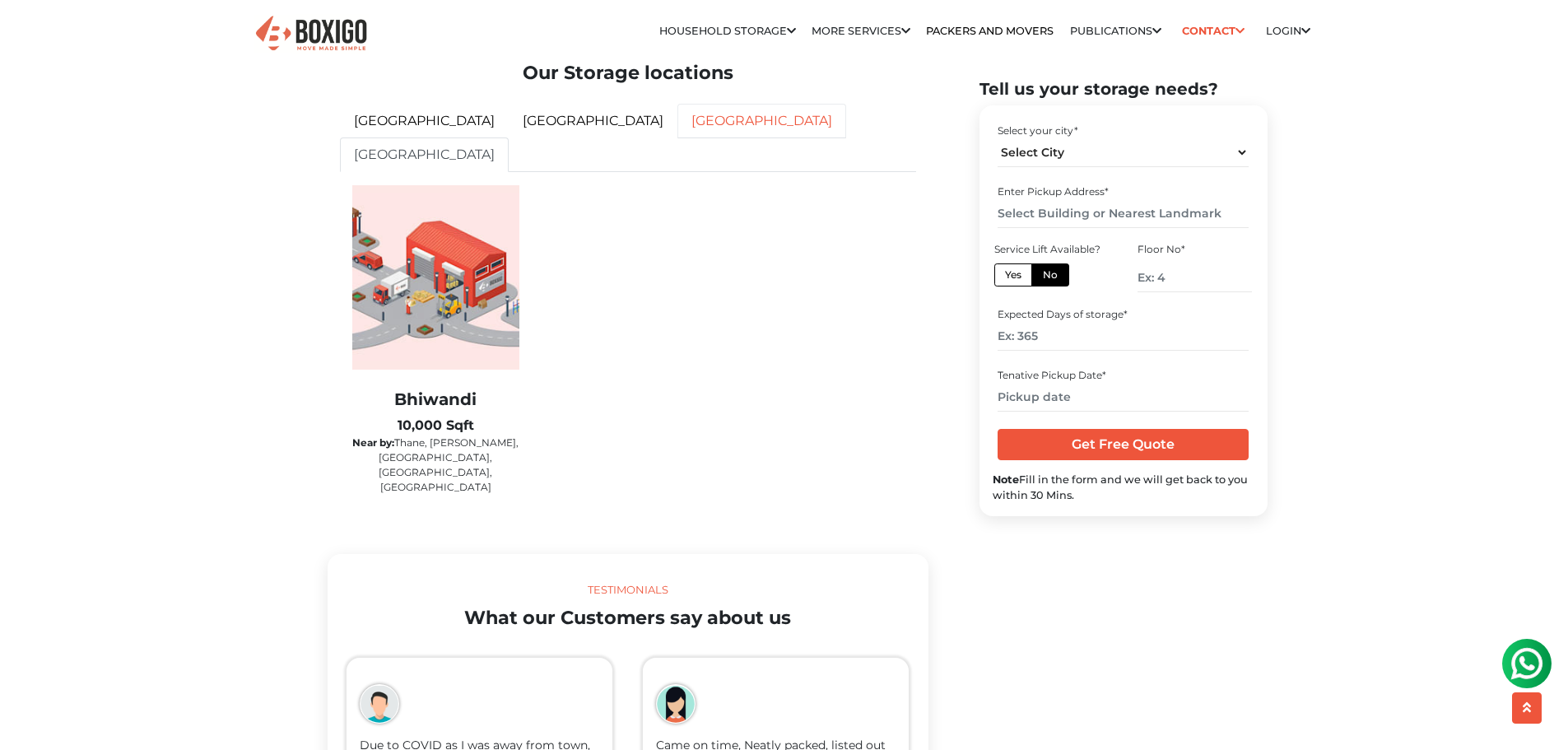
click at [677, 138] on link "[GEOGRAPHIC_DATA]" at bounding box center [762, 121] width 169 height 35
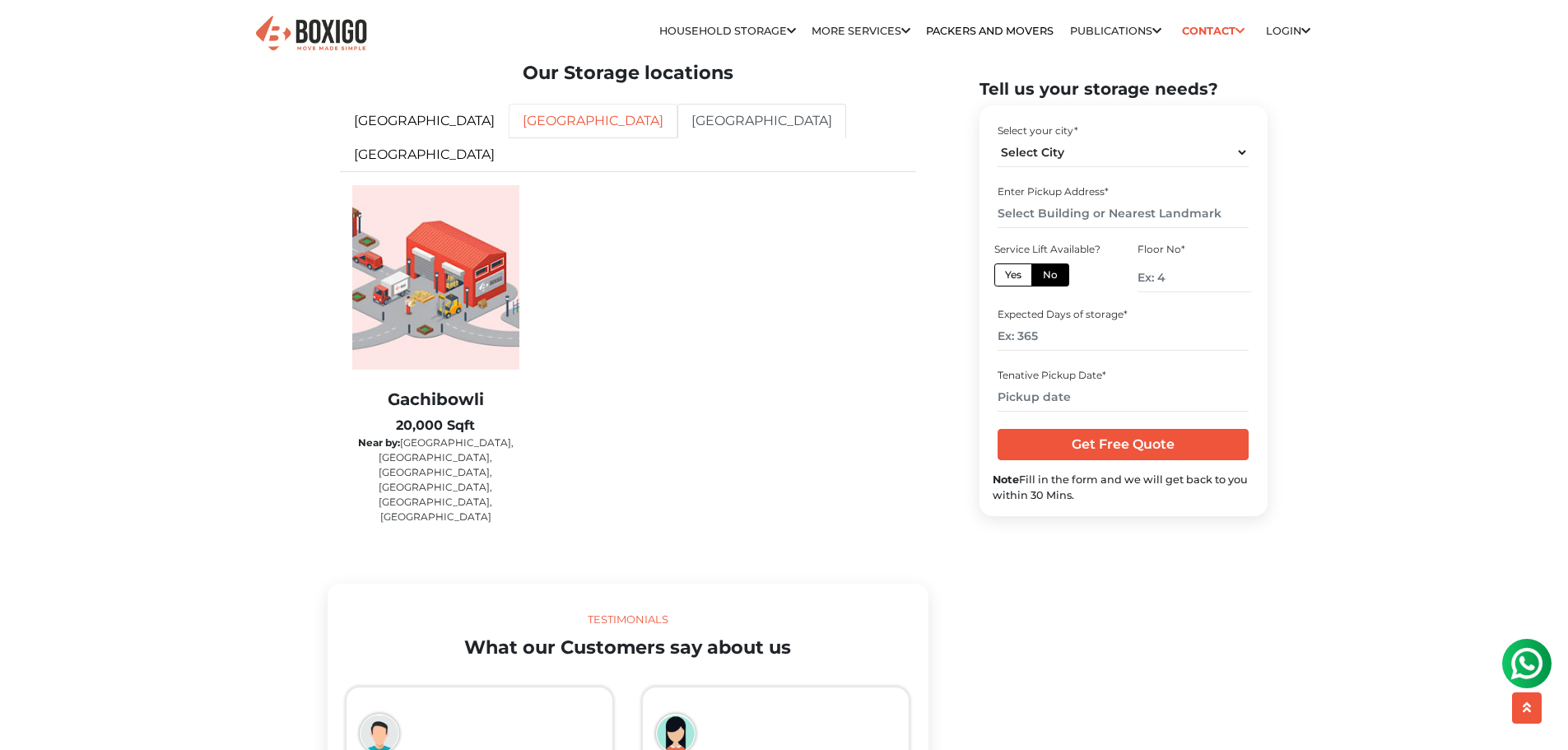
click at [509, 138] on link "[GEOGRAPHIC_DATA]" at bounding box center [594, 121] width 169 height 35
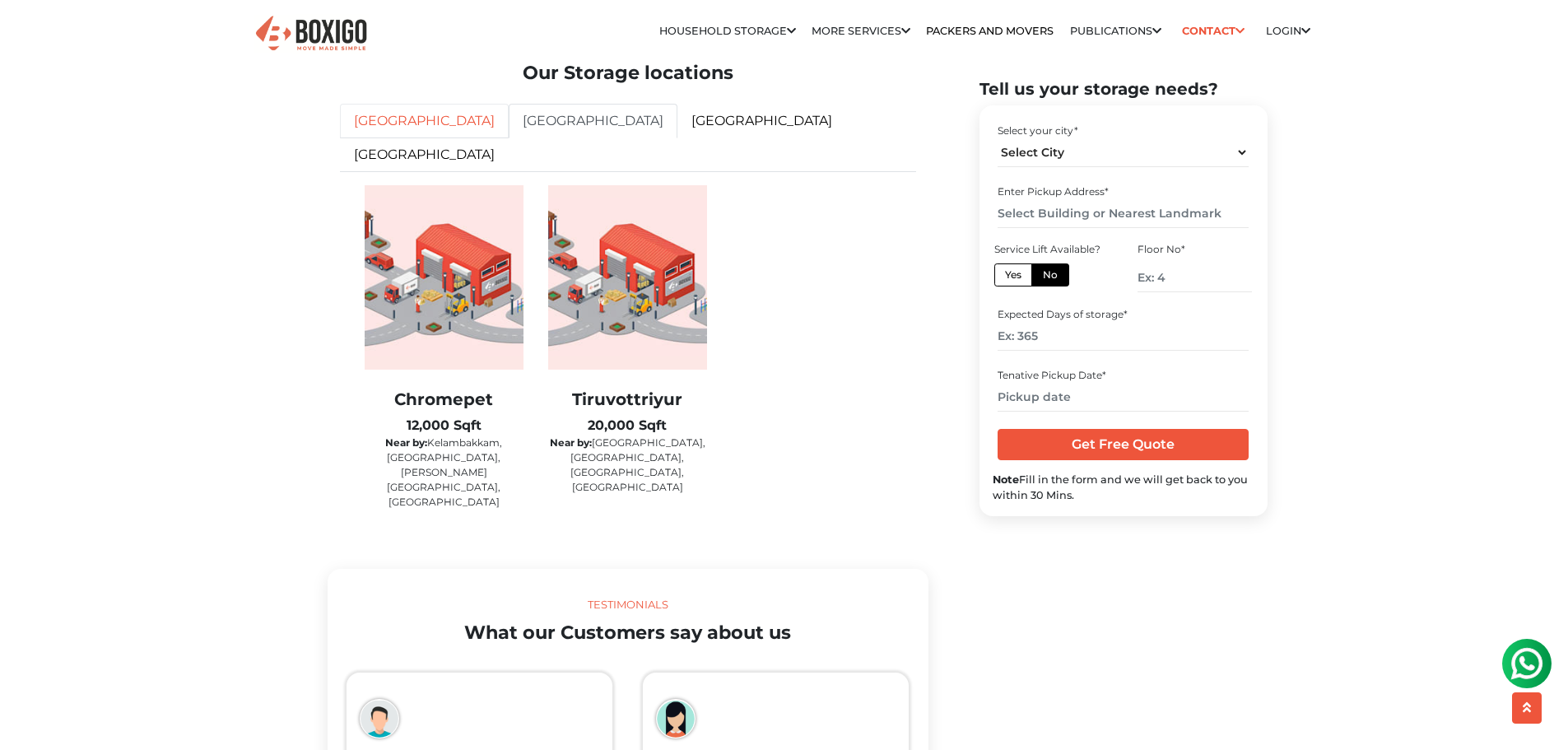
click at [404, 138] on link "[GEOGRAPHIC_DATA]" at bounding box center [425, 121] width 169 height 35
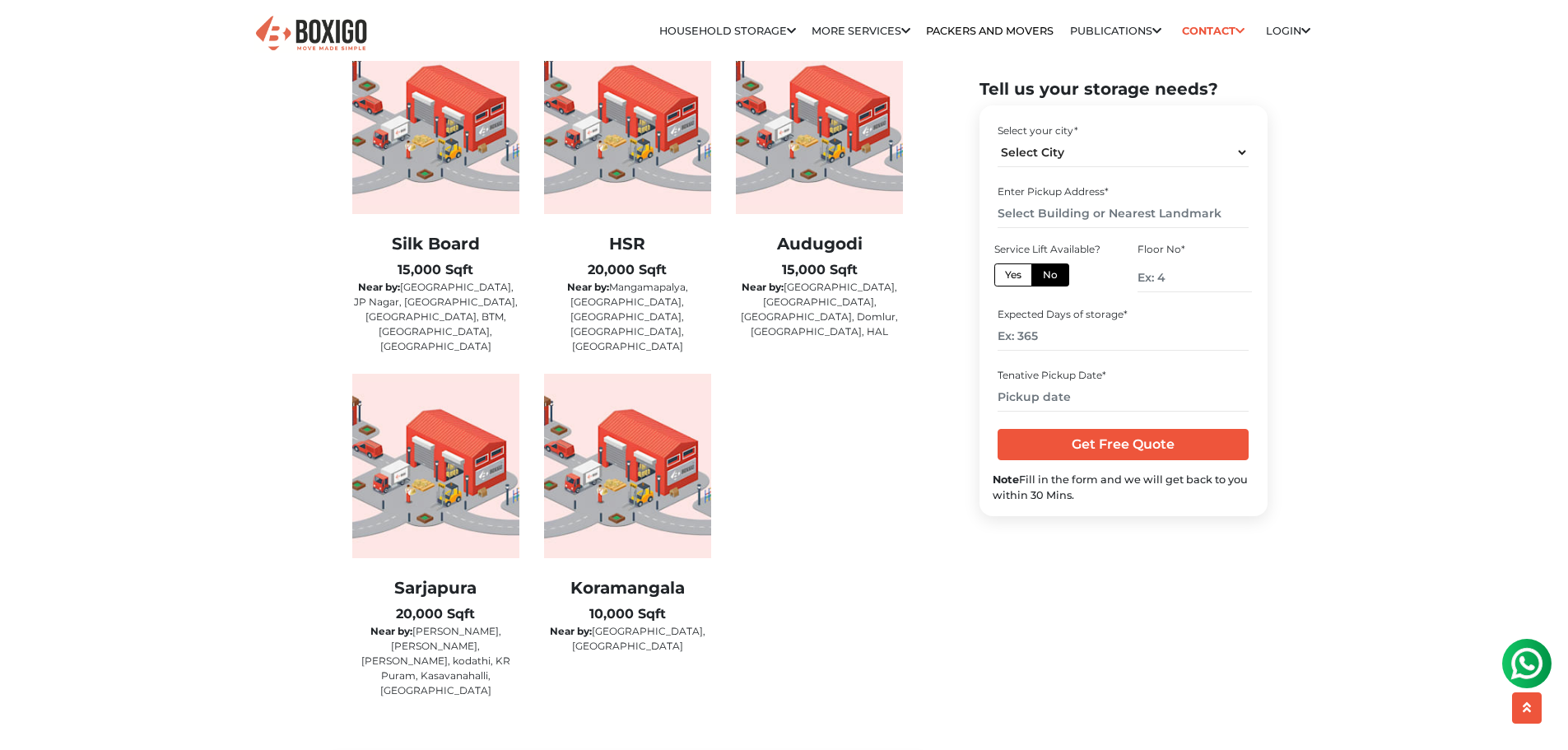
scroll to position [2799, 0]
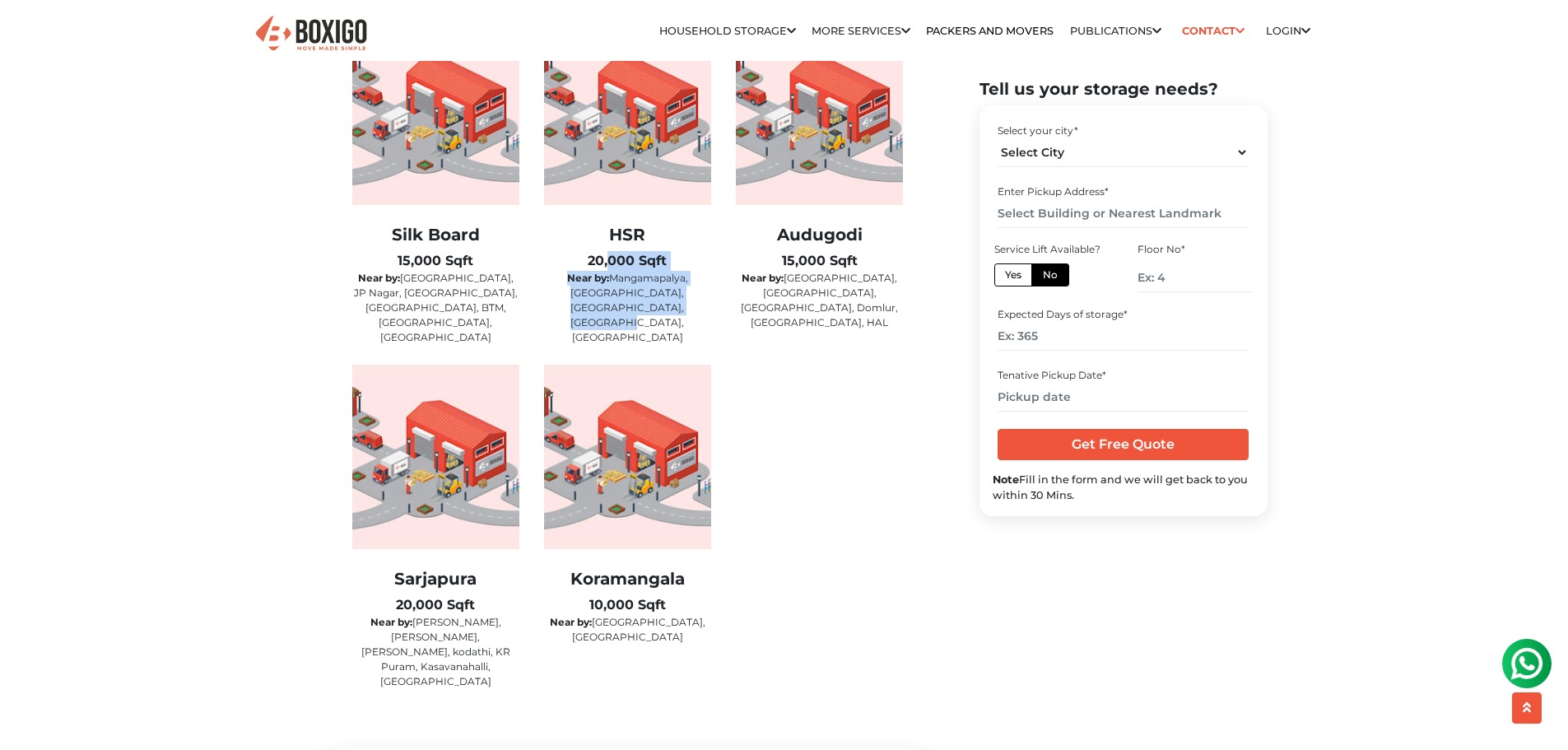
drag, startPoint x: 620, startPoint y: 272, endPoint x: 684, endPoint y: 305, distance: 72.0
click at [684, 305] on div "HSR 20,000 Sqft Near by: Mangamapalya, Hosapalya, Teachers Colony, Harlur, Kora…" at bounding box center [628, 284] width 167 height 120
click at [684, 305] on p "Near by: [GEOGRAPHIC_DATA], [GEOGRAPHIC_DATA], [GEOGRAPHIC_DATA], [GEOGRAPHIC_D…" at bounding box center [628, 308] width 167 height 75
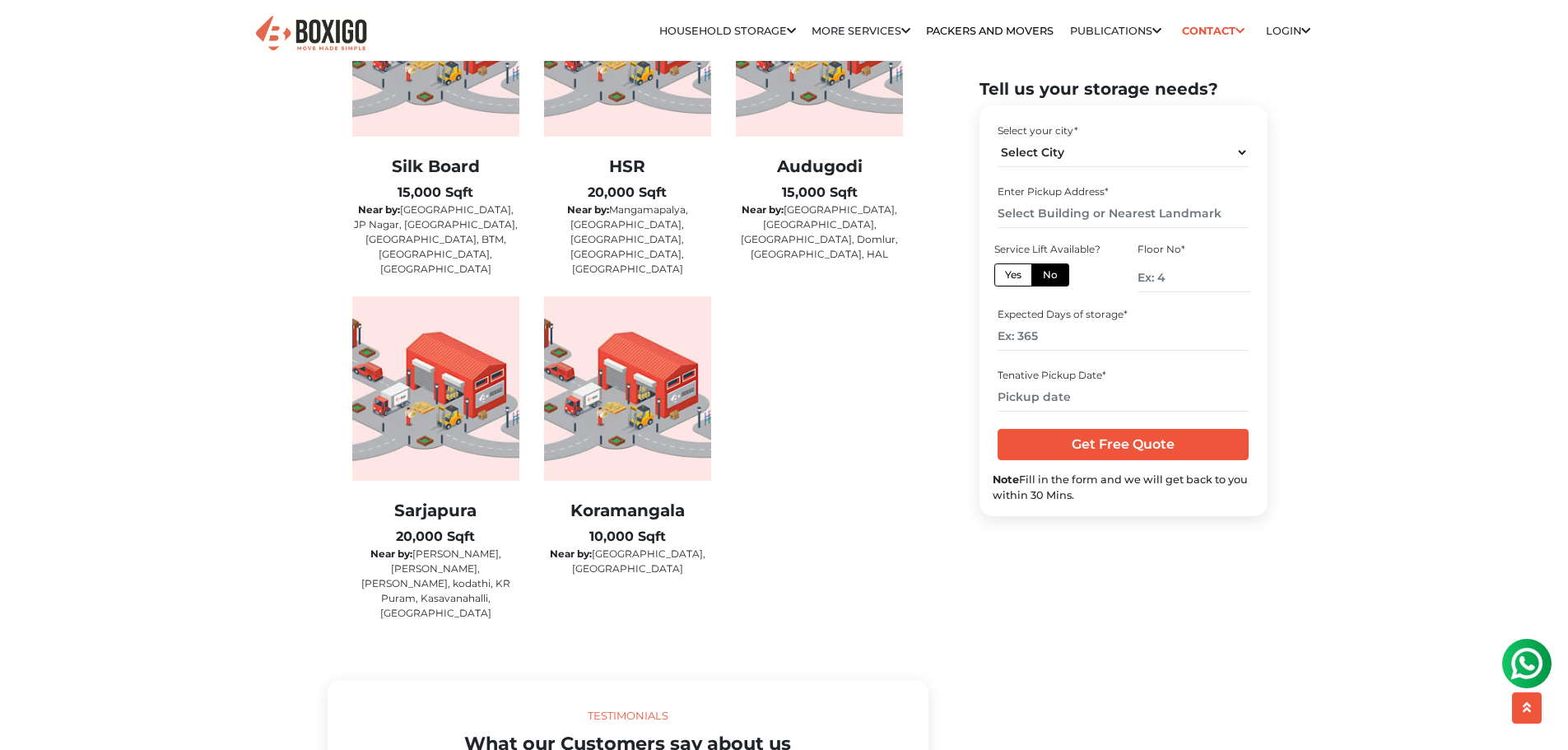
scroll to position [3375, 0]
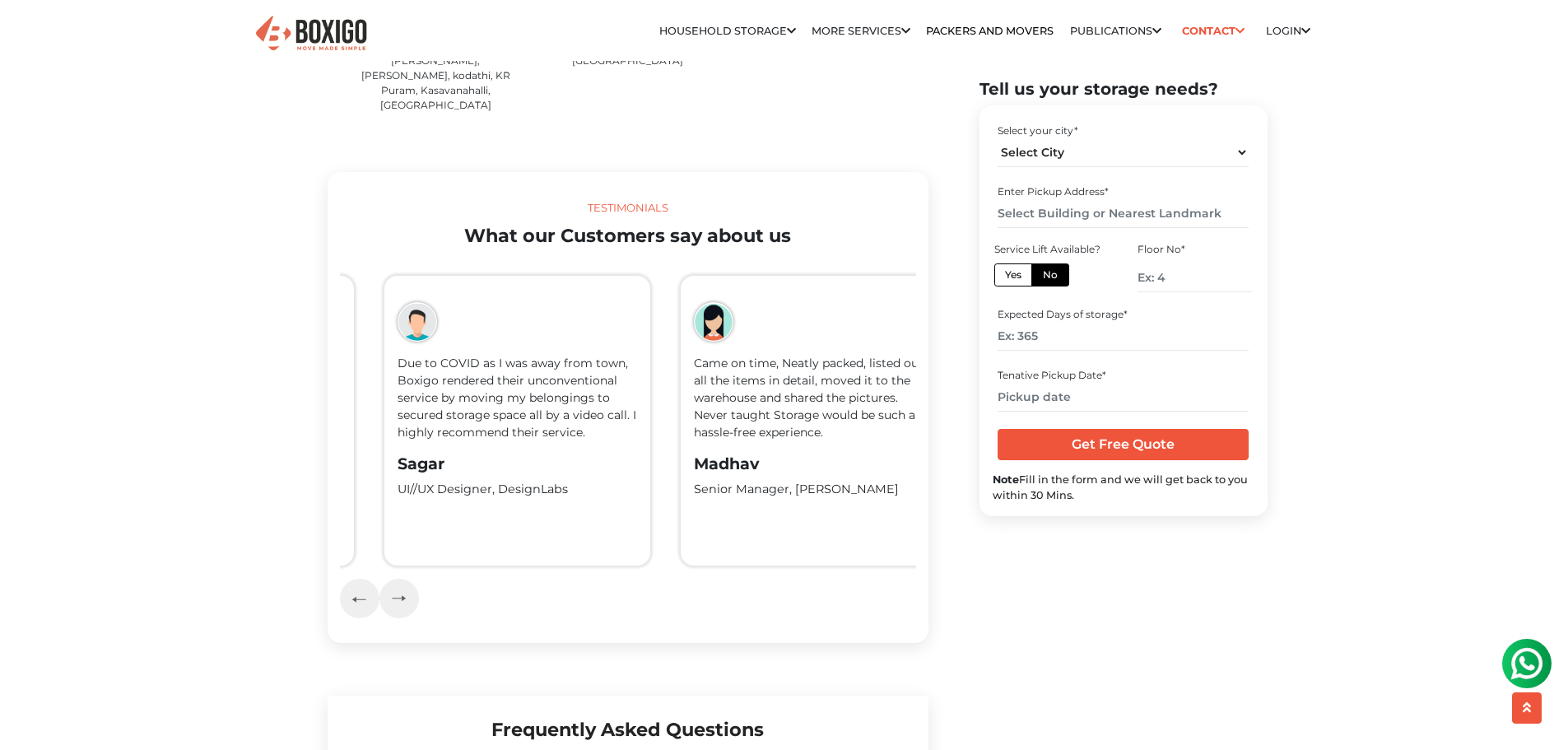
drag, startPoint x: 492, startPoint y: 361, endPoint x: 529, endPoint y: 371, distance: 38.3
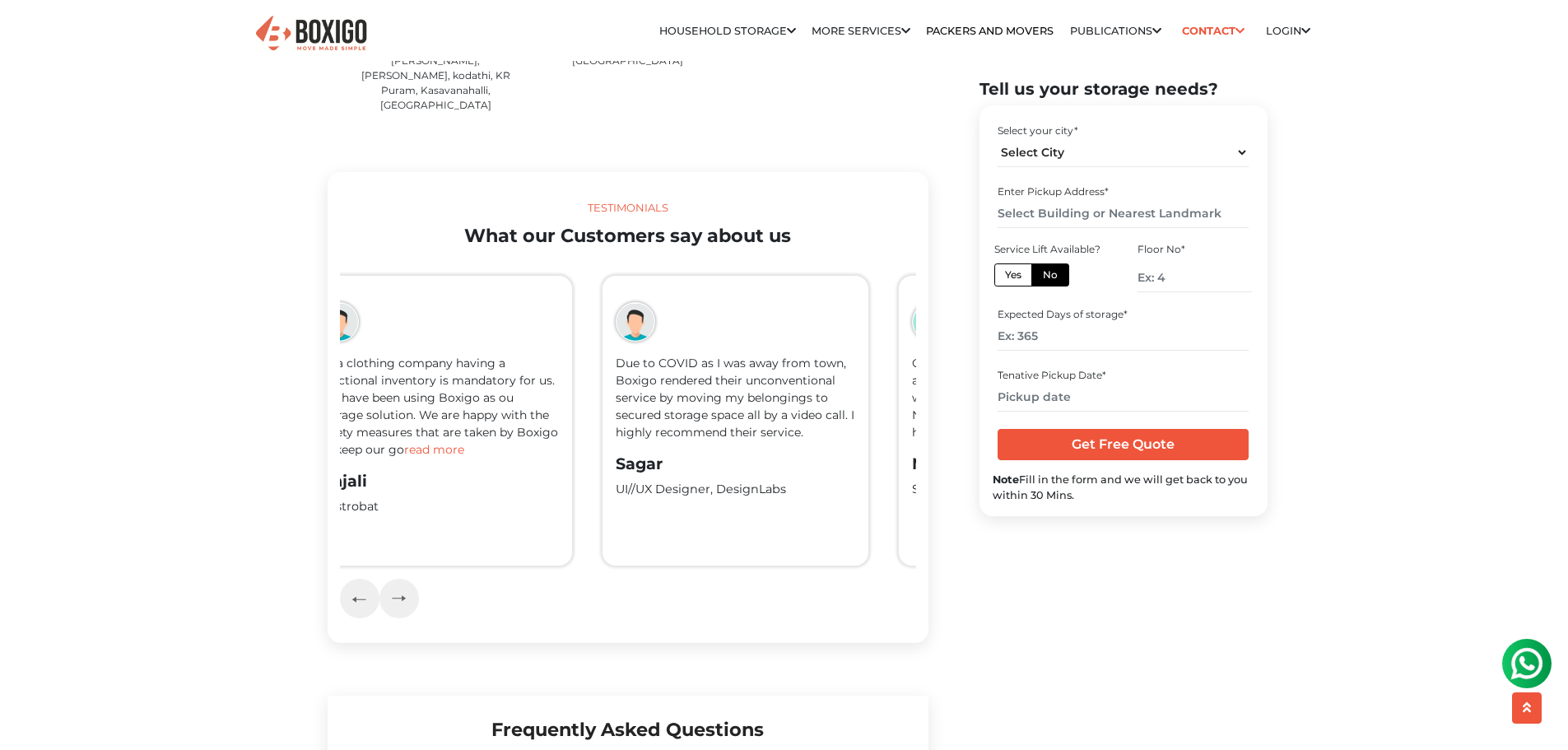
drag, startPoint x: 746, startPoint y: 375, endPoint x: 593, endPoint y: 375, distance: 153.0
click at [616, 375] on p "Due to COVID as I was away from town, Boxigo rendered their unconventional serv…" at bounding box center [735, 398] width 239 height 86
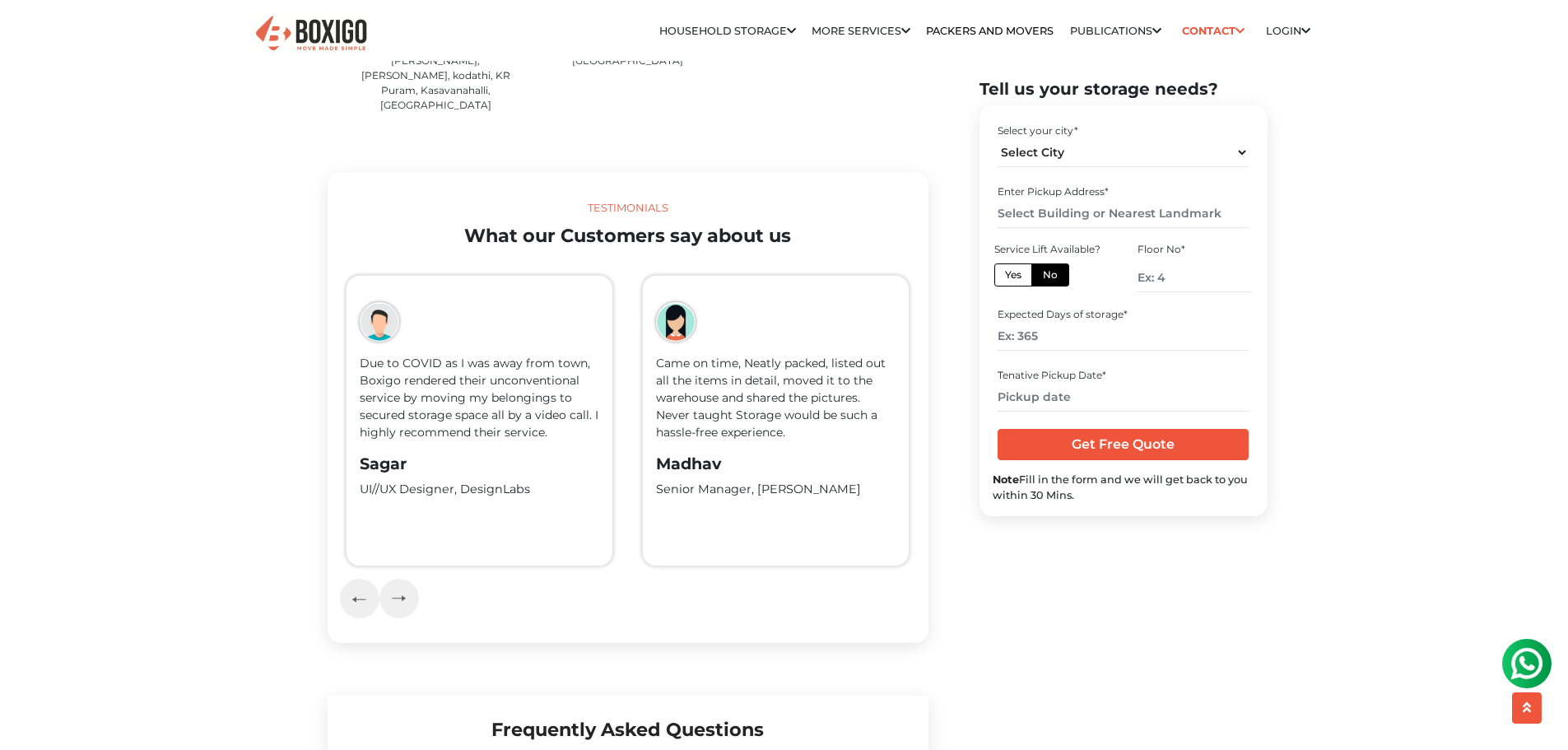
drag, startPoint x: 730, startPoint y: 368, endPoint x: 571, endPoint y: 369, distance: 159.0
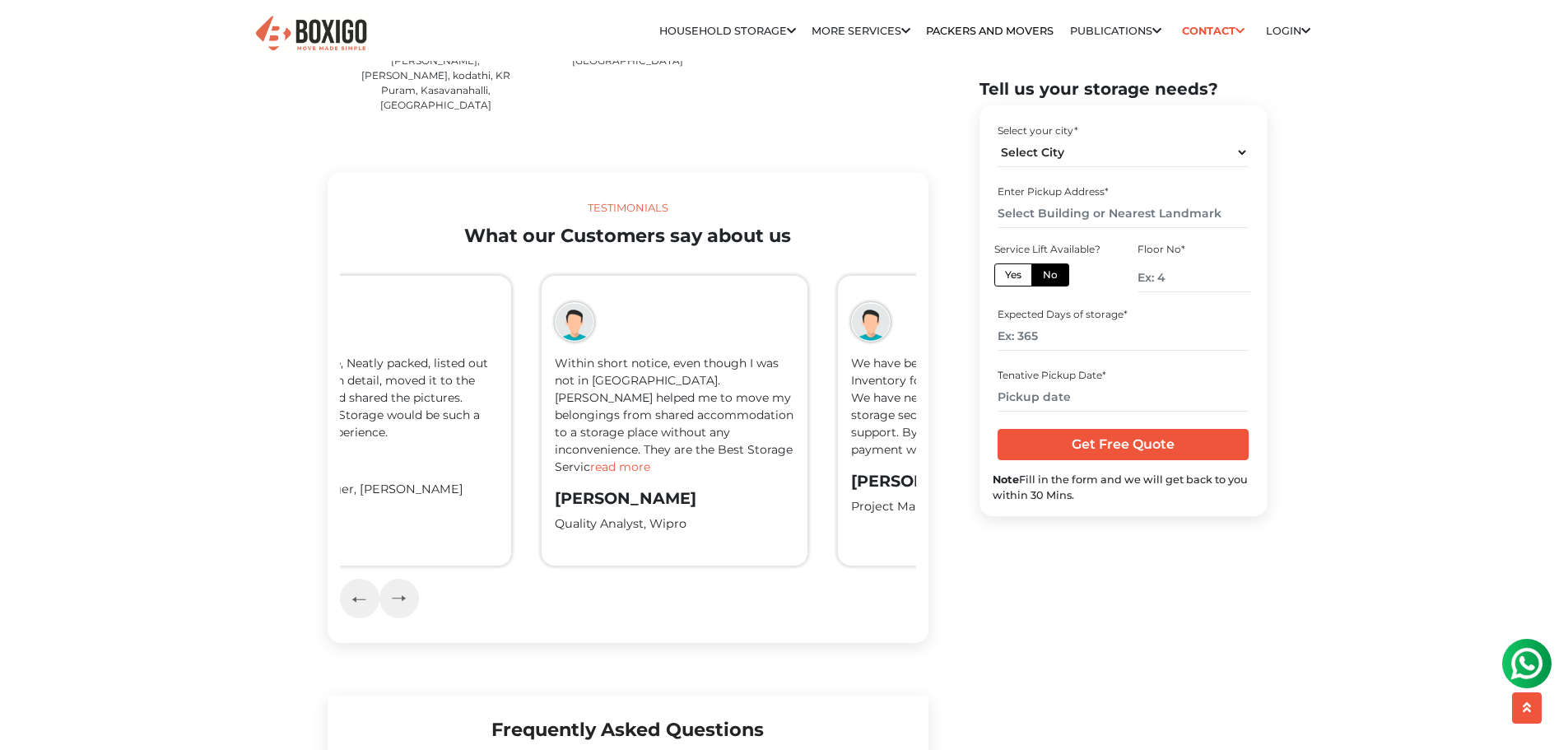
drag, startPoint x: 722, startPoint y: 365, endPoint x: 608, endPoint y: 367, distance: 114.0
click at [608, 367] on p "Within short notice, even though I was not in Bangalore. Boxigo helped me to mo…" at bounding box center [674, 416] width 239 height 121
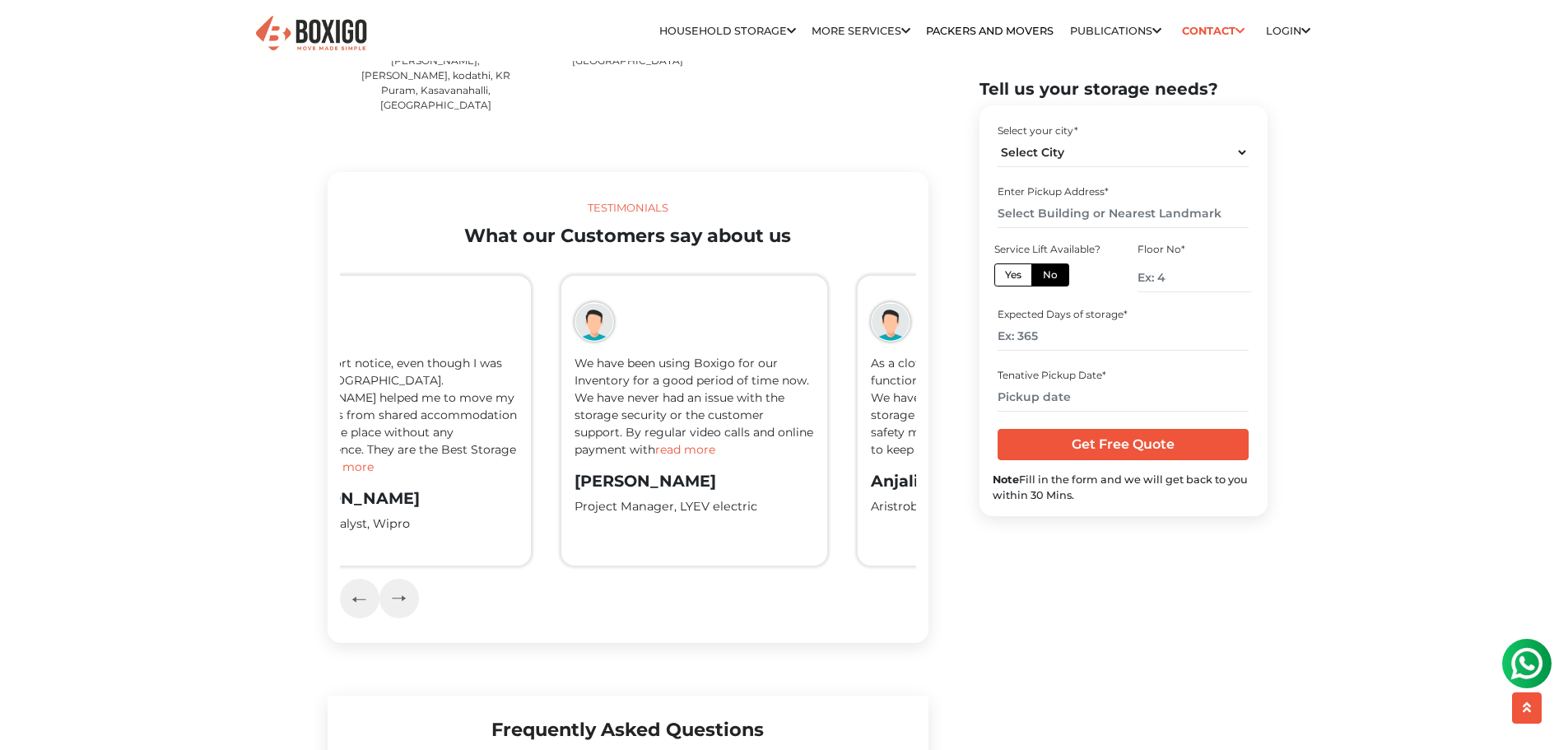
drag, startPoint x: 735, startPoint y: 366, endPoint x: 644, endPoint y: 365, distance: 91.0
click at [644, 365] on p "We have been using Boxigo for our Inventory for a good period of time now. We h…" at bounding box center [694, 406] width 239 height 103
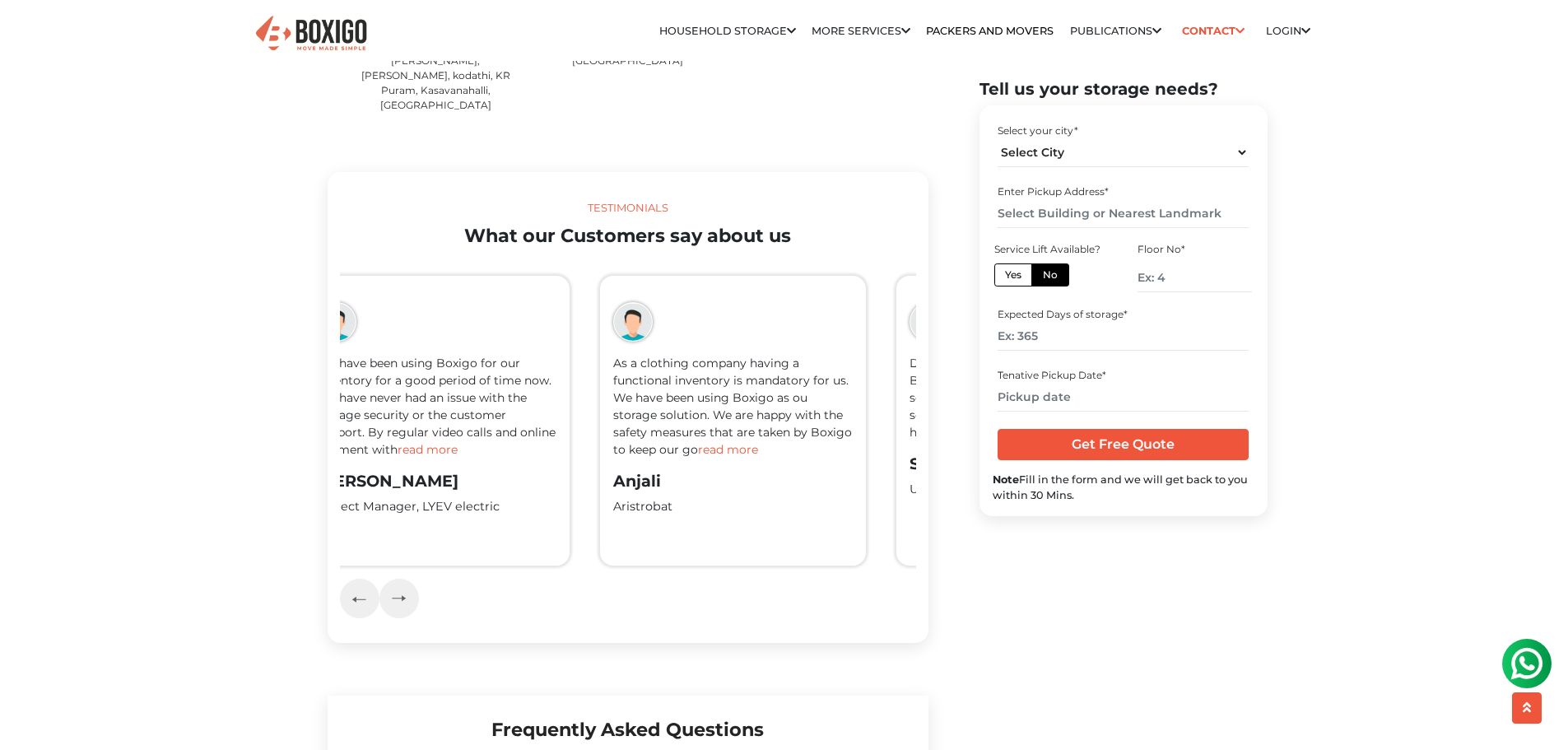
drag, startPoint x: 759, startPoint y: 363, endPoint x: 667, endPoint y: 363, distance: 92.0
click at [668, 363] on p "As a clothing company having a functional inventory is mandatory for us. We hav…" at bounding box center [733, 406] width 239 height 103
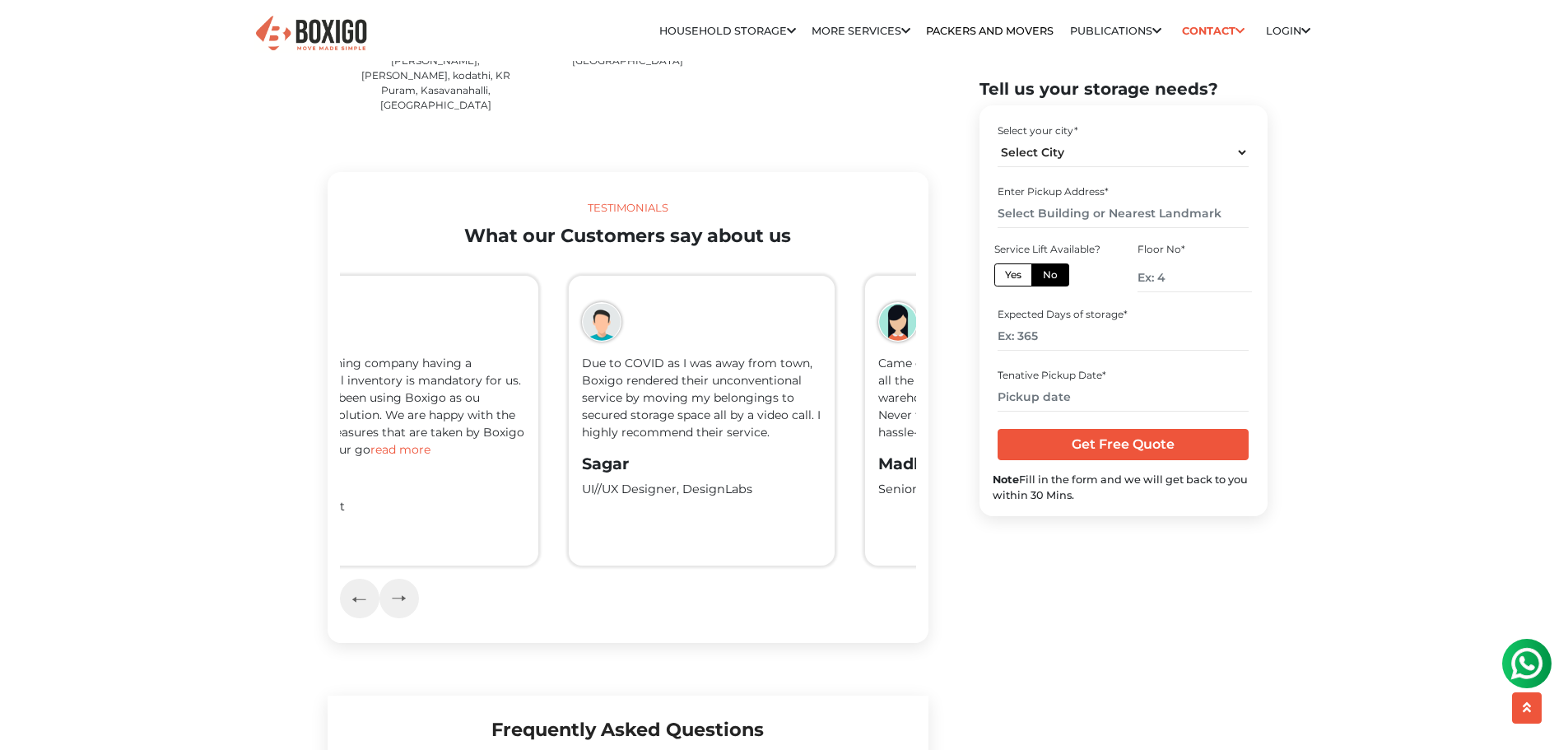
drag, startPoint x: 770, startPoint y: 363, endPoint x: 714, endPoint y: 365, distance: 56.0
click at [687, 364] on p "Due to COVID as I was away from town, Boxigo rendered their unconventional serv…" at bounding box center [701, 398] width 239 height 86
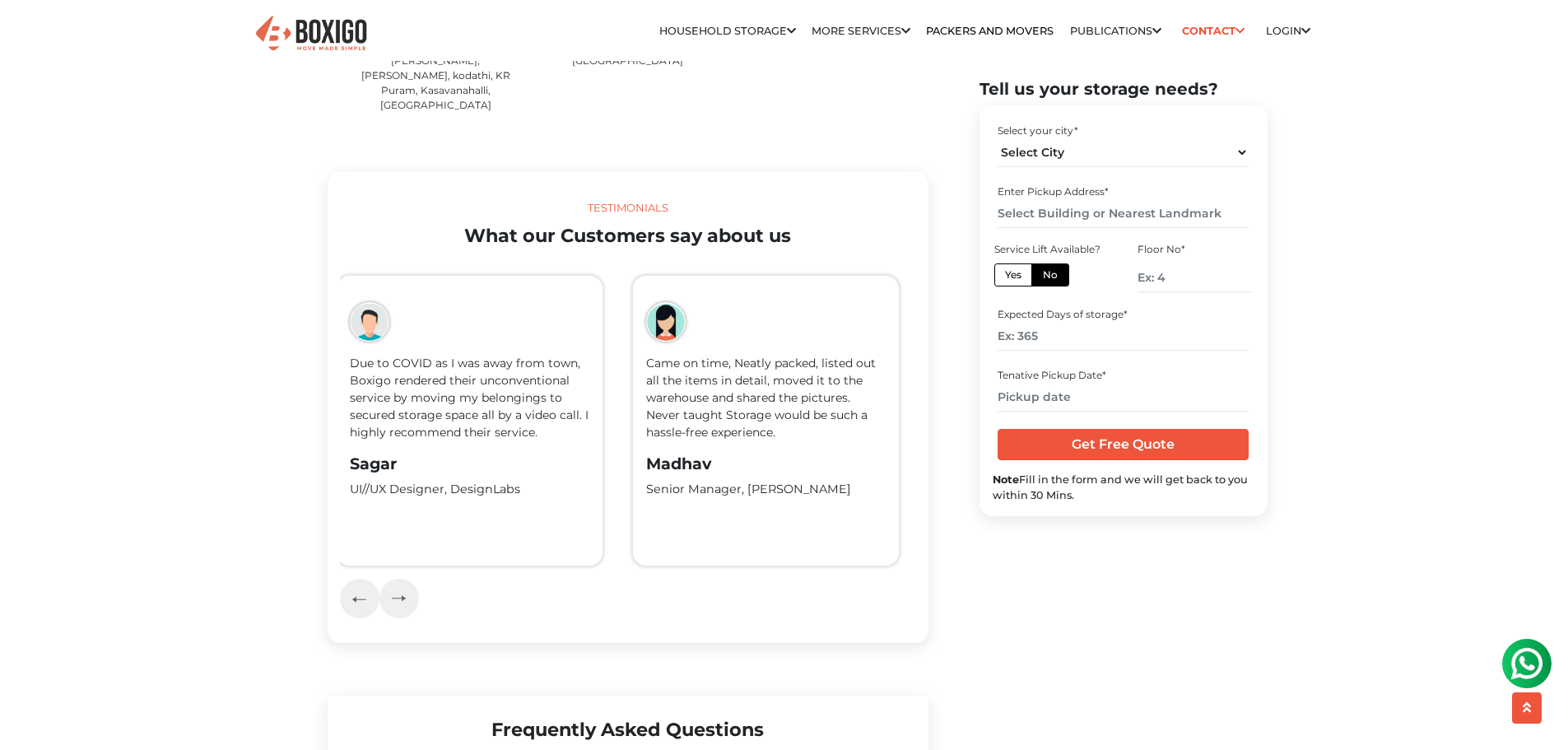
drag, startPoint x: 808, startPoint y: 363, endPoint x: 708, endPoint y: 363, distance: 100.0
click at [708, 363] on div "Within short notice, even though I was not in Bangalore. Boxigo helped me to mo…" at bounding box center [1071, 414] width 3260 height 329
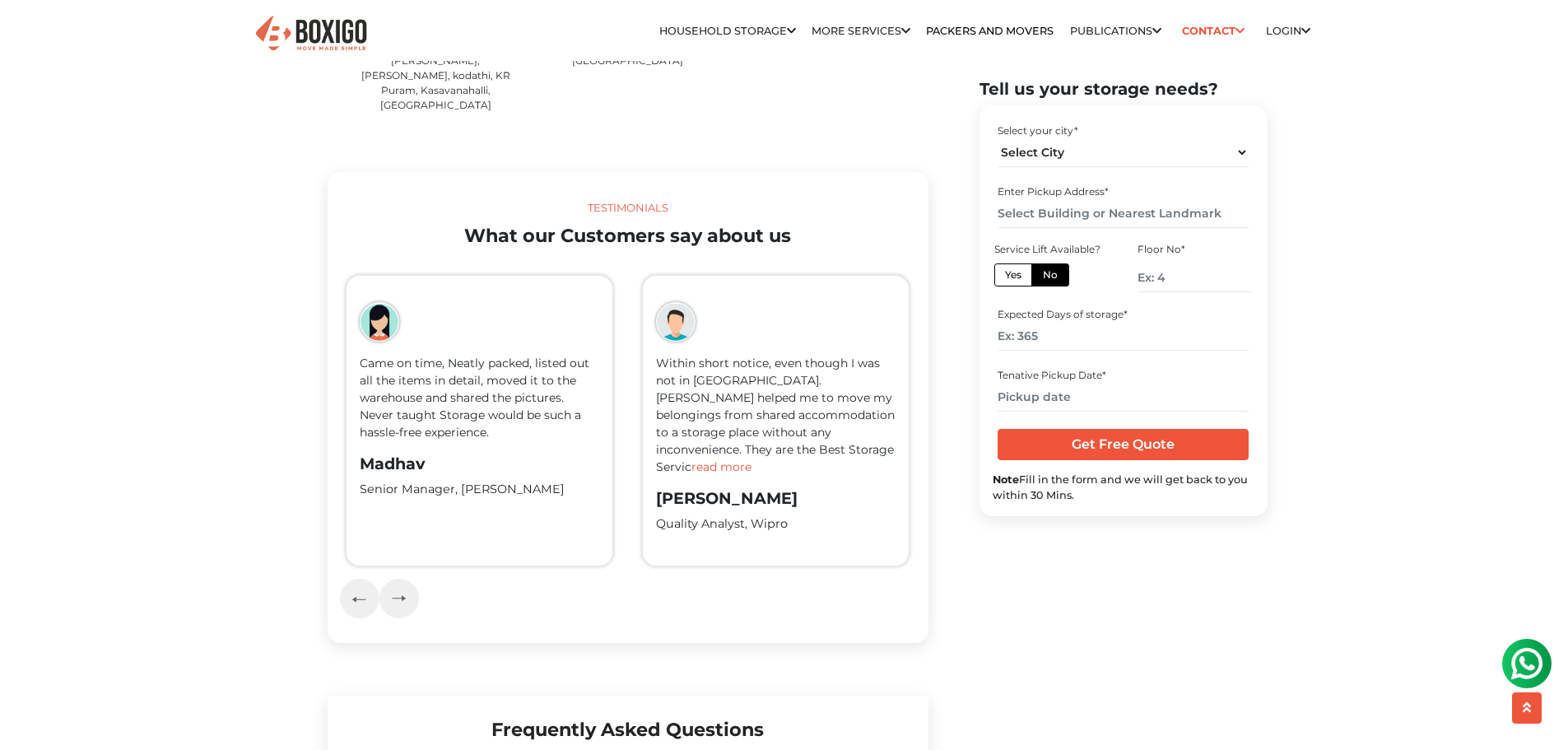
drag, startPoint x: 773, startPoint y: 363, endPoint x: 692, endPoint y: 358, distance: 81.2
click at [692, 358] on p "Within short notice, even though I was not in Bangalore. Boxigo helped me to mo…" at bounding box center [776, 416] width 239 height 121
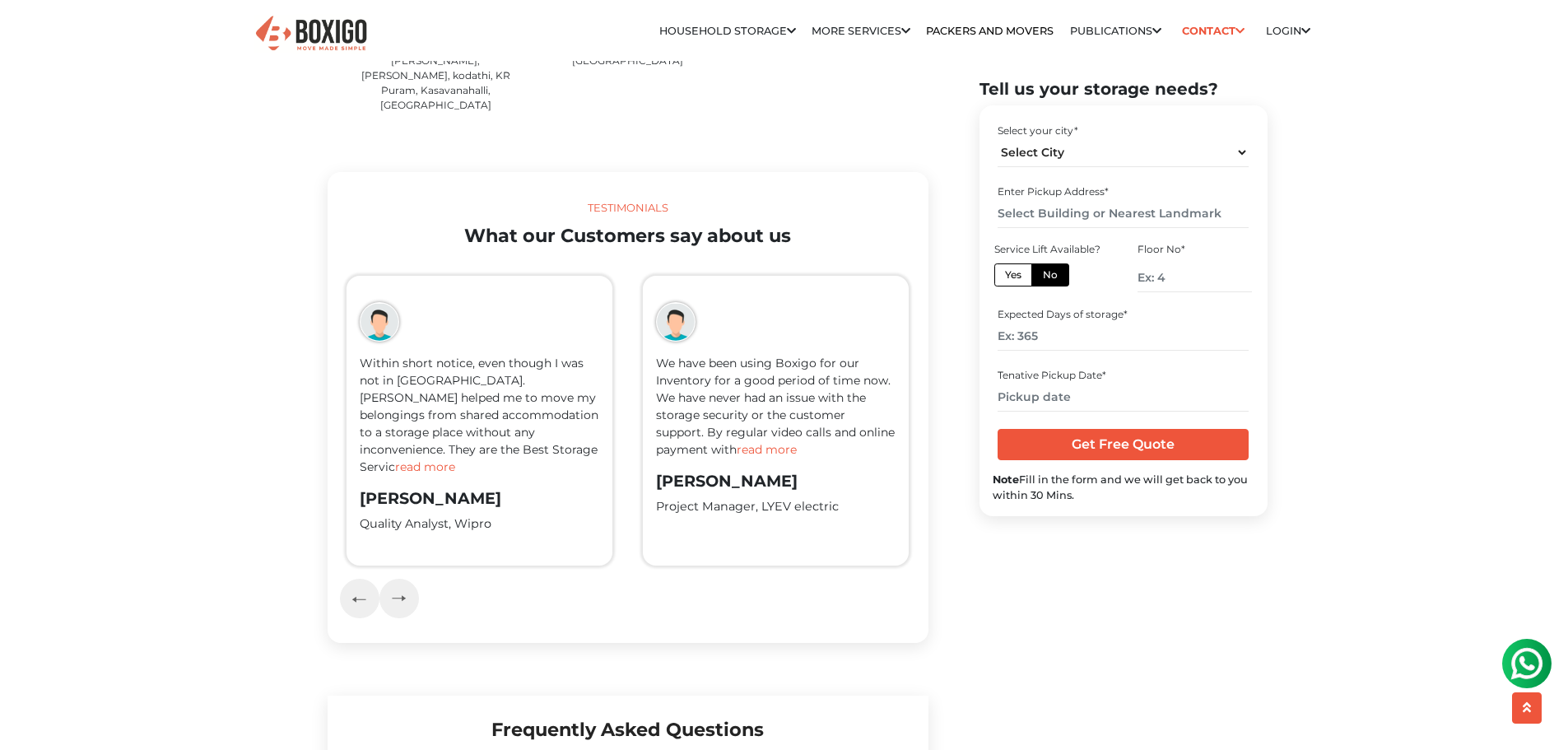
drag, startPoint x: 796, startPoint y: 355, endPoint x: 661, endPoint y: 354, distance: 135.0
click at [682, 355] on p "We have been using Boxigo for our Inventory for a good period of time now. We h…" at bounding box center [776, 406] width 239 height 103
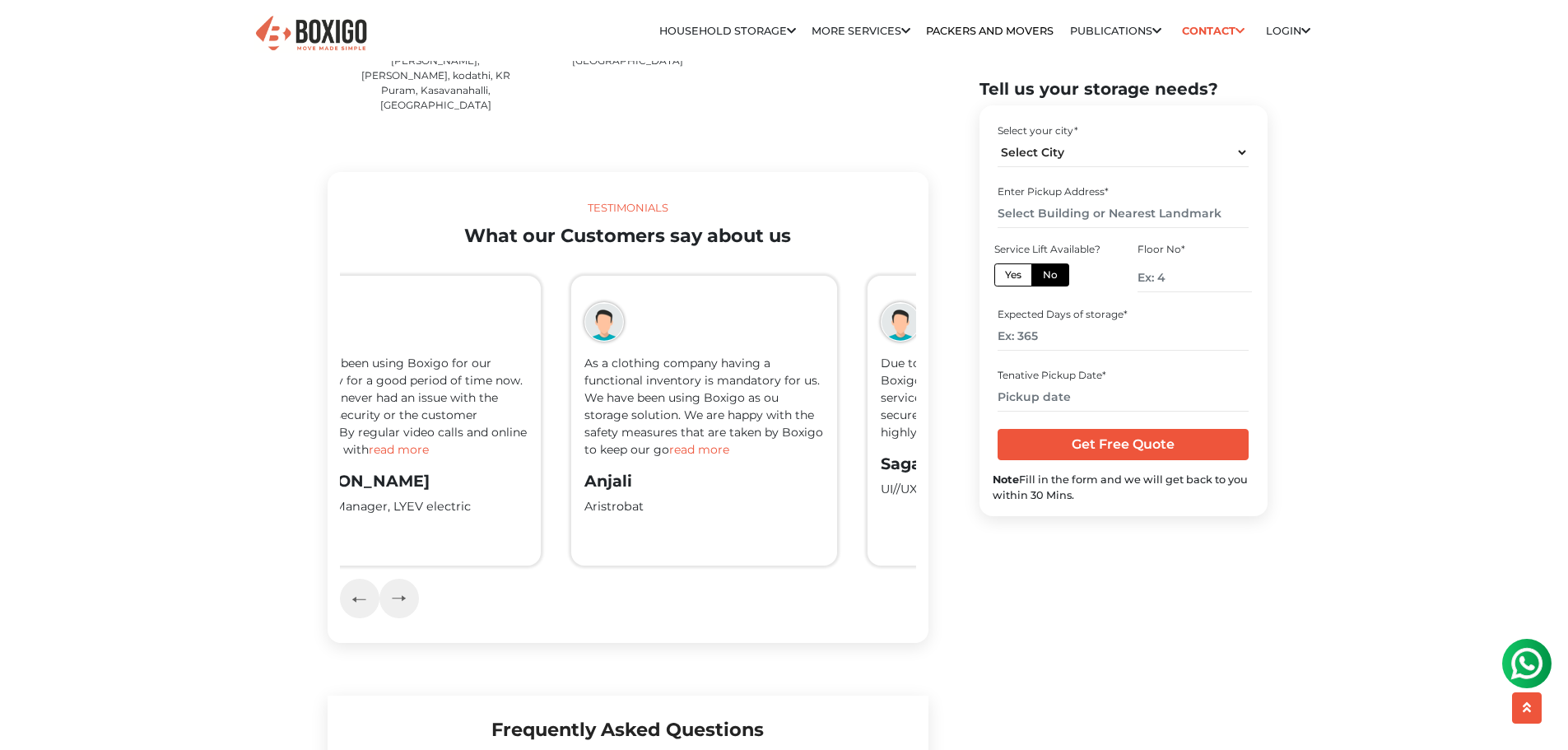
drag, startPoint x: 782, startPoint y: 352, endPoint x: 755, endPoint y: 351, distance: 27.0
click at [709, 355] on p "As a clothing company having a functional inventory is mandatory for us. We hav…" at bounding box center [704, 406] width 239 height 103
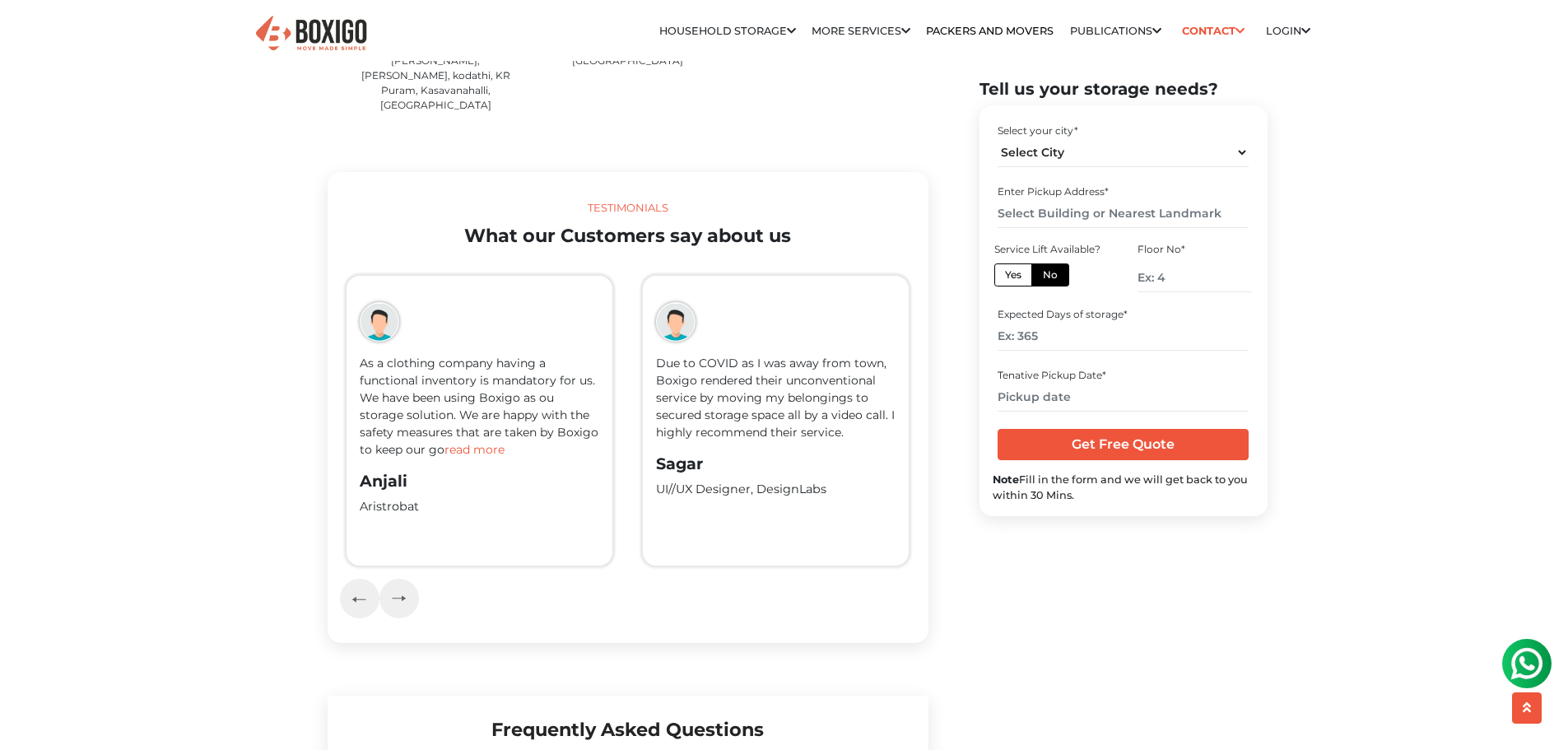
drag, startPoint x: 819, startPoint y: 348, endPoint x: 736, endPoint y: 344, distance: 83.1
click at [736, 355] on p "Due to COVID as I was away from town, Boxigo rendered their unconventional serv…" at bounding box center [776, 398] width 239 height 86
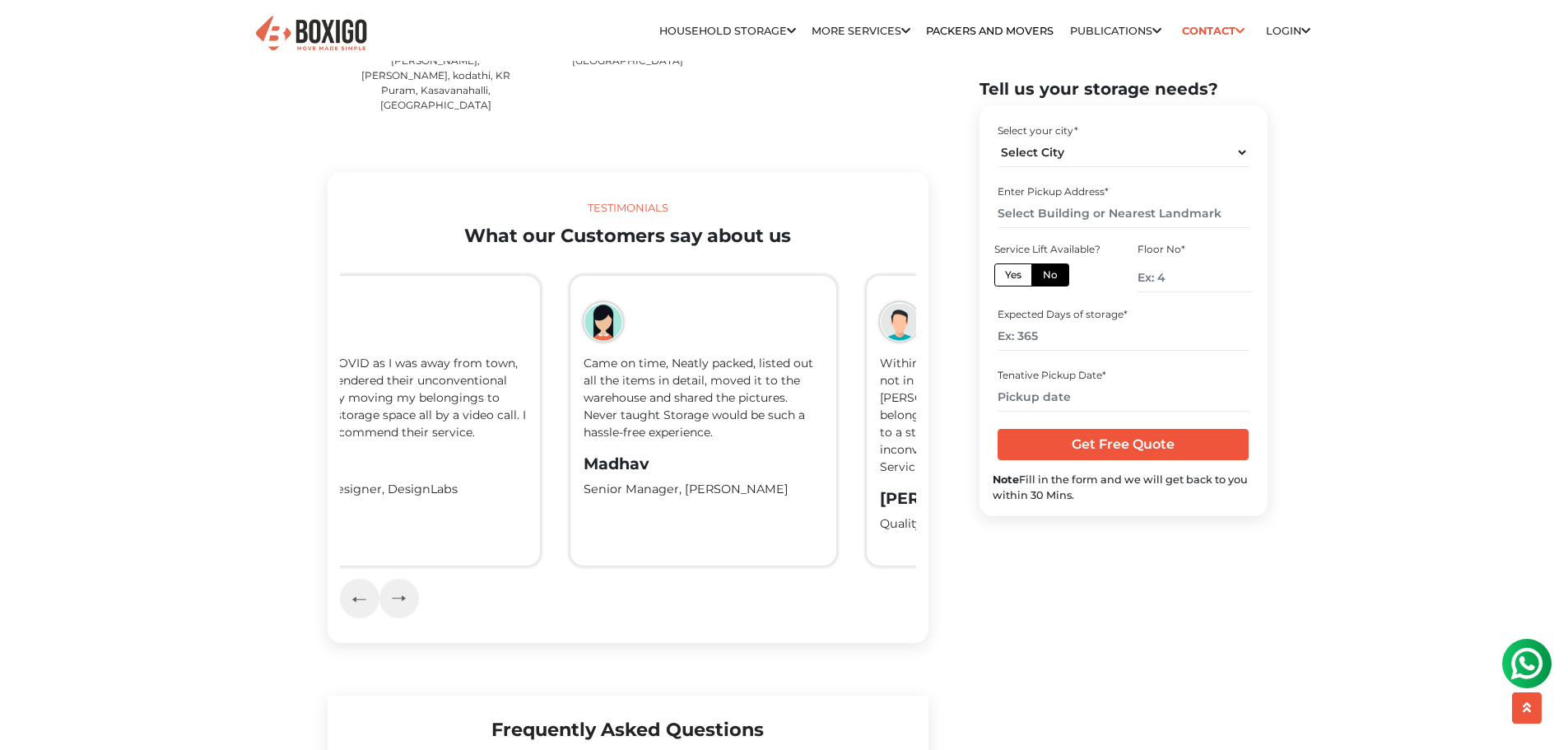
drag, startPoint x: 825, startPoint y: 339, endPoint x: 736, endPoint y: 288, distance: 102.6
click at [739, 339] on div "Within short notice, even though I was not in Bangalore. Boxigo helped me to mo…" at bounding box center [1008, 414] width 3260 height 329
